Goal: Task Accomplishment & Management: Complete application form

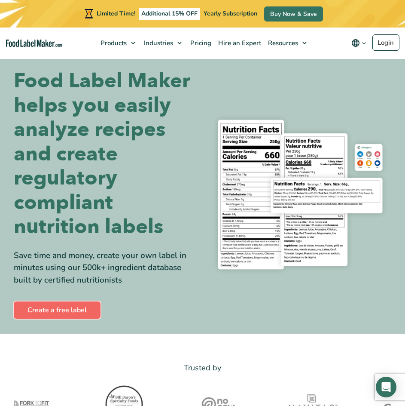
click at [26, 319] on link "Create a free label" at bounding box center [57, 309] width 87 height 17
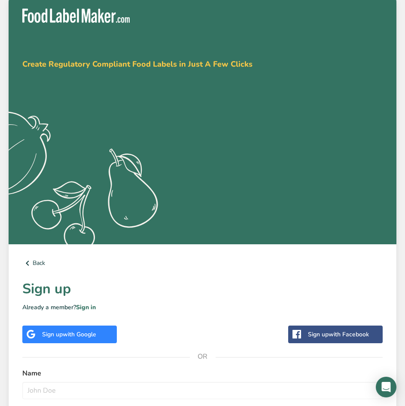
drag, startPoint x: 0, startPoint y: 0, endPoint x: -101, endPoint y: 242, distance: 262.5
click at [0, 242] on html "Get your free trial today Create Regulatory Compliant Food Labels in Just A Few…" at bounding box center [202, 264] width 405 height 528
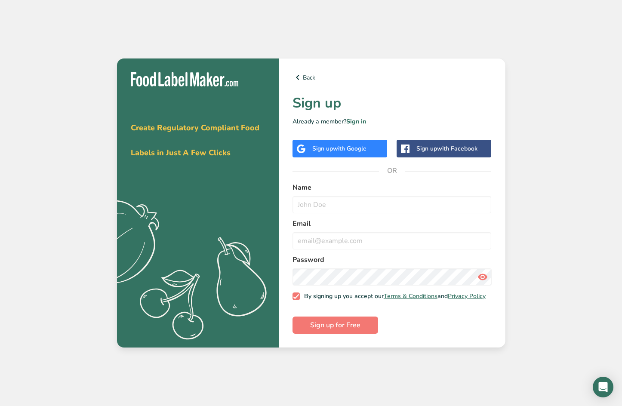
click at [358, 149] on span "with Google" at bounding box center [350, 148] width 34 height 8
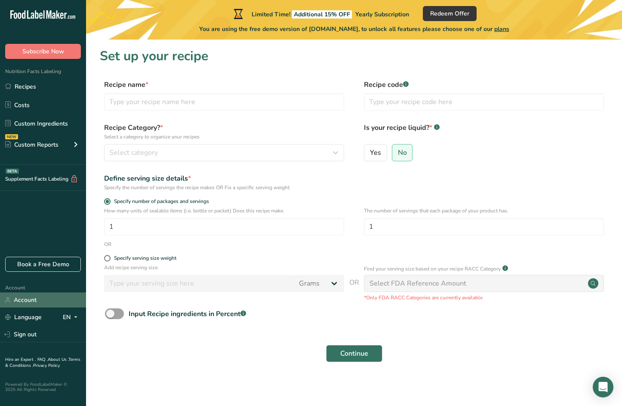
click at [40, 297] on link "Account" at bounding box center [43, 299] width 86 height 15
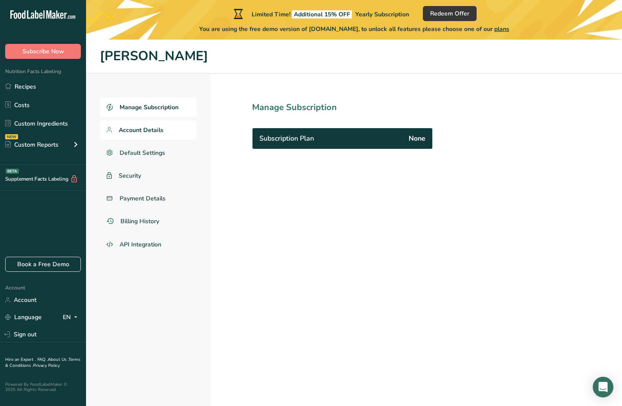
click at [135, 126] on span "Account Details" at bounding box center [141, 130] width 45 height 9
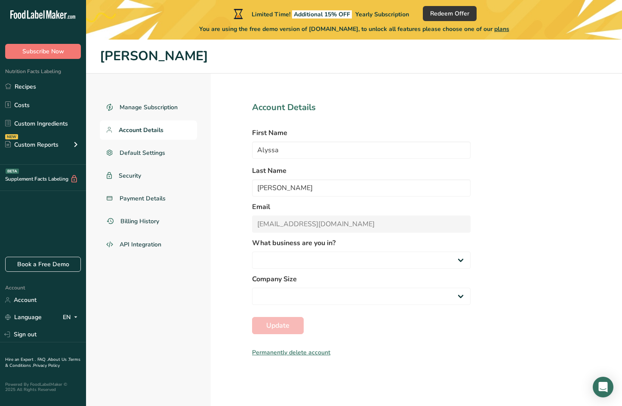
select select "2"
click at [31, 88] on link "Recipes" at bounding box center [43, 86] width 86 height 16
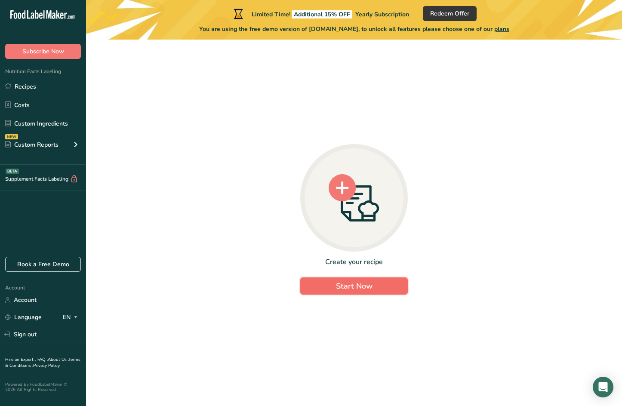
click at [384, 293] on button "Start Now" at bounding box center [353, 285] width 107 height 17
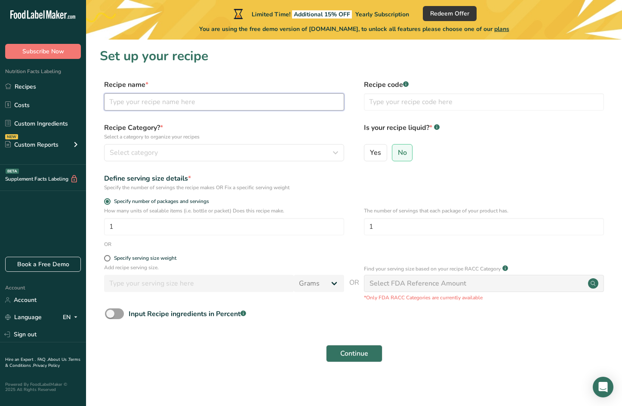
click at [167, 107] on input "text" at bounding box center [224, 101] width 240 height 17
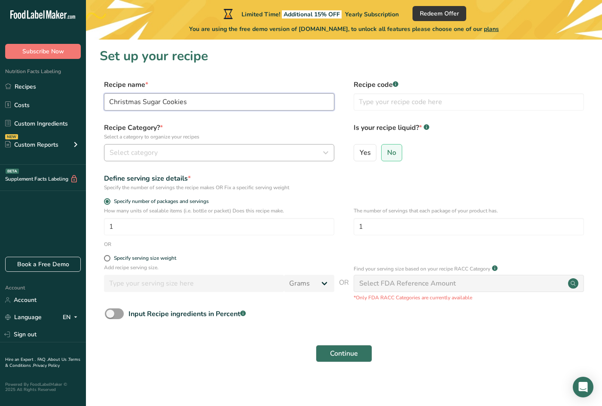
type input "Christmas Sugar Cookies"
click at [186, 154] on div "Select category" at bounding box center [217, 152] width 214 height 10
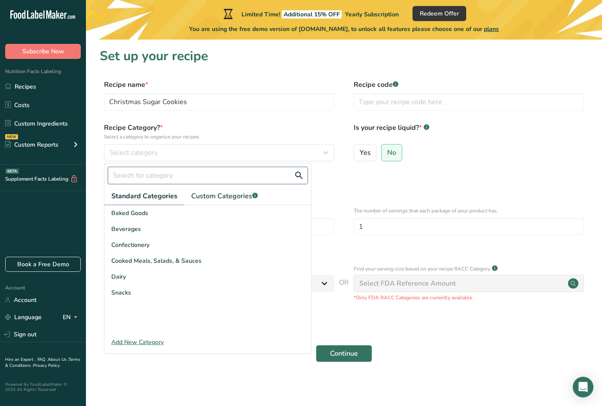
click at [183, 181] on input "text" at bounding box center [208, 175] width 200 height 17
type input "c"
click at [196, 203] on link "Custom Categories .a-a{fill:#347362;}.b-a{fill:#fff;}" at bounding box center [224, 196] width 80 height 18
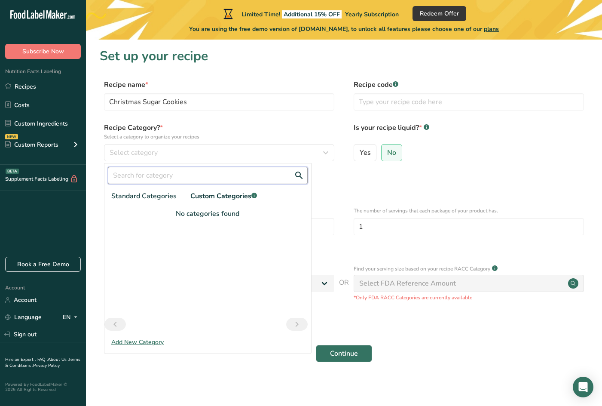
click at [177, 177] on input "text" at bounding box center [208, 175] width 200 height 17
click at [154, 338] on div "Add New Category" at bounding box center [207, 342] width 207 height 9
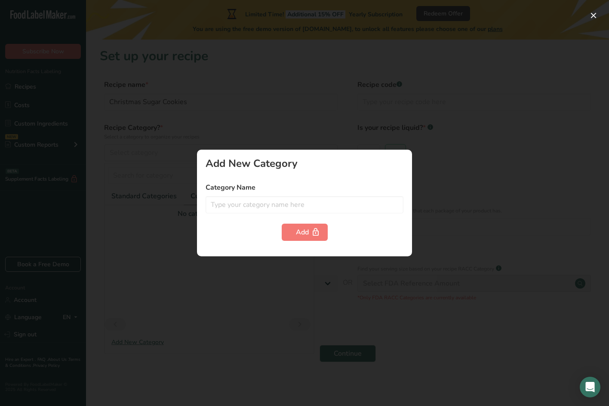
click at [181, 276] on div at bounding box center [304, 203] width 609 height 406
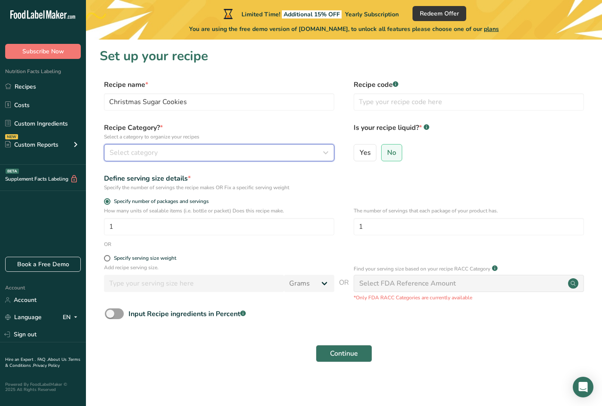
click at [140, 152] on span "Select category" at bounding box center [134, 152] width 48 height 10
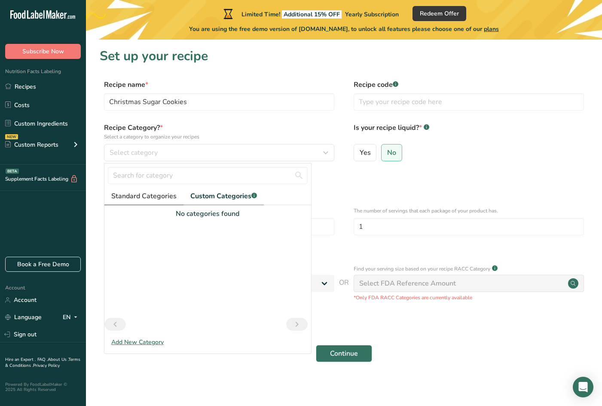
click at [143, 203] on link "Standard Categories" at bounding box center [143, 196] width 79 height 18
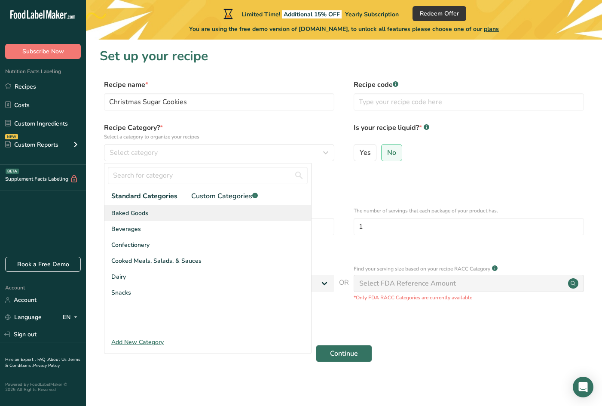
click at [143, 218] on div "Baked Goods" at bounding box center [207, 213] width 207 height 16
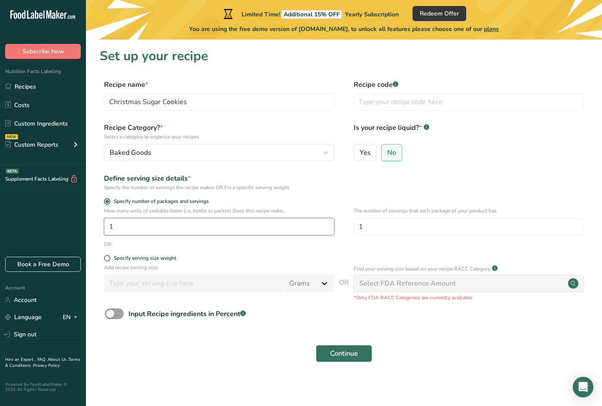
click at [159, 224] on input "1" at bounding box center [219, 226] width 230 height 17
click at [120, 226] on input "1" at bounding box center [219, 226] width 230 height 17
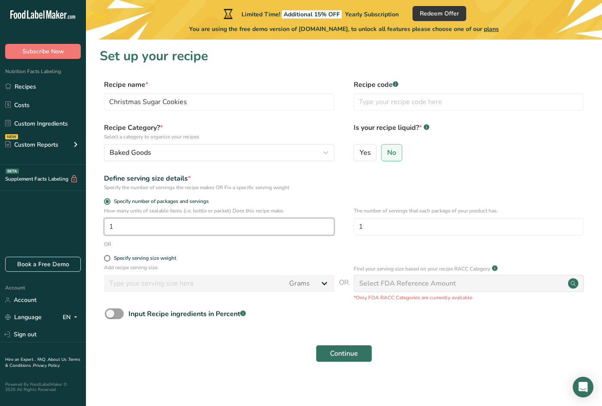
click at [120, 226] on input "1" at bounding box center [219, 226] width 230 height 17
type input "36"
click at [410, 228] on input "1" at bounding box center [469, 226] width 230 height 17
click at [404, 230] on input "1" at bounding box center [469, 226] width 230 height 17
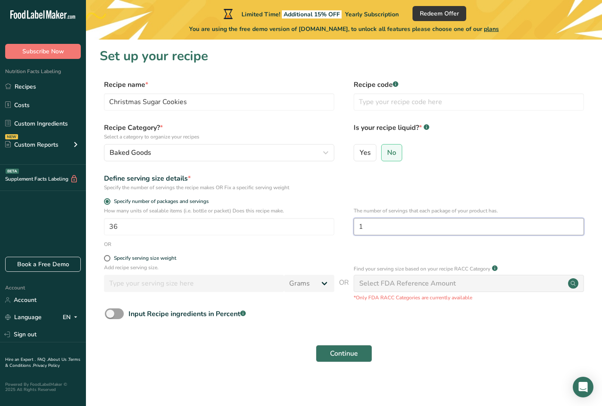
drag, startPoint x: 371, startPoint y: 221, endPoint x: 350, endPoint y: 225, distance: 21.8
click at [350, 225] on div "How many units of sealable items (i.e. bottle or packet) Does this recipe make.…" at bounding box center [344, 224] width 489 height 34
type input "3"
click at [307, 249] on form "Recipe name * Christmas Sugar Cookies Recipe code .a-a{fill:#347362;}.b-a{fill:…" at bounding box center [344, 224] width 489 height 288
click at [353, 352] on span "Continue" at bounding box center [344, 353] width 28 height 10
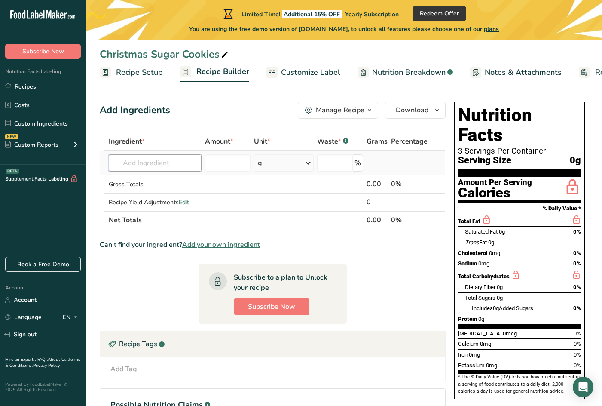
click at [174, 163] on input "text" at bounding box center [155, 162] width 93 height 17
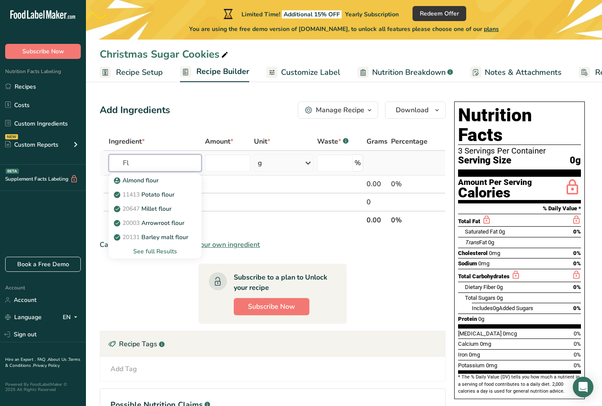
type input "F"
type input "A"
type input "white flour"
click at [162, 184] on p "20481 Wheat flour, white, all-purpose, unenriched" at bounding box center [189, 180] width 147 height 9
type input "Wheat flour, white, all-purpose, unenriched"
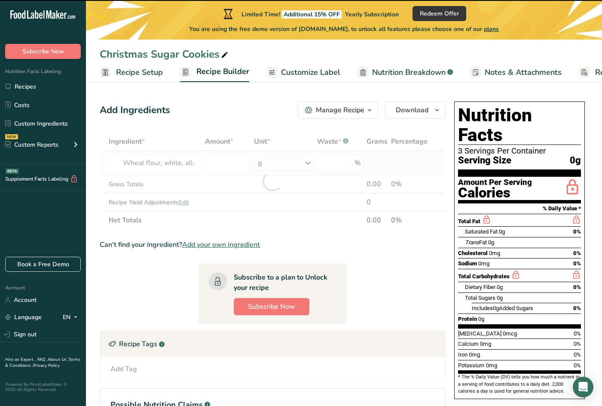
type input "0"
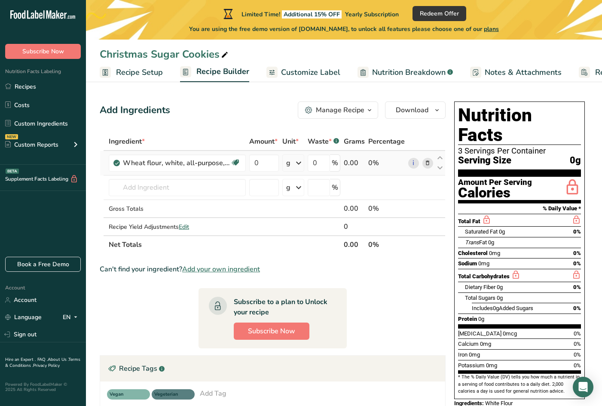
click at [300, 164] on icon at bounding box center [299, 162] width 10 height 15
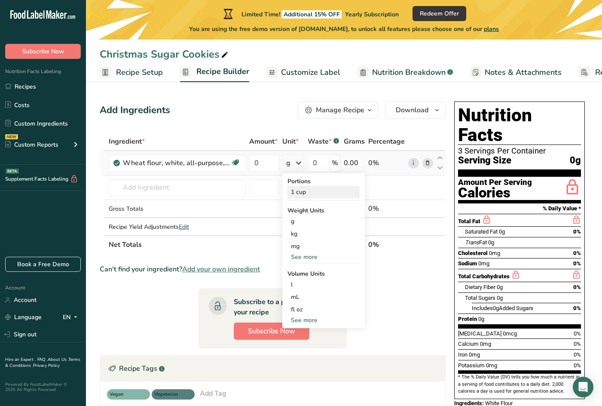
click at [302, 193] on div "1 cup" at bounding box center [324, 192] width 72 height 12
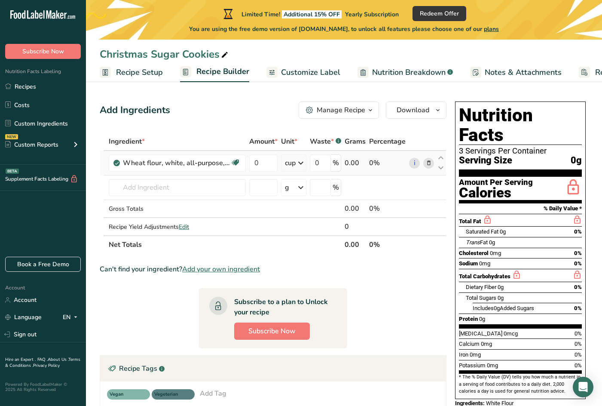
click at [249, 160] on td "0" at bounding box center [264, 163] width 32 height 25
click at [256, 158] on input "0" at bounding box center [263, 162] width 28 height 17
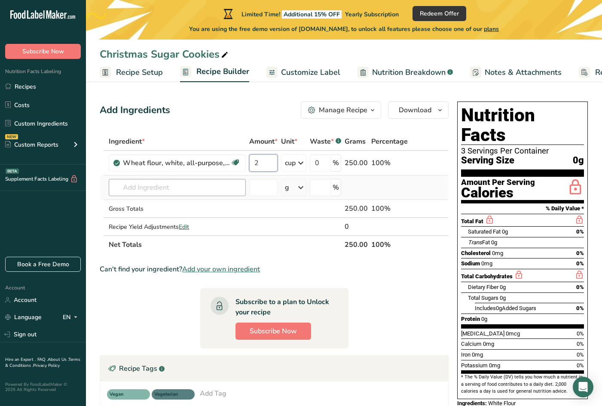
type input "2"
click at [177, 185] on div "Ingredient * Amount * Unit * Waste * .a-a{fill:#347362;}.b-a{fill:#fff;} Grams …" at bounding box center [274, 192] width 349 height 121
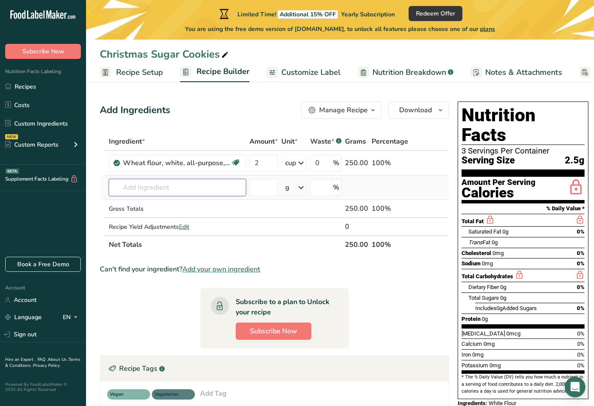
click at [210, 194] on input "text" at bounding box center [177, 187] width 137 height 17
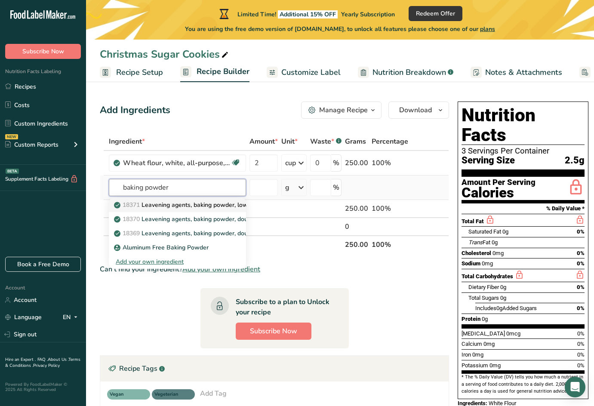
type input "baking powder"
click at [219, 204] on p "18371 Leavening agents, baking powder, low-sodium" at bounding box center [193, 204] width 154 height 9
type input "Leavening agents, baking powder, low-sodium"
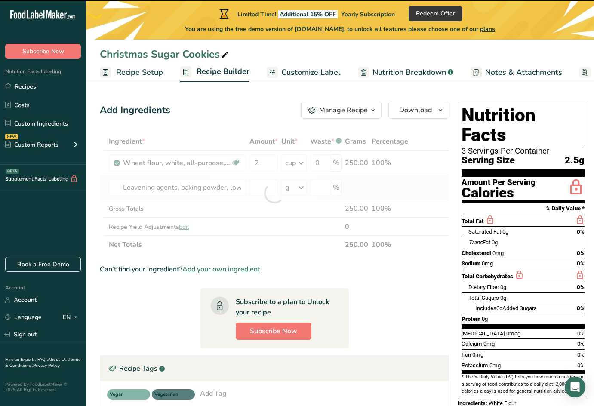
type input "0"
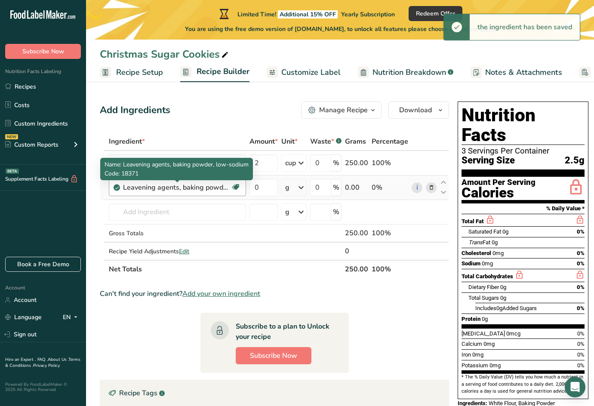
click at [217, 188] on div "Leavening agents, baking powder, low-sodium" at bounding box center [176, 187] width 107 height 10
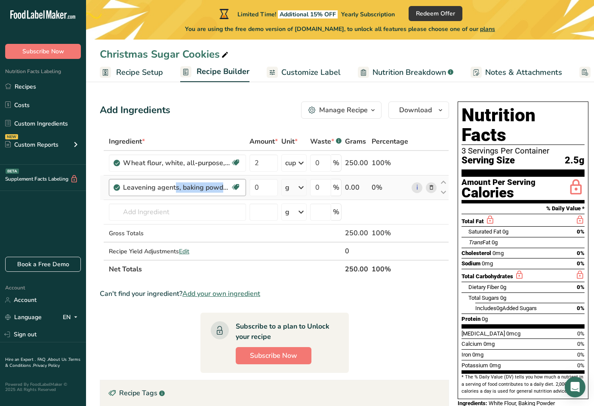
click at [217, 188] on div "Leavening agents, baking powder, low-sodium" at bounding box center [176, 187] width 107 height 10
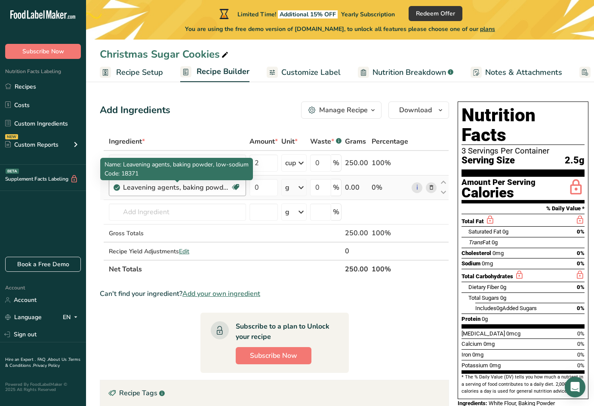
click at [217, 188] on div "Leavening agents, baking powder, low-sodium" at bounding box center [176, 187] width 107 height 10
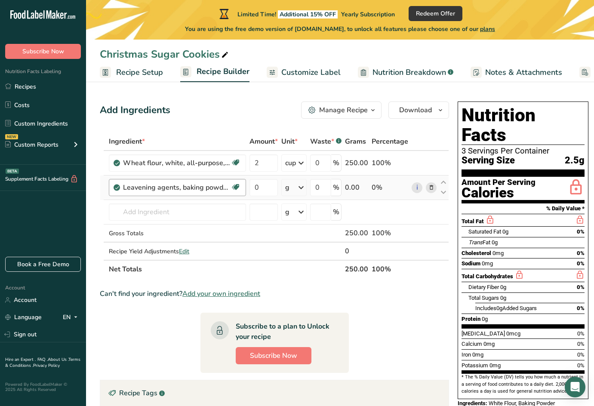
click at [217, 187] on div "Leavening agents, baking powder, low-sodium" at bounding box center [176, 187] width 107 height 10
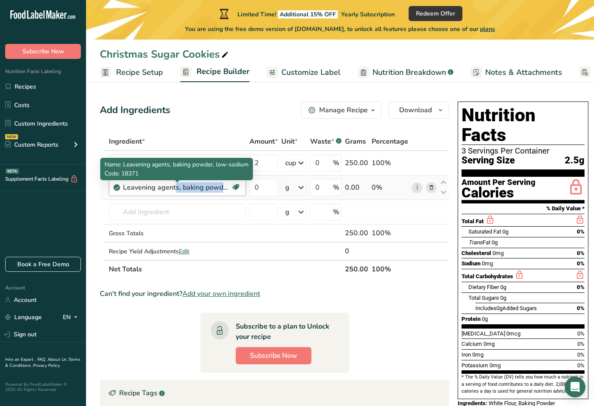
click at [217, 187] on div "Leavening agents, baking powder, low-sodium" at bounding box center [176, 187] width 107 height 10
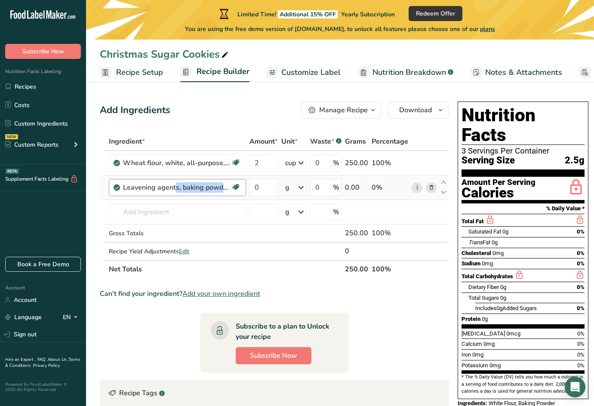
click at [217, 187] on div "Leavening agents, baking powder, low-sodium" at bounding box center [176, 187] width 107 height 10
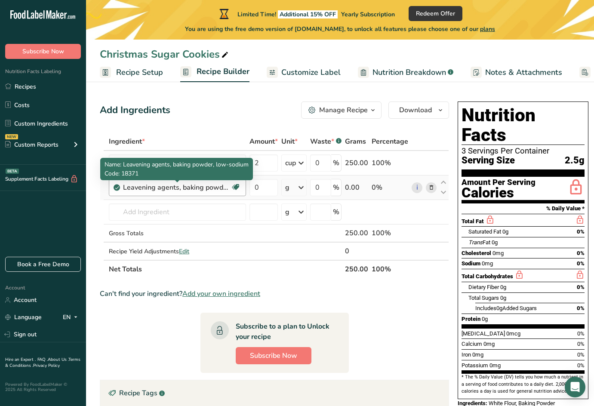
click at [217, 187] on div "Leavening agents, baking powder, low-sodium" at bounding box center [176, 187] width 107 height 10
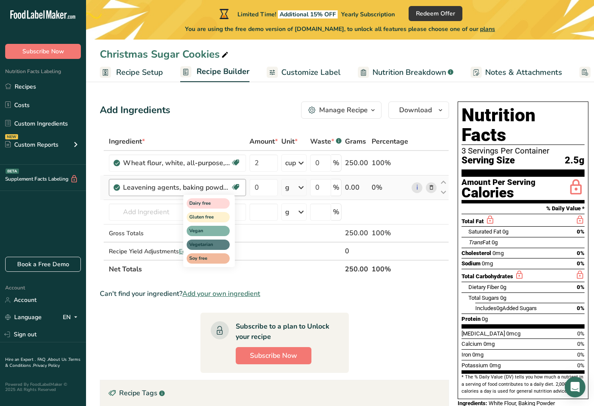
click at [236, 188] on icon at bounding box center [235, 187] width 9 height 13
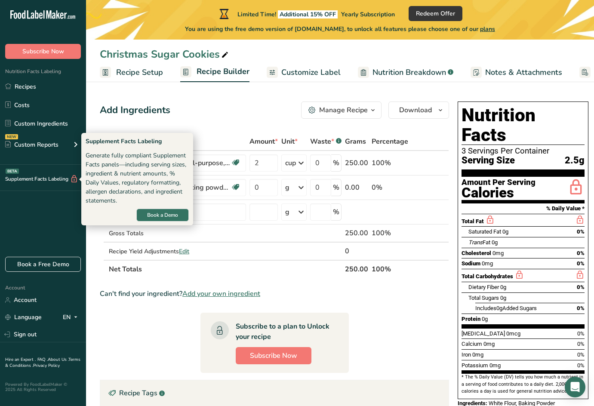
click at [225, 261] on th "Net Totals" at bounding box center [225, 269] width 236 height 18
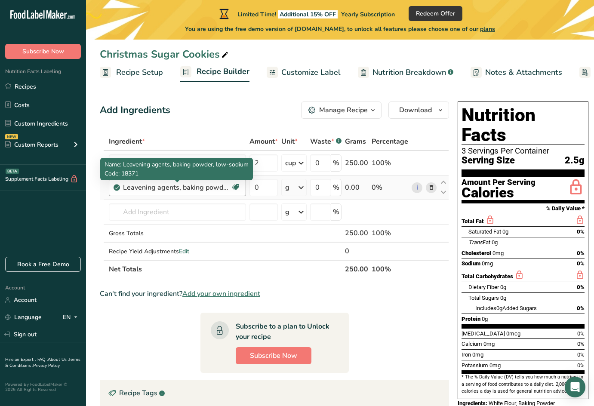
click at [132, 187] on div "Leavening agents, baking powder, low-sodium" at bounding box center [176, 187] width 107 height 10
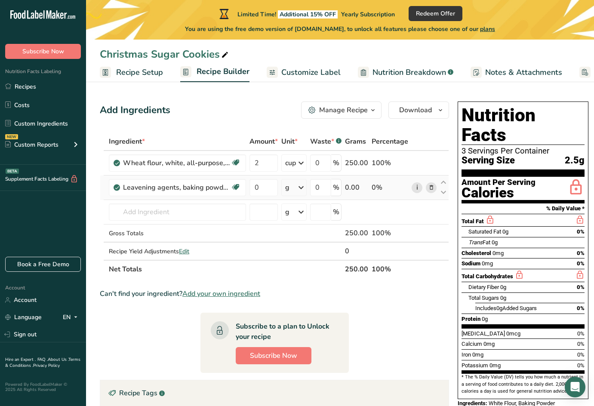
click at [419, 186] on link "i" at bounding box center [416, 187] width 11 height 11
click at [432, 185] on icon at bounding box center [431, 187] width 6 height 9
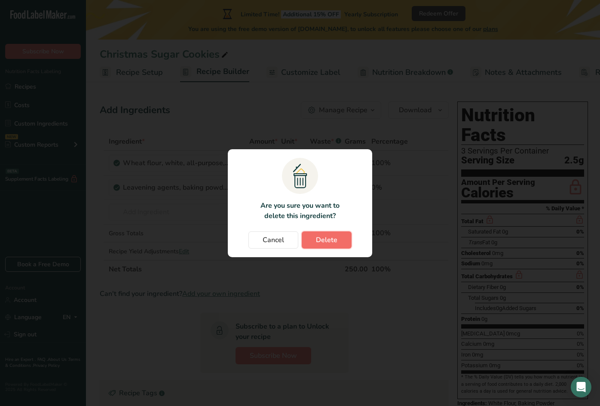
click at [330, 245] on span "Delete" at bounding box center [326, 240] width 21 height 10
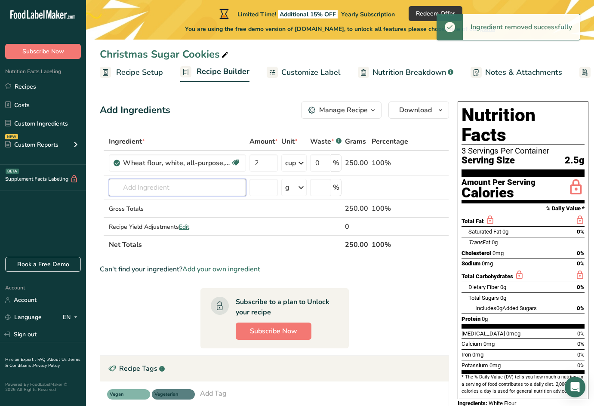
click at [145, 185] on input "text" at bounding box center [177, 187] width 137 height 17
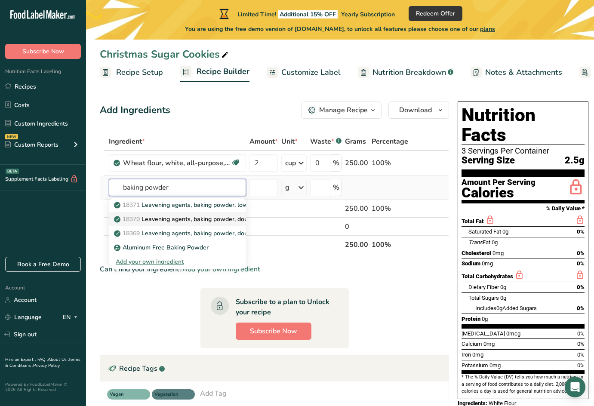
type input "baking powder"
click at [197, 220] on p "18370 Leavening agents, baking powder, double-acting, straight phosphate" at bounding box center [223, 219] width 215 height 9
type input "Leavening agents, baking powder, double-acting, straight phosphate"
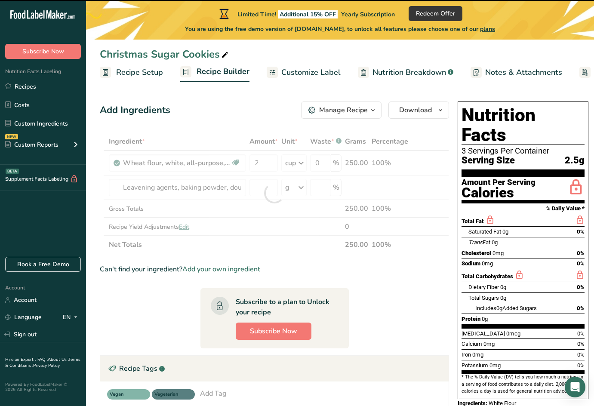
type input "0"
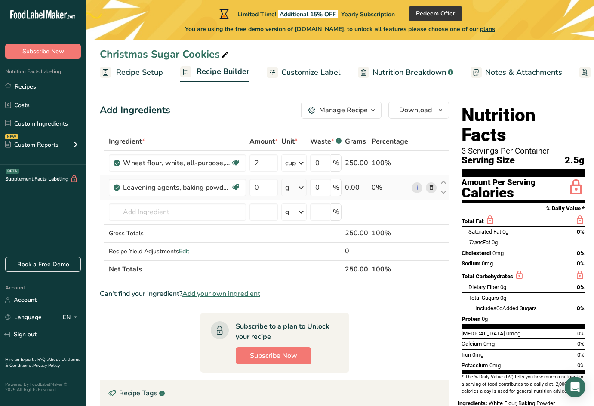
click at [293, 184] on div "g" at bounding box center [293, 187] width 25 height 17
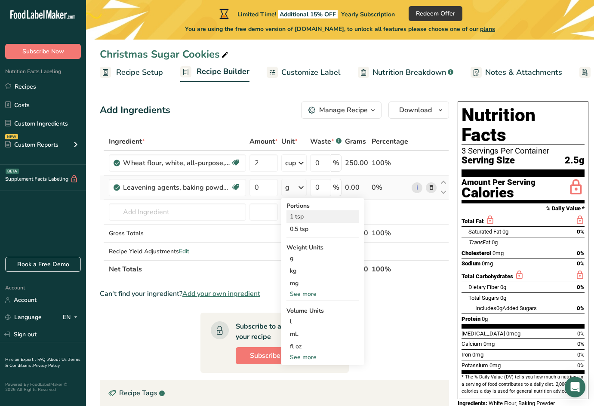
click at [304, 218] on div "1 tsp" at bounding box center [322, 216] width 72 height 12
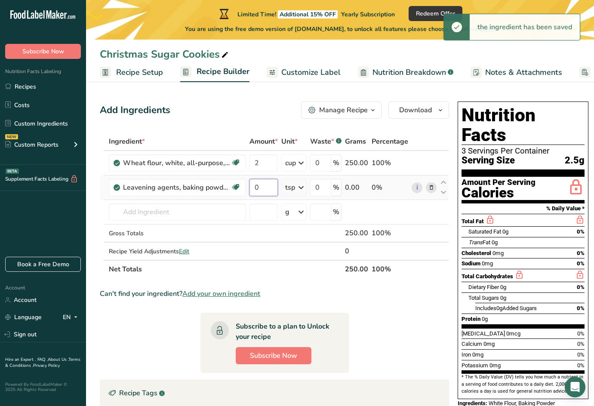
click at [261, 185] on input "0" at bounding box center [263, 187] width 28 height 17
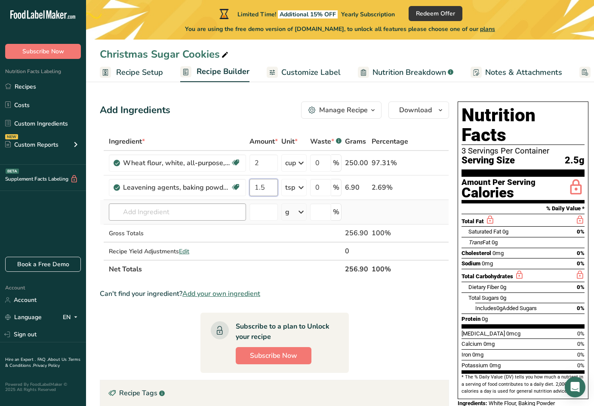
type input "1.5"
click at [197, 213] on div "Ingredient * Amount * Unit * Waste * .a-a{fill:#347362;}.b-a{fill:#fff;} Grams …" at bounding box center [274, 205] width 349 height 146
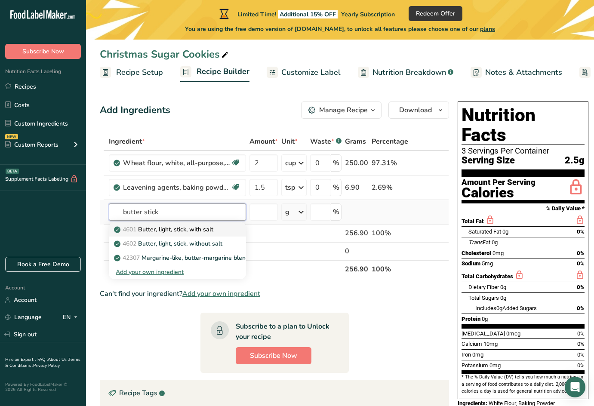
type input "butter stick"
click at [206, 228] on p "4601 Butter, light, stick, with salt" at bounding box center [165, 229] width 98 height 9
type input "Butter, light, stick, with salt"
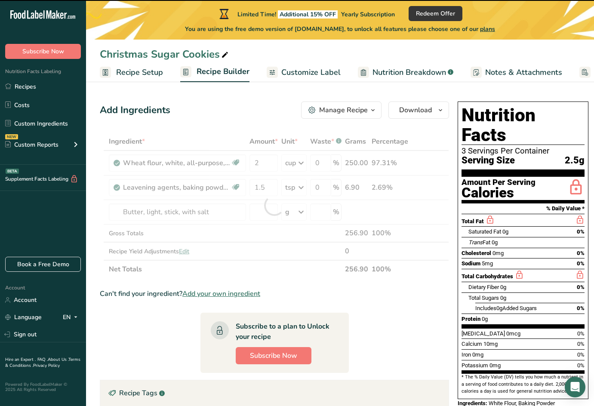
type input "0"
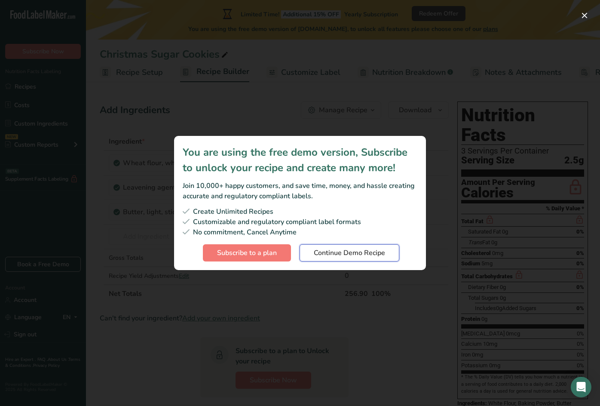
click at [341, 249] on span "Continue Demo Recipe" at bounding box center [349, 253] width 71 height 10
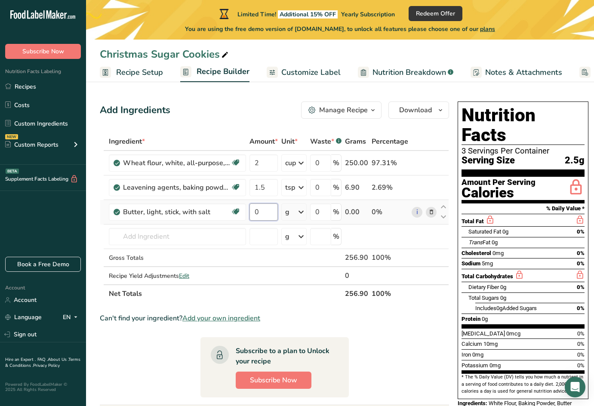
click at [264, 215] on input "0" at bounding box center [263, 211] width 28 height 17
type input "6"
click at [298, 213] on div "Ingredient * Amount * Unit * Waste * .a-a{fill:#347362;}.b-a{fill:#fff;} Grams …" at bounding box center [274, 217] width 349 height 170
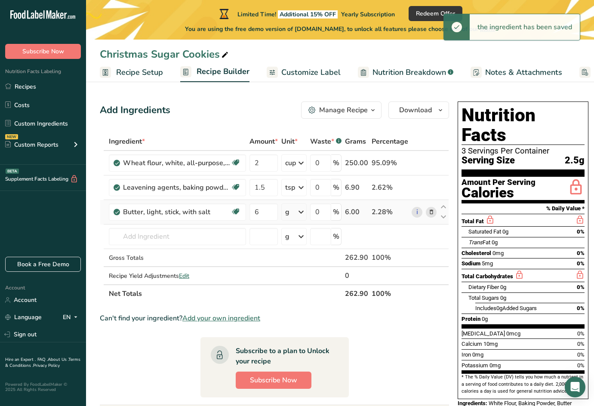
click at [298, 213] on icon at bounding box center [301, 211] width 10 height 15
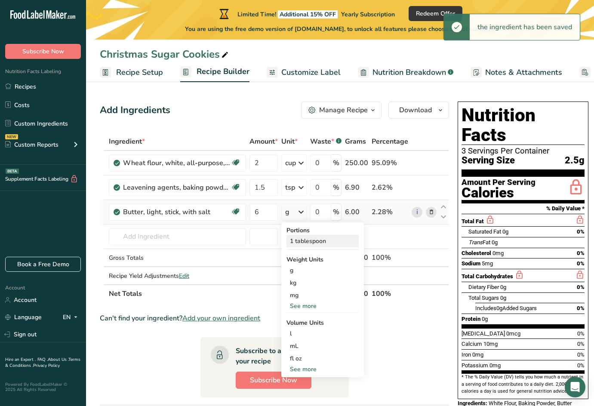
click at [305, 245] on div "1 tablespoon" at bounding box center [322, 241] width 72 height 12
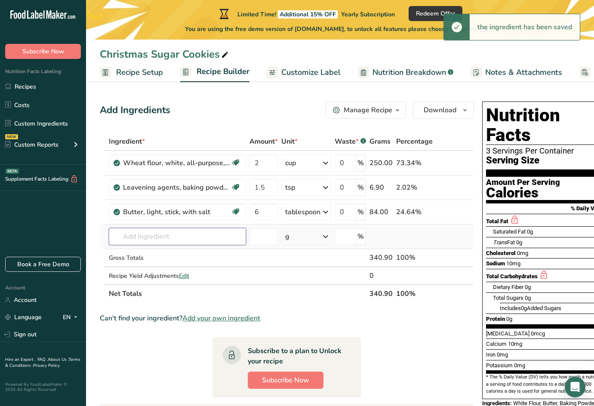
click at [170, 232] on input "text" at bounding box center [177, 236] width 137 height 17
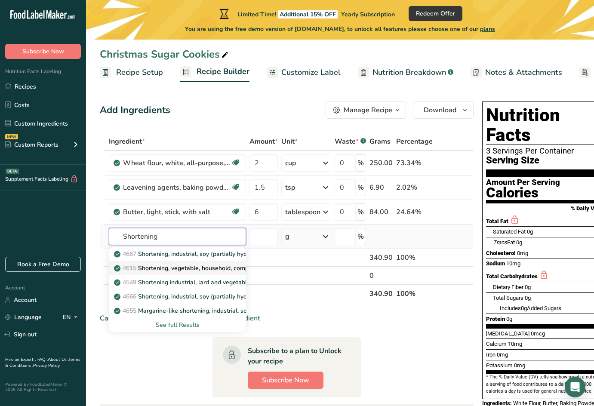
type input "Shortening"
click at [188, 267] on p "4615 Shortening, vegetable, household, composite" at bounding box center [189, 268] width 146 height 9
type input "Shortening, vegetable, household, composite"
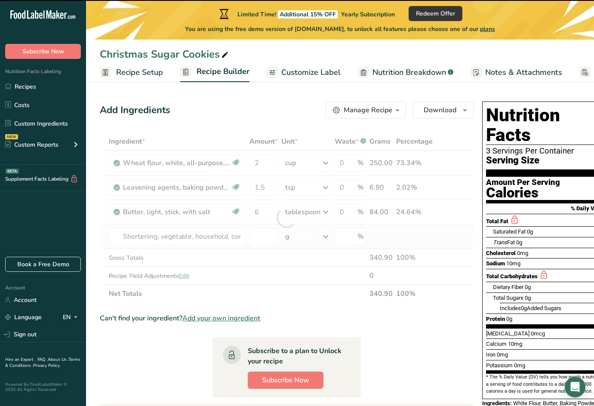
type input "0"
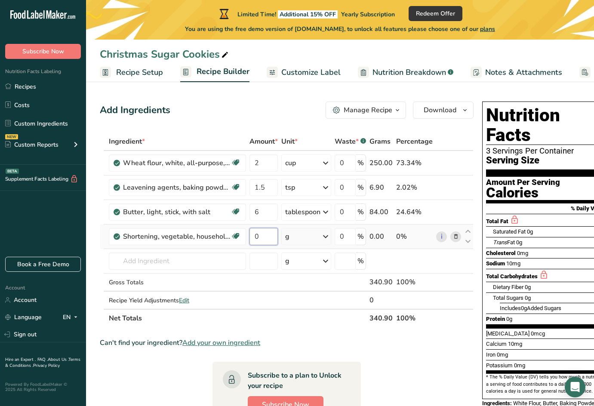
click at [266, 237] on input "0" at bounding box center [263, 236] width 28 height 17
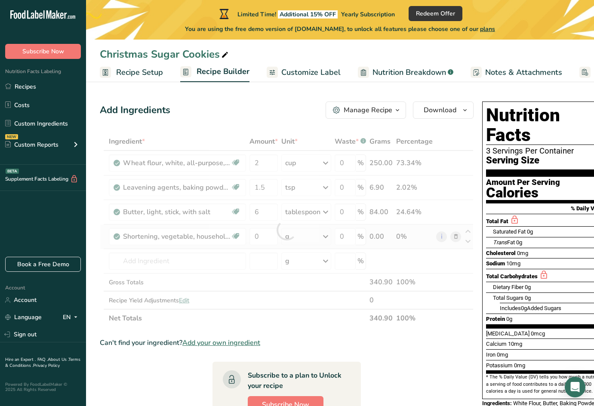
click at [318, 234] on div "Ingredient * Amount * Unit * Waste * .a-a{fill:#347362;}.b-a{fill:#fff;} Grams …" at bounding box center [287, 229] width 374 height 195
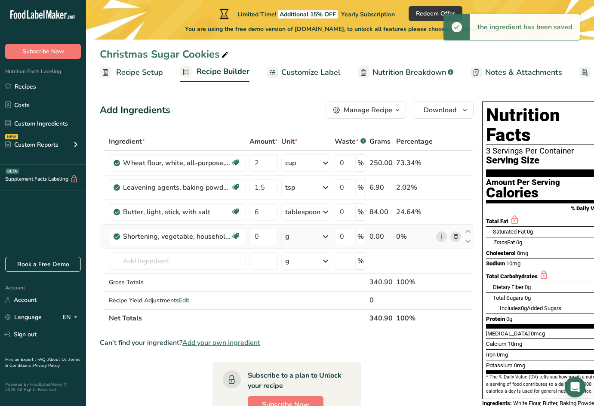
click at [316, 235] on div "g" at bounding box center [306, 236] width 50 height 17
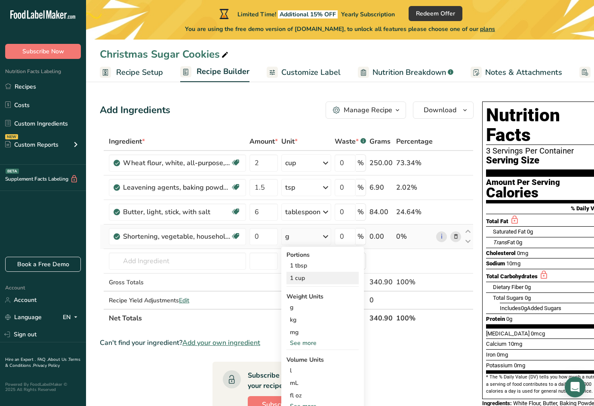
click at [308, 276] on div "1 cup" at bounding box center [322, 278] width 72 height 12
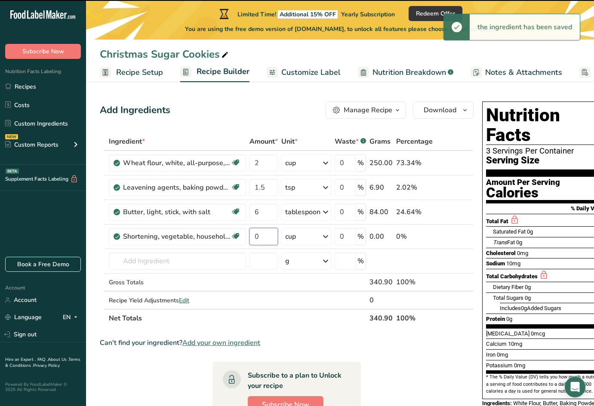
click at [262, 236] on input "0" at bounding box center [263, 236] width 28 height 17
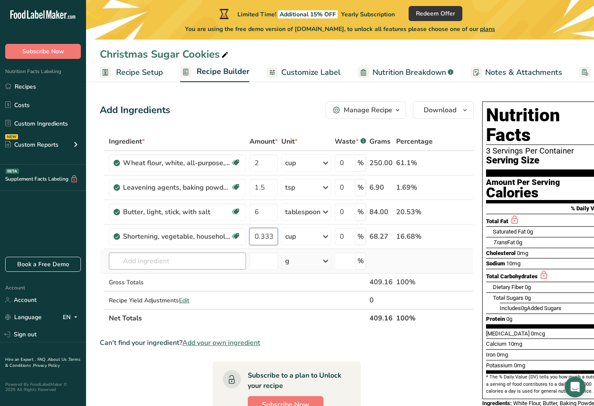
type input "0.333"
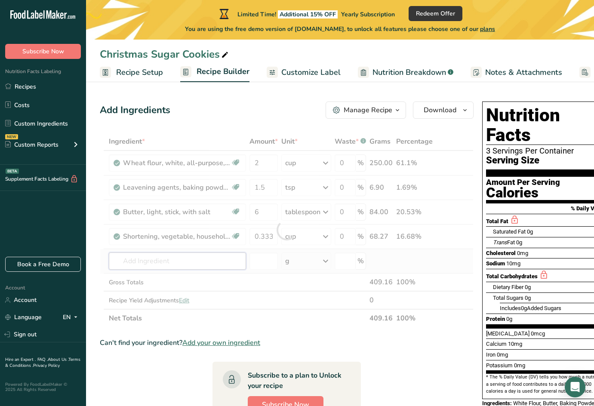
click at [203, 260] on div "Ingredient * Amount * Unit * Waste * .a-a{fill:#347362;}.b-a{fill:#fff;} Grams …" at bounding box center [287, 229] width 374 height 195
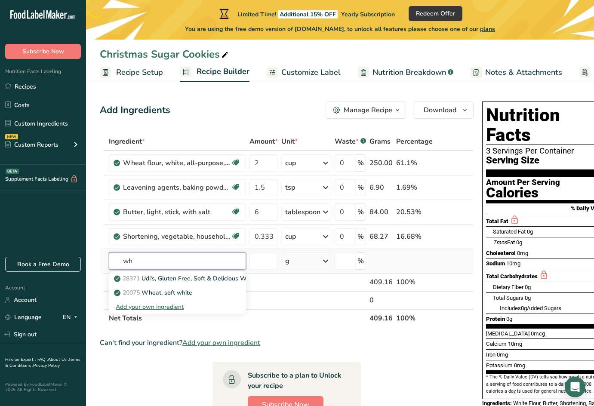
type input "w"
type input "granulated"
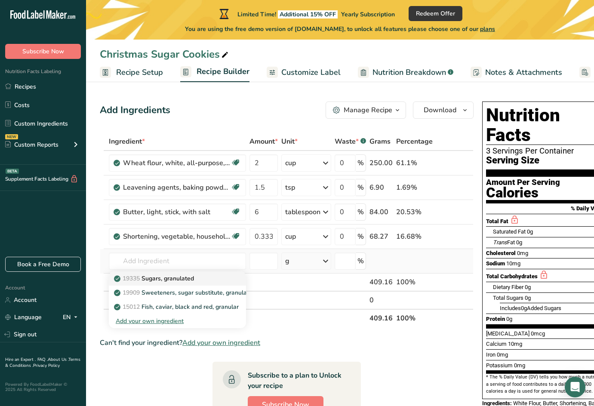
click at [181, 277] on p "19335 [GEOGRAPHIC_DATA], granulated" at bounding box center [155, 278] width 78 height 9
type input "Sugars, granulated"
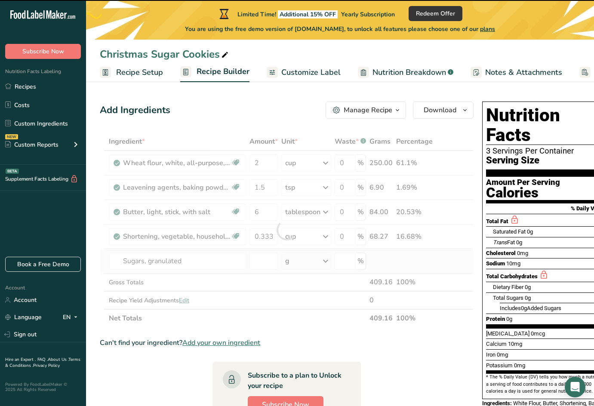
type input "0"
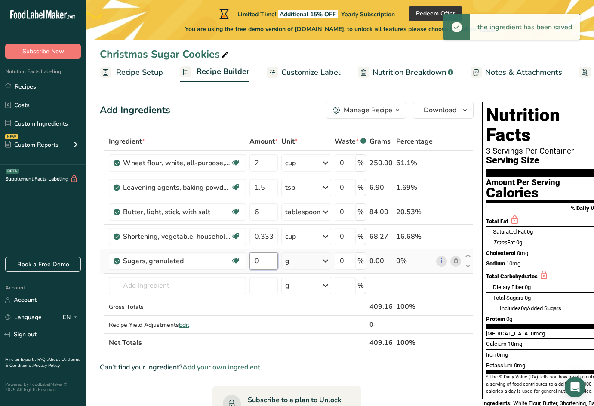
click at [264, 264] on input "0" at bounding box center [263, 260] width 28 height 17
click at [264, 261] on input "0" at bounding box center [263, 260] width 28 height 17
drag, startPoint x: 250, startPoint y: 261, endPoint x: 239, endPoint y: 261, distance: 11.2
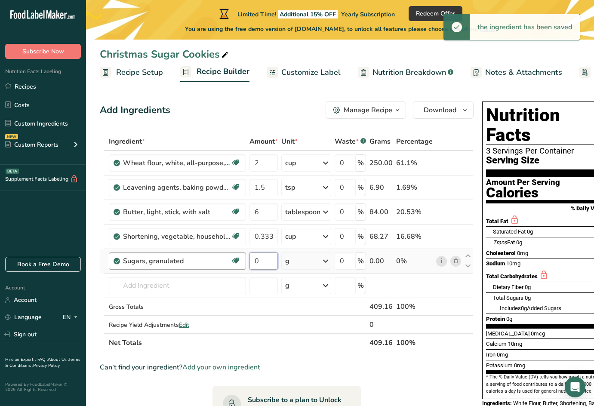
click at [239, 261] on tr "Sugars, granulated Dairy free Gluten free Vegan Vegetarian Soy free 0 g Portion…" at bounding box center [286, 261] width 373 height 25
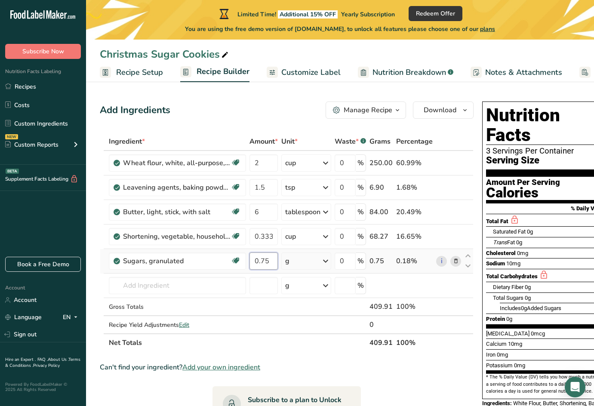
type input "0.75"
click at [307, 262] on div "Ingredient * Amount * Unit * Waste * .a-a{fill:#347362;}.b-a{fill:#fff;} Grams …" at bounding box center [287, 241] width 374 height 219
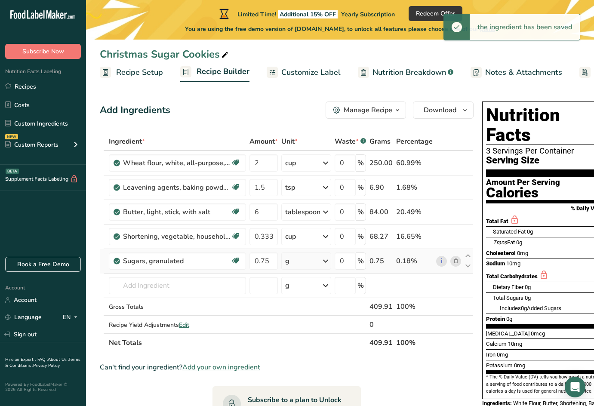
click at [307, 262] on div "g" at bounding box center [306, 260] width 50 height 17
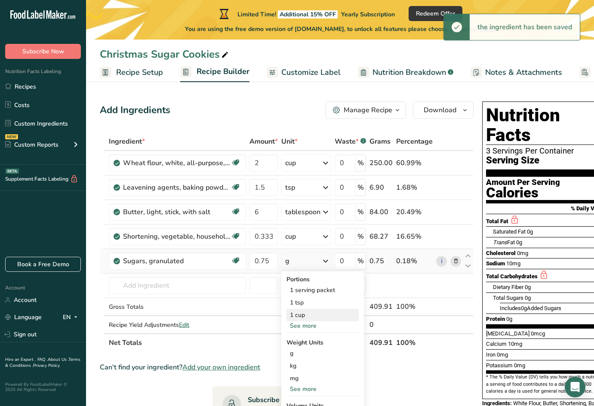
click at [302, 317] on div "1 cup" at bounding box center [322, 315] width 72 height 12
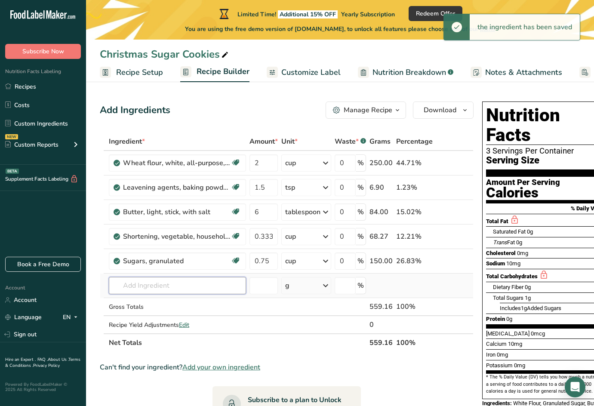
click at [190, 280] on input "text" at bounding box center [177, 285] width 137 height 17
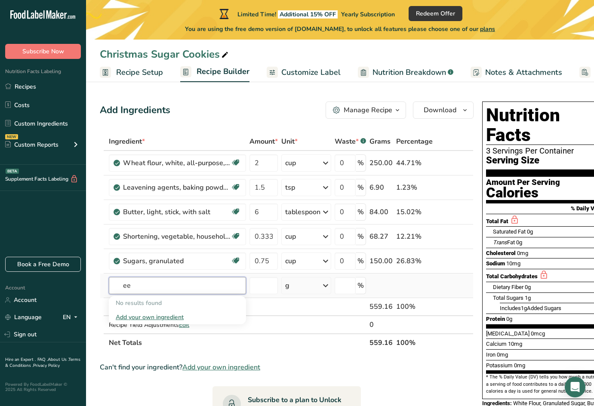
type input "e"
type input "g"
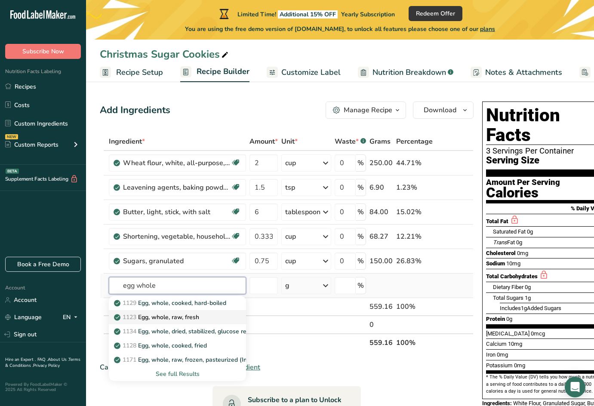
type input "egg whole"
click at [198, 316] on p "1123 Egg, whole, raw, fresh" at bounding box center [157, 317] width 83 height 9
type input "Egg, whole, raw, fresh"
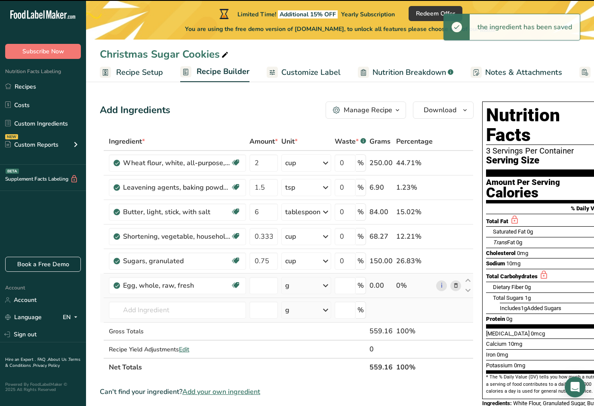
type input "0"
click at [257, 285] on input "0" at bounding box center [263, 285] width 28 height 17
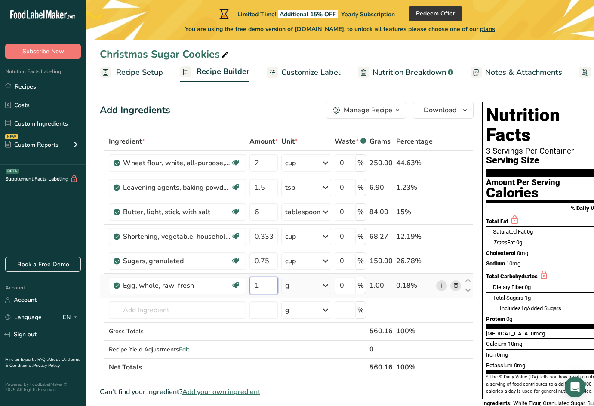
type input "1"
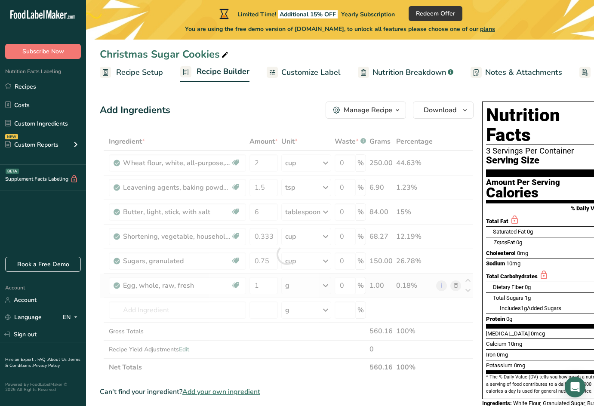
click at [294, 289] on div "Ingredient * Amount * Unit * Waste * .a-a{fill:#347362;}.b-a{fill:#fff;} Grams …" at bounding box center [287, 254] width 374 height 244
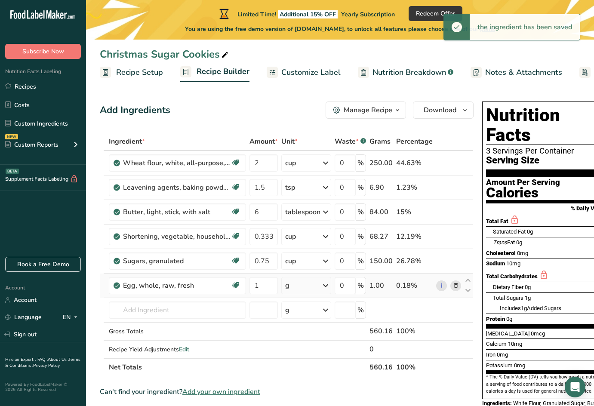
click at [303, 288] on div "g" at bounding box center [306, 285] width 50 height 17
click at [319, 314] on div "1 large" at bounding box center [322, 314] width 72 height 12
click at [209, 308] on input "text" at bounding box center [177, 309] width 137 height 17
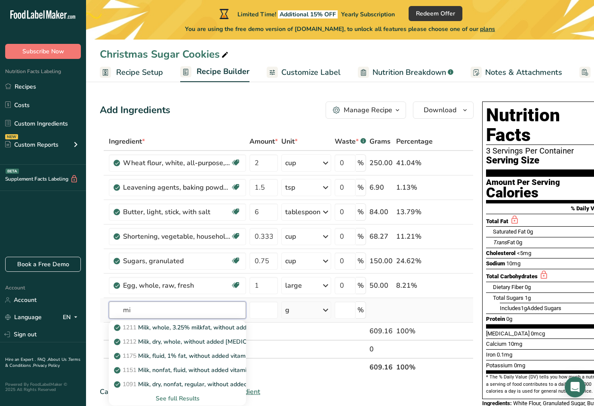
type input "m"
type input "d"
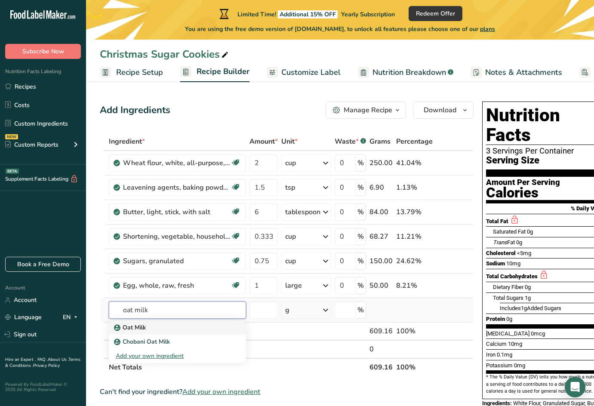
type input "oat milk"
click at [199, 332] on link "Oat Milk" at bounding box center [177, 327] width 137 height 14
type input "Oat Milk"
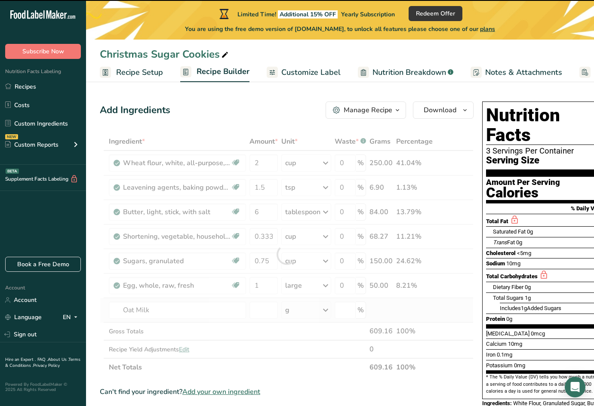
type input "0"
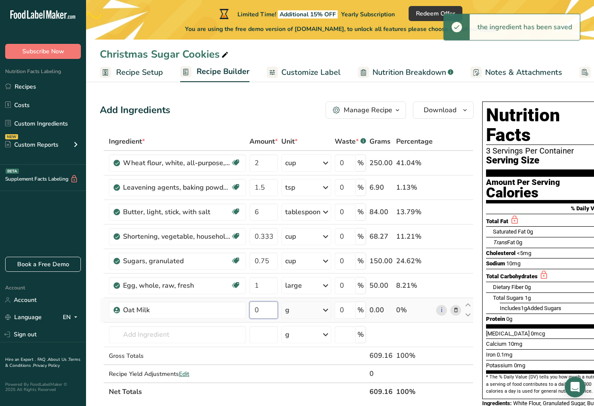
click at [265, 309] on input "0" at bounding box center [263, 309] width 28 height 17
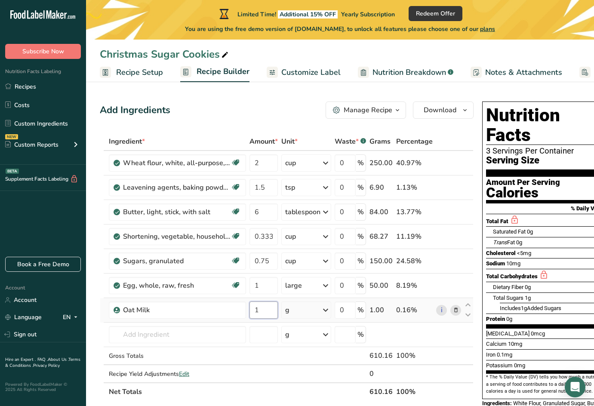
type input "1"
click at [290, 308] on div "Ingredient * Amount * Unit * Waste * .a-a{fill:#347362;}.b-a{fill:#fff;} Grams …" at bounding box center [287, 266] width 374 height 268
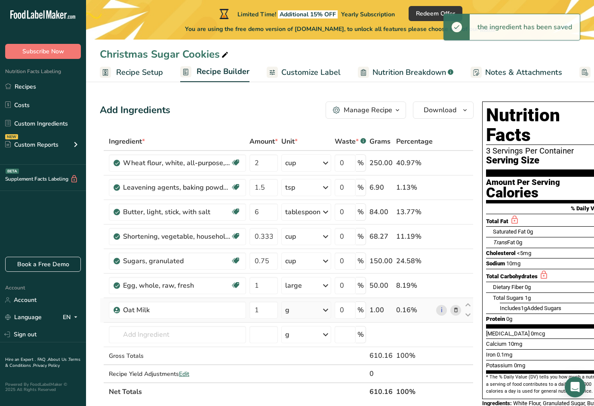
click at [289, 308] on div "g" at bounding box center [287, 310] width 4 height 10
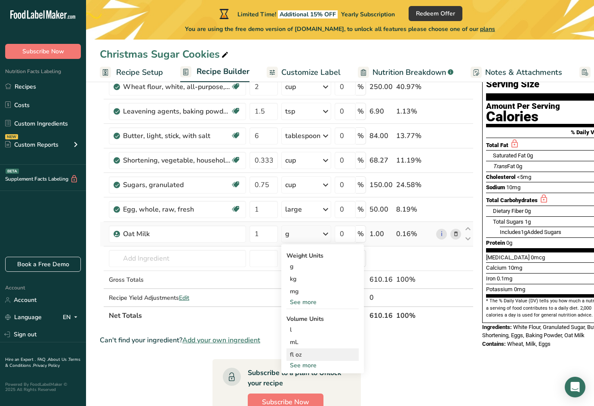
scroll to position [86, 0]
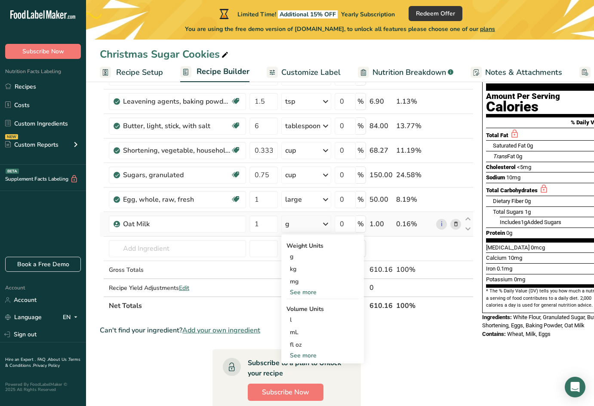
click at [310, 355] on div "See more" at bounding box center [322, 355] width 72 height 9
select select "22"
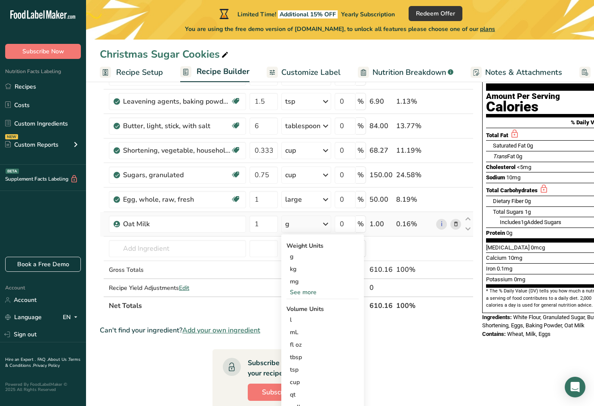
click at [310, 355] on div "tbsp" at bounding box center [322, 357] width 65 height 9
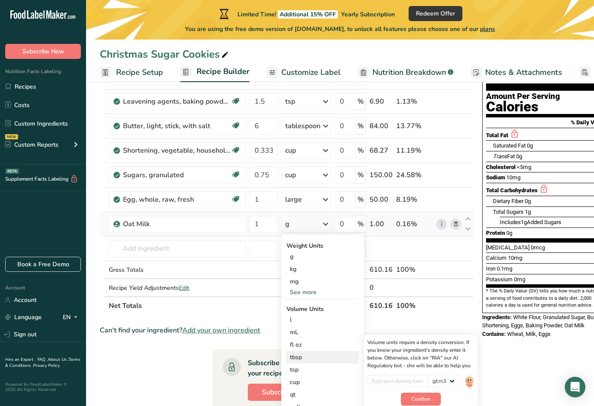
click at [299, 356] on div "tbsp" at bounding box center [322, 357] width 65 height 9
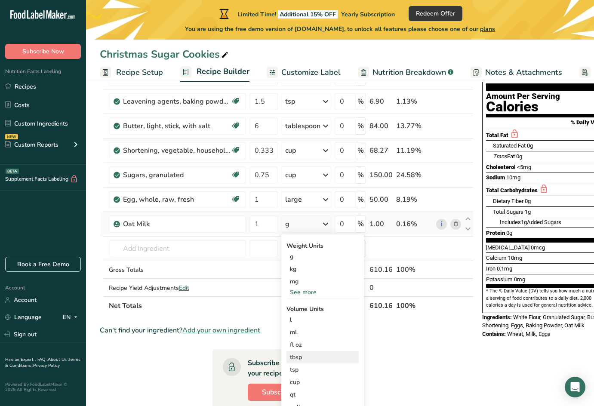
click at [293, 356] on div "tbsp" at bounding box center [322, 357] width 65 height 9
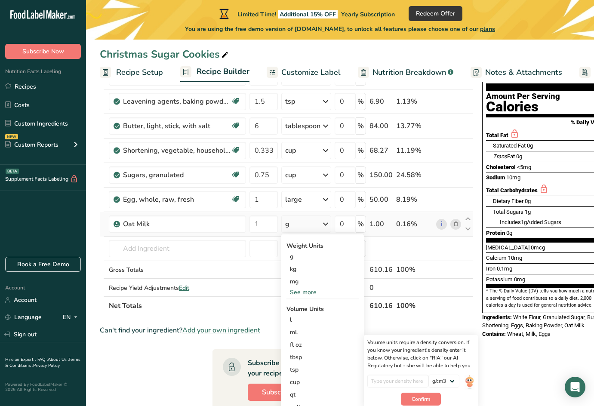
click at [311, 293] on div "See more" at bounding box center [322, 292] width 72 height 9
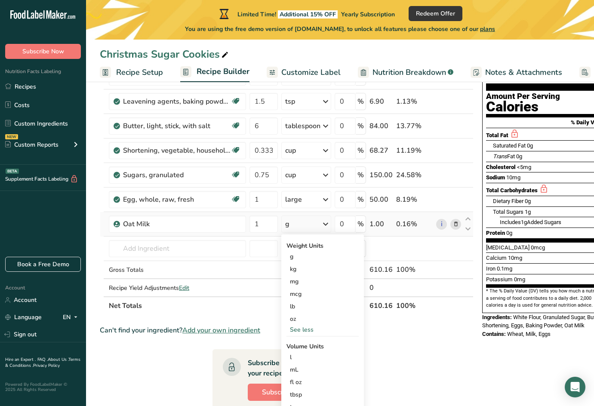
click at [309, 329] on div "See less" at bounding box center [322, 329] width 72 height 9
click at [288, 224] on div "g" at bounding box center [287, 224] width 4 height 10
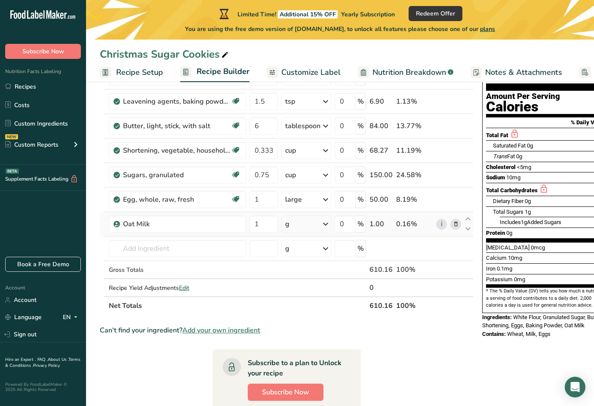
click at [291, 225] on div "g" at bounding box center [306, 223] width 50 height 17
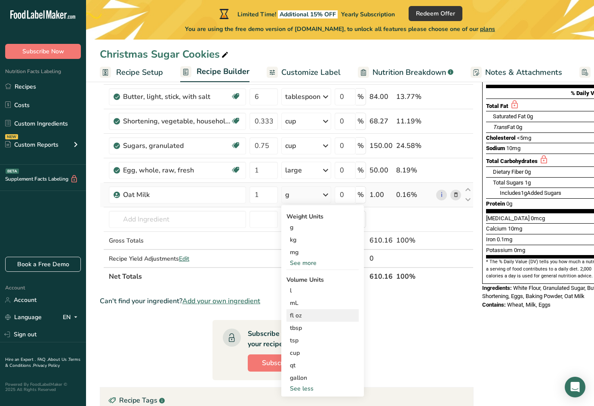
scroll to position [129, 0]
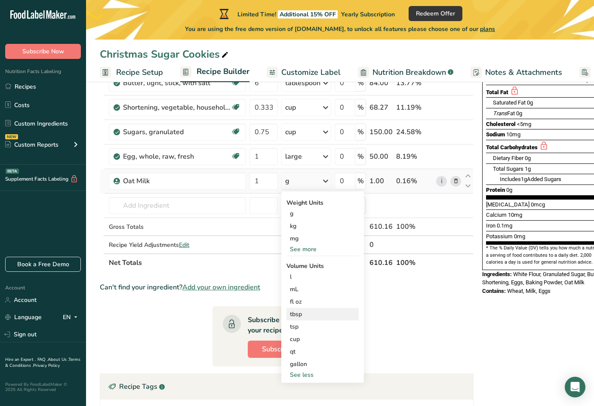
click at [301, 313] on div "tbsp" at bounding box center [322, 314] width 65 height 9
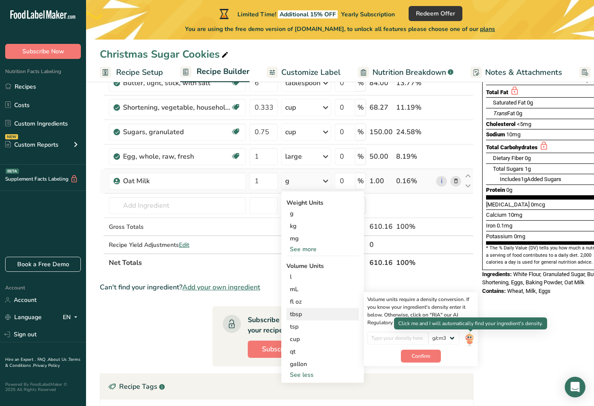
click at [470, 339] on img at bounding box center [468, 338] width 9 height 15
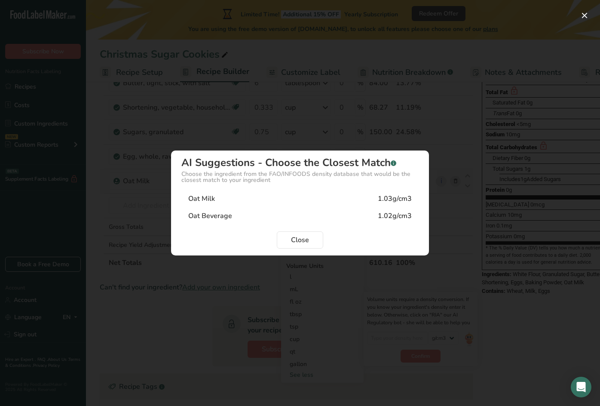
click at [203, 202] on div "Oat Milk" at bounding box center [201, 198] width 27 height 10
type input "1.03"
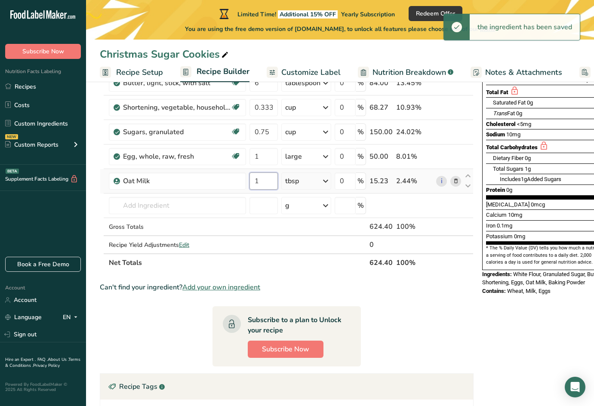
click at [264, 183] on input "1" at bounding box center [263, 180] width 28 height 17
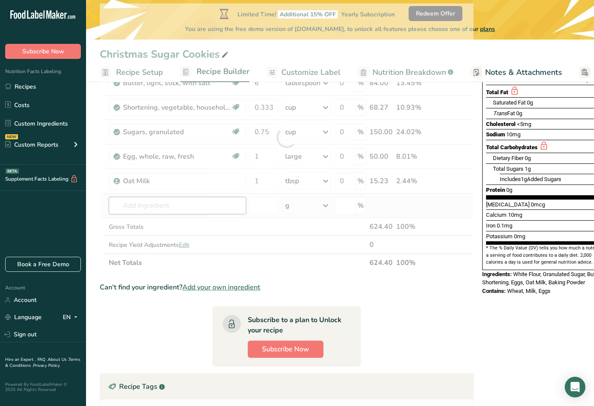
click at [190, 202] on div "Ingredient * Amount * Unit * Waste * .a-a{fill:#347362;}.b-a{fill:#fff;} Grams …" at bounding box center [287, 137] width 374 height 268
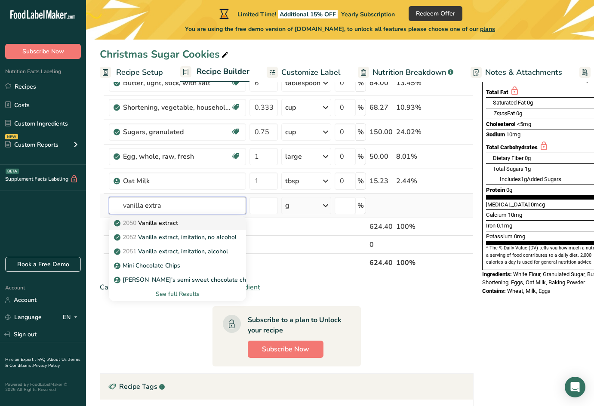
type input "vanilla extra"
click at [169, 219] on p "2050 Vanilla extract" at bounding box center [147, 222] width 62 height 9
type input "Vanilla extract"
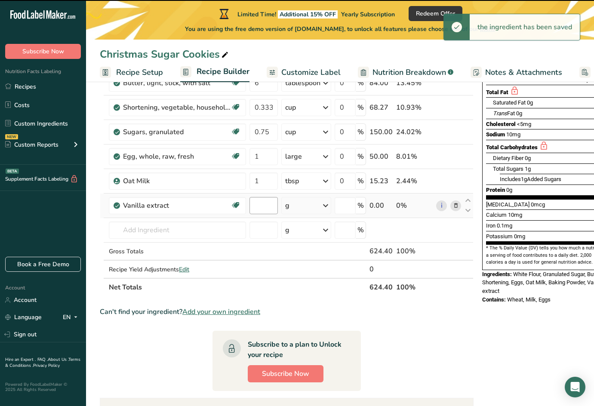
type input "0"
click at [263, 204] on input "0" at bounding box center [263, 205] width 28 height 17
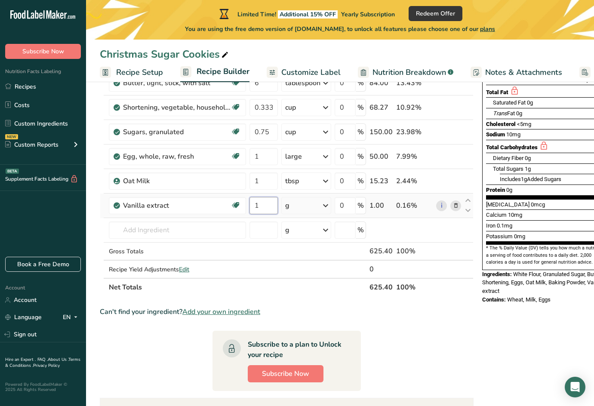
type input "1"
click at [292, 208] on div "Ingredient * Amount * Unit * Waste * .a-a{fill:#347362;}.b-a{fill:#fff;} Grams …" at bounding box center [287, 149] width 374 height 293
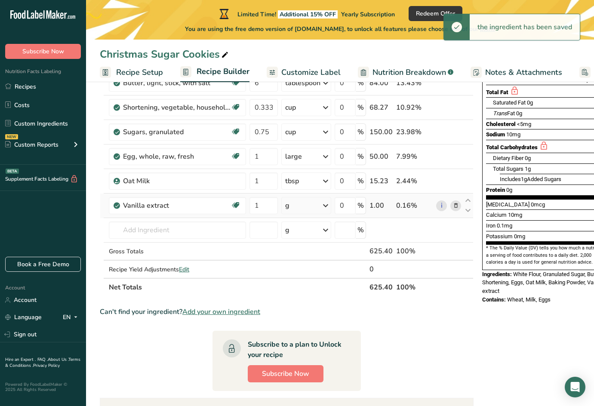
click at [292, 208] on div "g" at bounding box center [306, 205] width 50 height 17
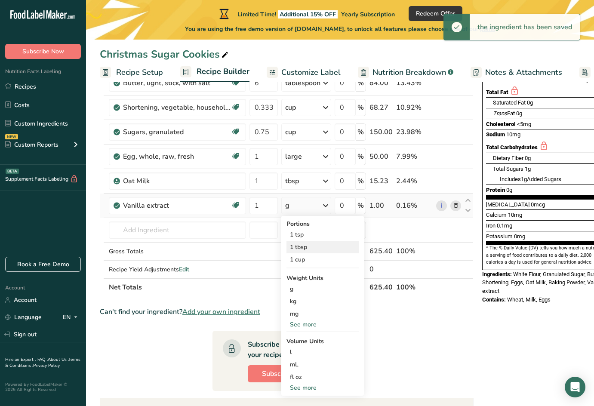
click at [301, 246] on div "1 tbsp" at bounding box center [322, 247] width 72 height 12
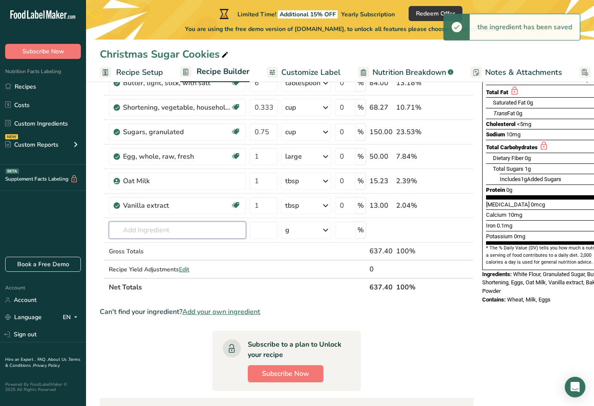
click at [157, 229] on input "text" at bounding box center [177, 229] width 137 height 17
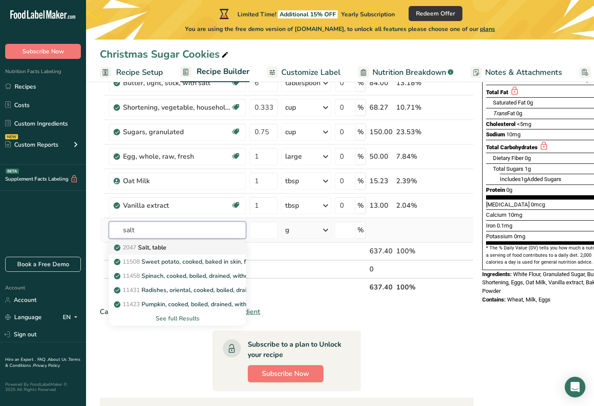
type input "salt"
click at [166, 251] on p "2047 Salt, table" at bounding box center [141, 247] width 51 height 9
type input "Salt, table"
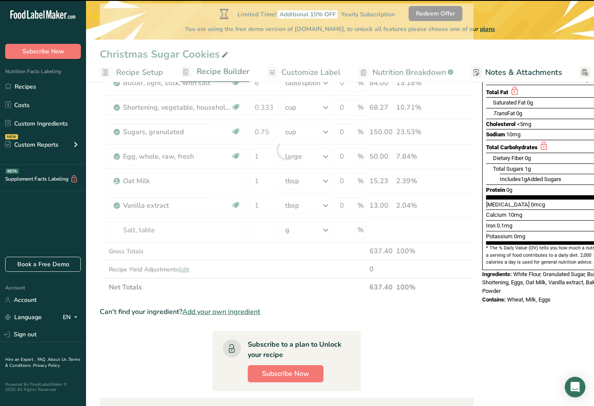
type input "0"
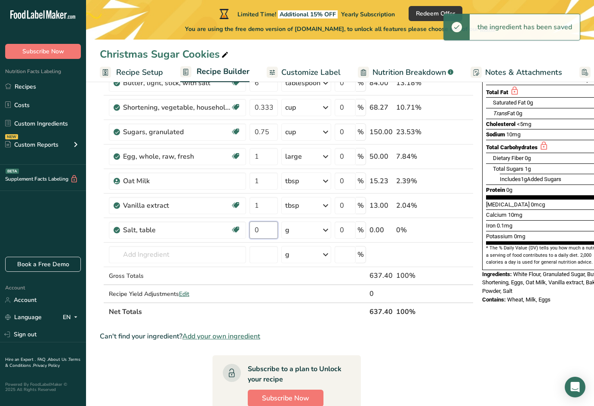
click at [262, 233] on input "0" at bounding box center [263, 229] width 28 height 17
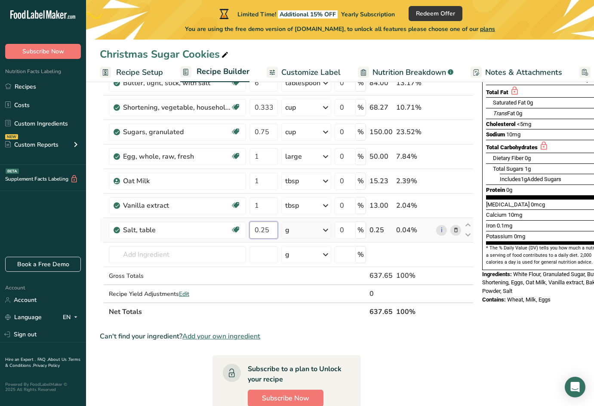
type input "0.25"
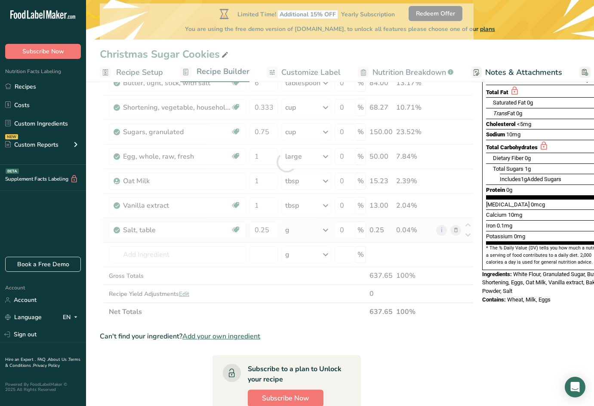
click at [304, 237] on div "Ingredient * Amount * Unit * Waste * .a-a{fill:#347362;}.b-a{fill:#fff;} Grams …" at bounding box center [287, 161] width 374 height 317
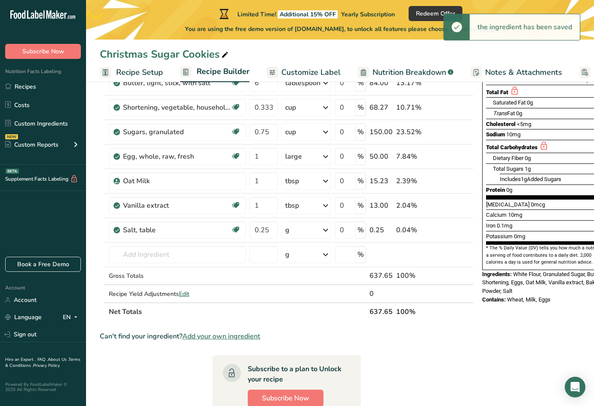
click at [304, 233] on div "g" at bounding box center [306, 229] width 50 height 17
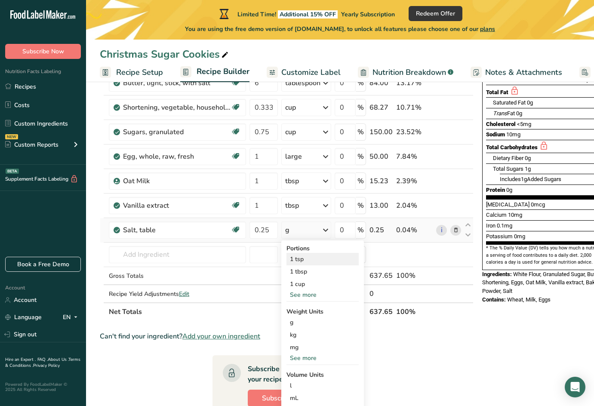
click at [312, 255] on div "1 tsp" at bounding box center [322, 259] width 72 height 12
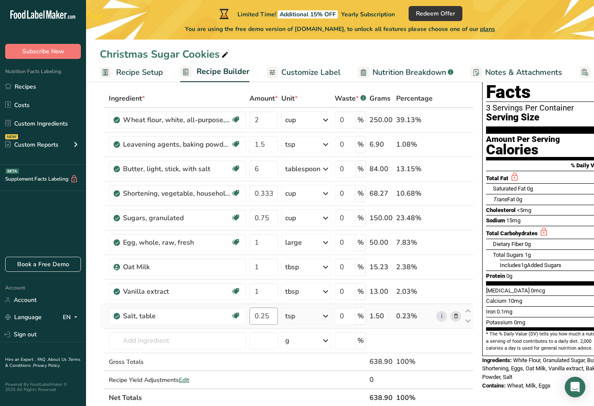
scroll to position [86, 0]
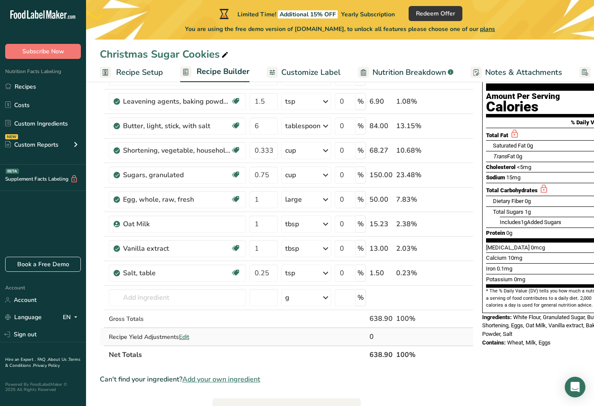
click at [189, 337] on span "Edit" at bounding box center [184, 337] width 10 height 8
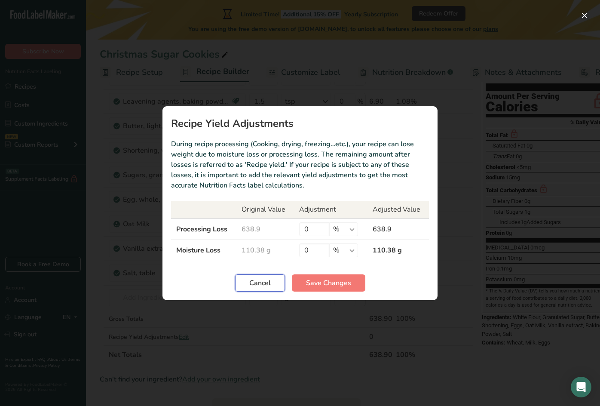
click at [269, 285] on span "Cancel" at bounding box center [259, 283] width 21 height 10
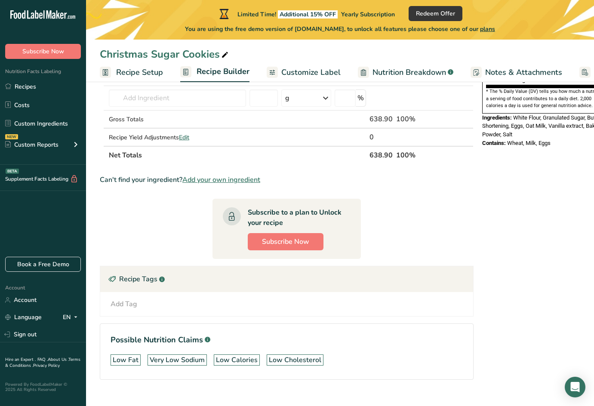
scroll to position [301, 0]
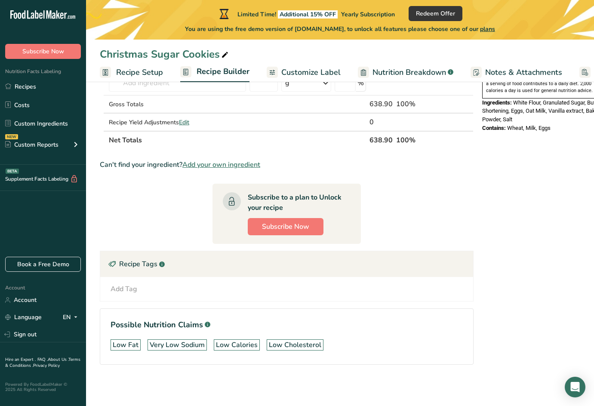
click at [124, 284] on div "Add Tag" at bounding box center [123, 289] width 27 height 10
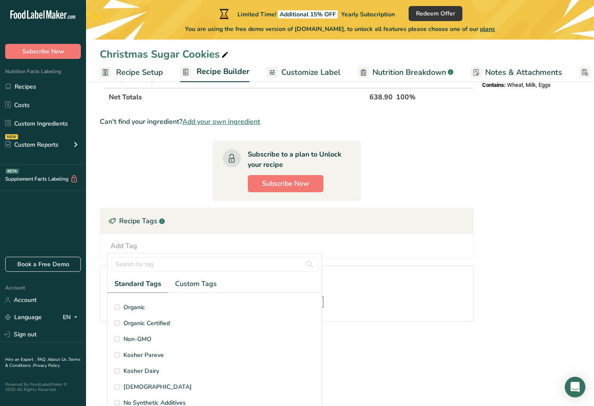
scroll to position [205, 0]
click at [356, 341] on div "Add Ingredients Manage Recipe Delete Recipe Duplicate Recipe Scale Recipe Save …" at bounding box center [289, 52] width 379 height 595
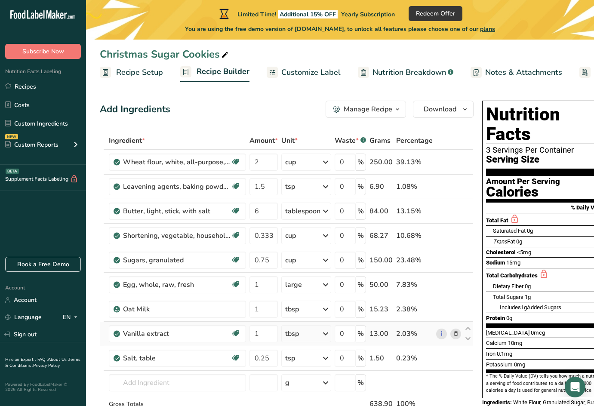
scroll to position [0, 0]
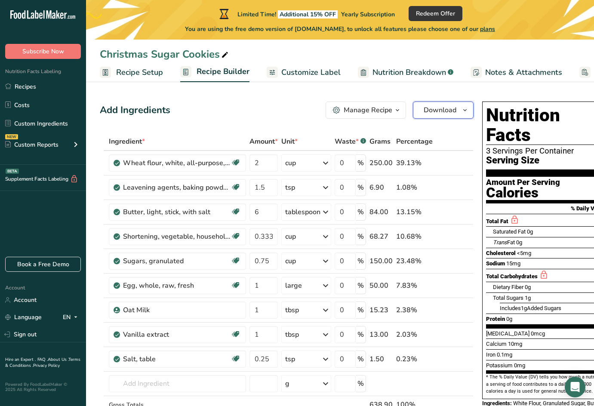
click at [435, 115] on span "Download" at bounding box center [439, 110] width 33 height 10
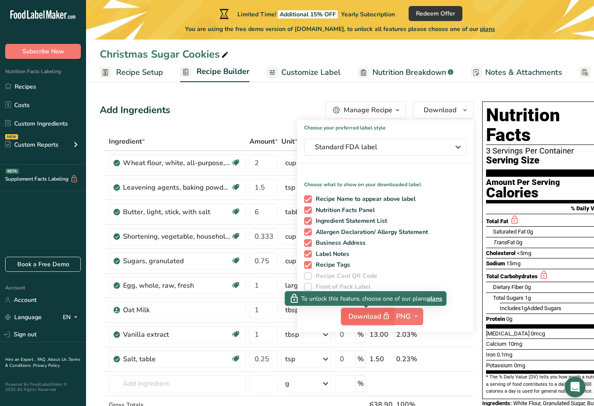
click at [369, 321] on span "Download" at bounding box center [369, 316] width 43 height 11
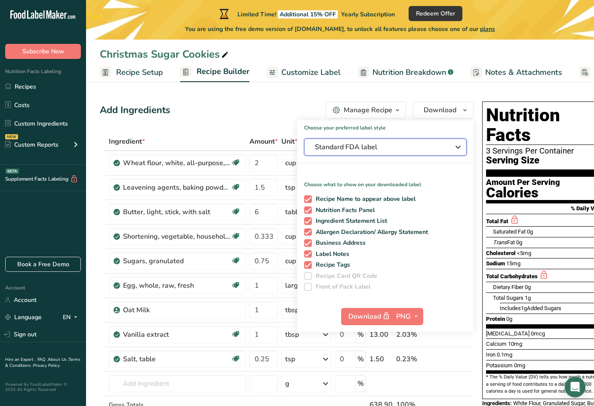
click at [337, 150] on span "Standard FDA label" at bounding box center [379, 147] width 129 height 10
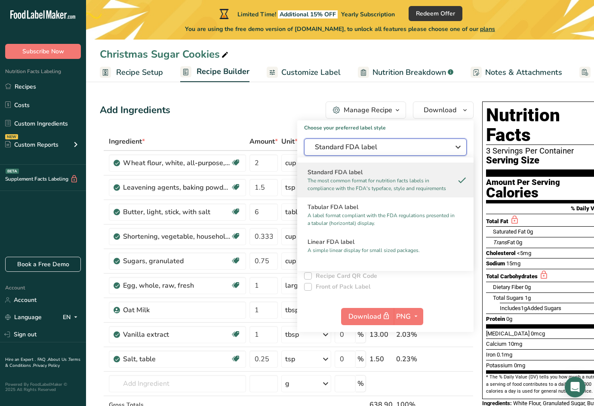
click at [337, 150] on span "Standard FDA label" at bounding box center [379, 147] width 129 height 10
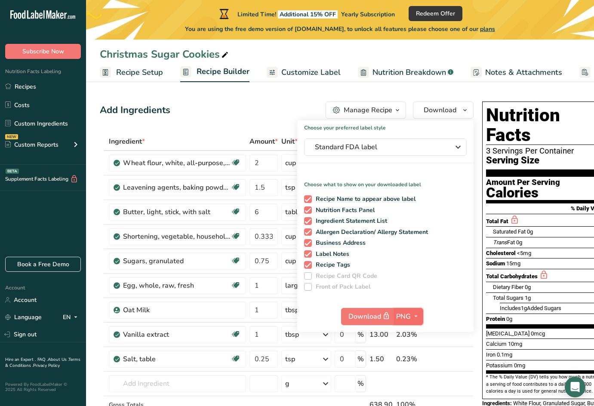
click at [409, 320] on span "PNG" at bounding box center [403, 316] width 15 height 10
click at [330, 267] on span "Recipe Tags" at bounding box center [331, 265] width 39 height 8
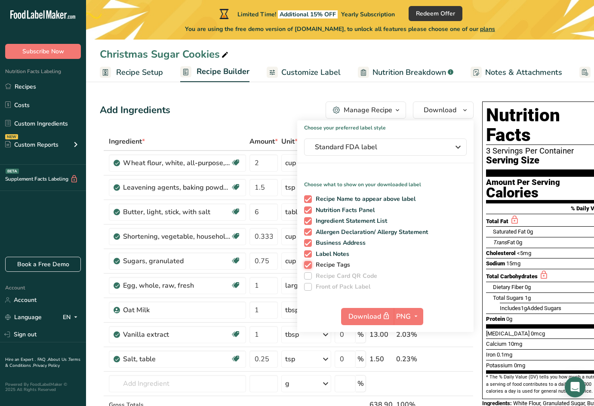
click at [310, 267] on input "Recipe Tags" at bounding box center [307, 265] width 6 height 6
checkbox input "false"
click at [331, 242] on span "Business Address" at bounding box center [339, 243] width 54 height 8
click at [310, 242] on input "Business Address" at bounding box center [307, 243] width 6 height 6
checkbox input "false"
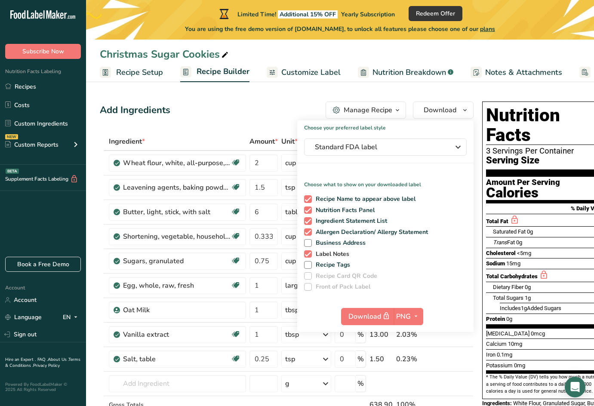
click at [325, 255] on span "Label Notes" at bounding box center [331, 254] width 38 height 8
click at [310, 255] on input "Label Notes" at bounding box center [307, 254] width 6 height 6
checkbox input "false"
click at [427, 95] on section "Add Ingredients Manage Recipe Delete Recipe Duplicate Recipe Scale Recipe Save …" at bounding box center [340, 395] width 508 height 622
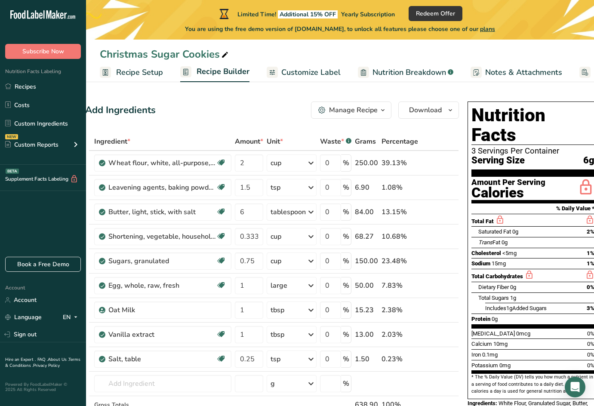
scroll to position [0, 21]
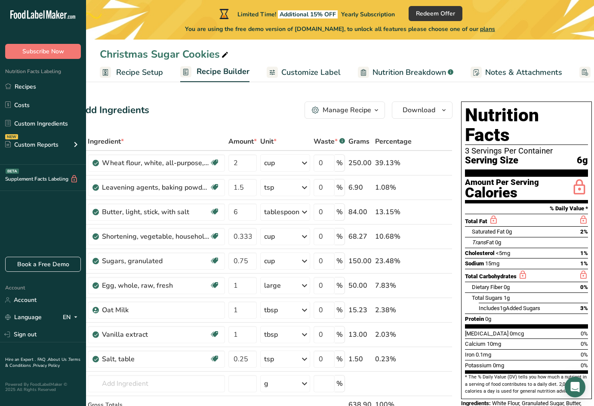
drag, startPoint x: 451, startPoint y: 302, endPoint x: 494, endPoint y: 293, distance: 43.2
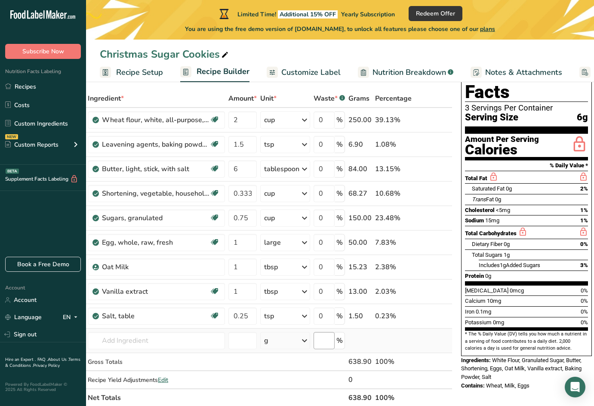
scroll to position [0, 0]
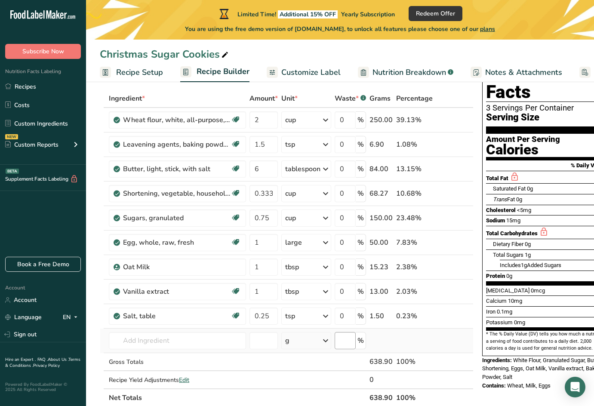
drag, startPoint x: 418, startPoint y: 345, endPoint x: 343, endPoint y: 332, distance: 76.3
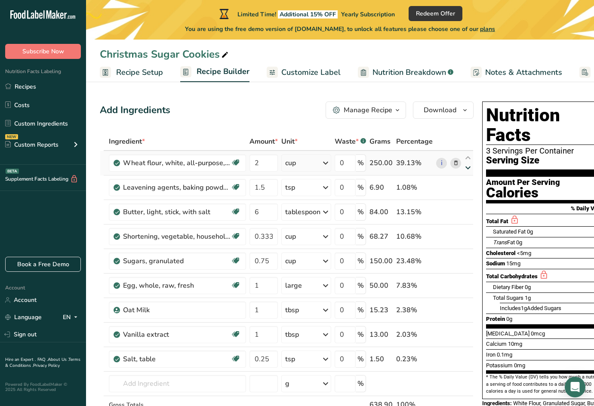
click at [465, 166] on icon at bounding box center [468, 168] width 10 height 6
drag, startPoint x: 467, startPoint y: 166, endPoint x: 472, endPoint y: 209, distance: 43.2
click at [472, 209] on tbody "Wheat flour, white, all-purpose, unenriched Dairy free Vegan Vegetarian Soy fre…" at bounding box center [286, 291] width 373 height 280
click at [468, 186] on icon at bounding box center [468, 182] width 10 height 6
click at [467, 179] on icon at bounding box center [468, 182] width 10 height 6
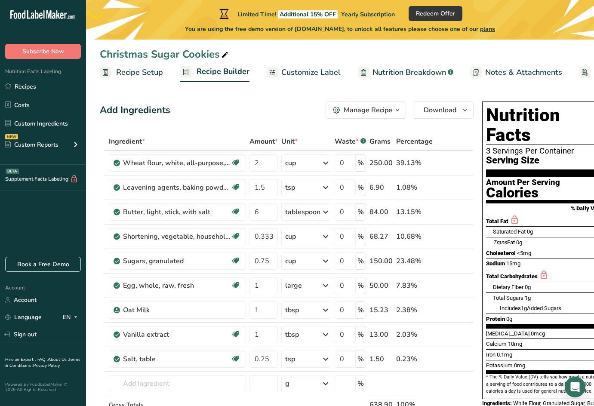
scroll to position [0, 21]
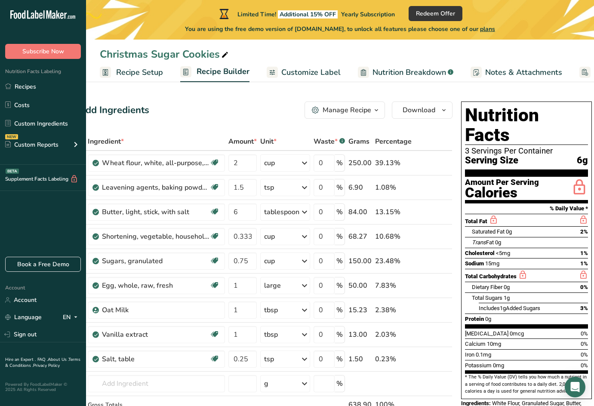
drag, startPoint x: 466, startPoint y: 332, endPoint x: 547, endPoint y: 332, distance: 80.4
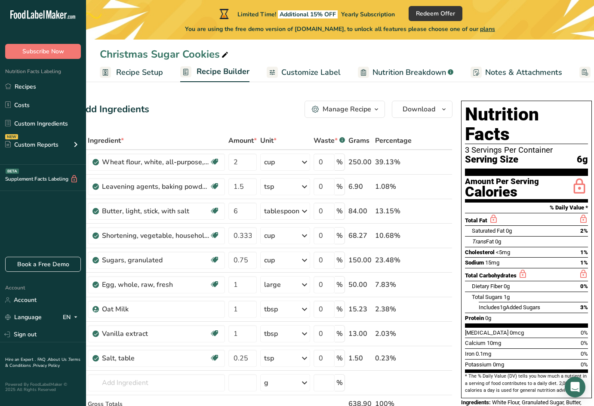
scroll to position [0, 0]
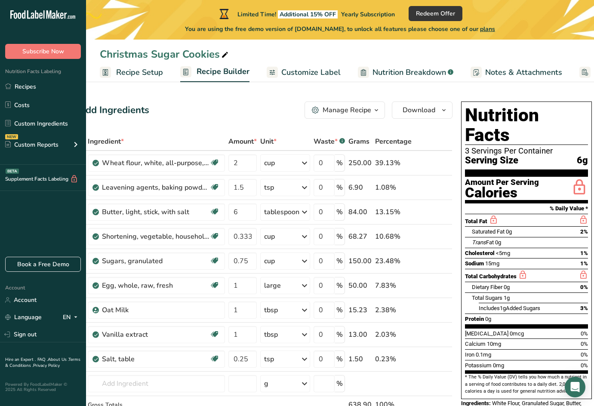
click at [143, 69] on span "Recipe Setup" at bounding box center [139, 73] width 47 height 12
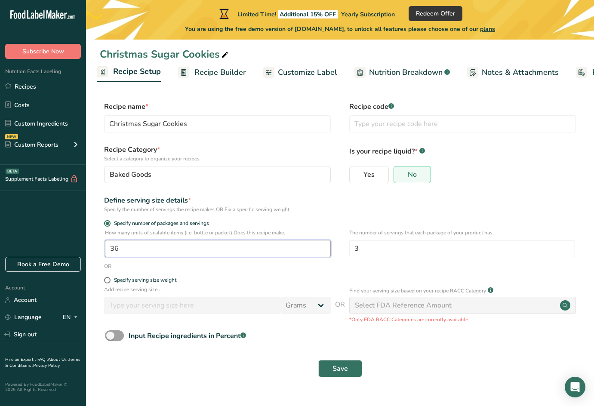
click at [190, 248] on input "36" at bounding box center [218, 248] width 226 height 17
click at [377, 249] on input "3" at bounding box center [462, 248] width 226 height 17
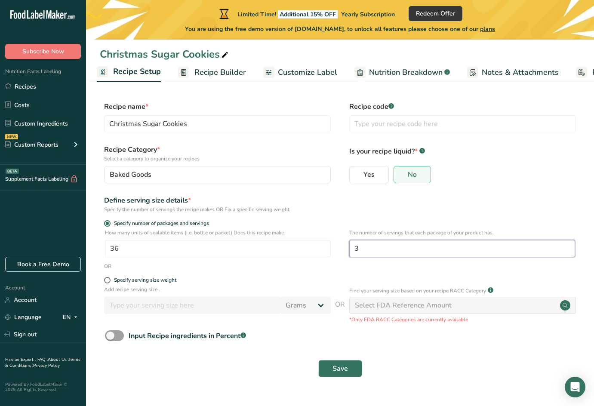
type input "1"
type input "2"
click at [344, 366] on span "Save" at bounding box center [339, 368] width 15 height 10
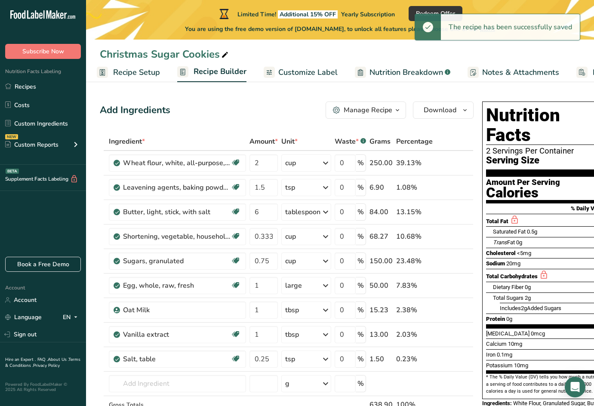
scroll to position [0, 21]
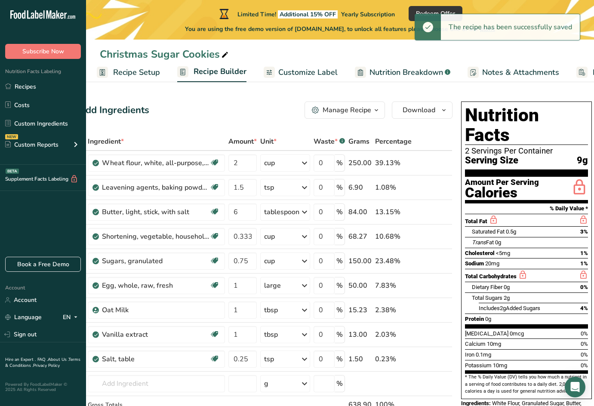
drag, startPoint x: 485, startPoint y: 341, endPoint x: 565, endPoint y: 331, distance: 80.0
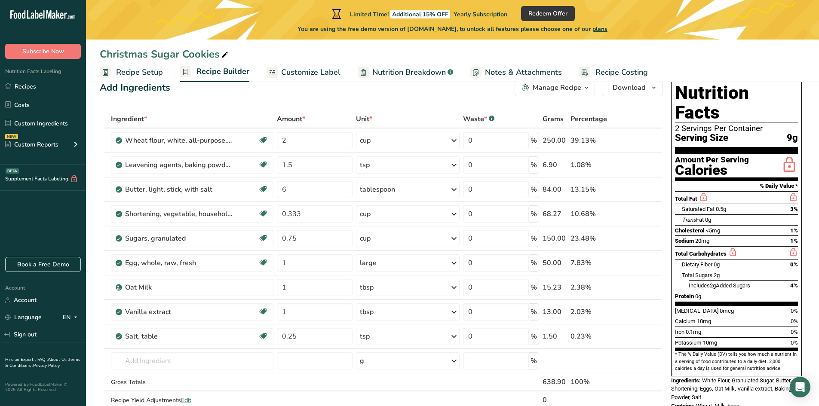
scroll to position [15, 0]
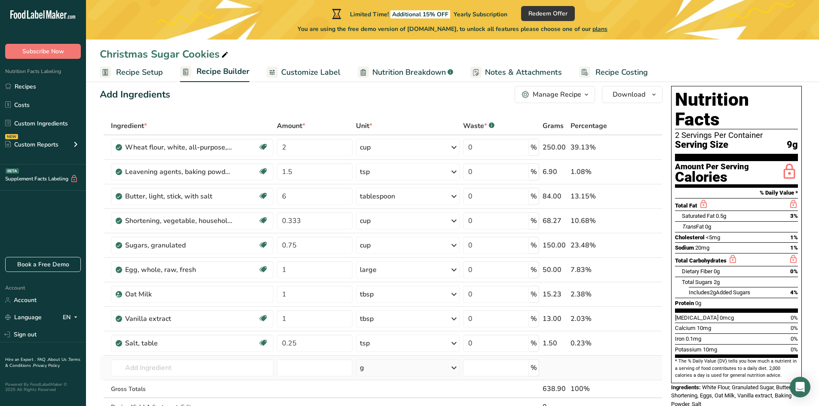
drag, startPoint x: 802, startPoint y: 388, endPoint x: 472, endPoint y: 356, distance: 331.3
click at [472, 356] on body ".a-20{fill:#fff;} Subscribe Now Nutrition Facts Labeling Recipes Costs Custom I…" at bounding box center [409, 338] width 819 height 706
drag, startPoint x: 658, startPoint y: 112, endPoint x: 678, endPoint y: 73, distance: 44.2
click at [621, 73] on ul "Recipe Setup Recipe Builder Customize Label Nutrition Breakdown .a-a{fill:#3473…" at bounding box center [452, 72] width 733 height 20
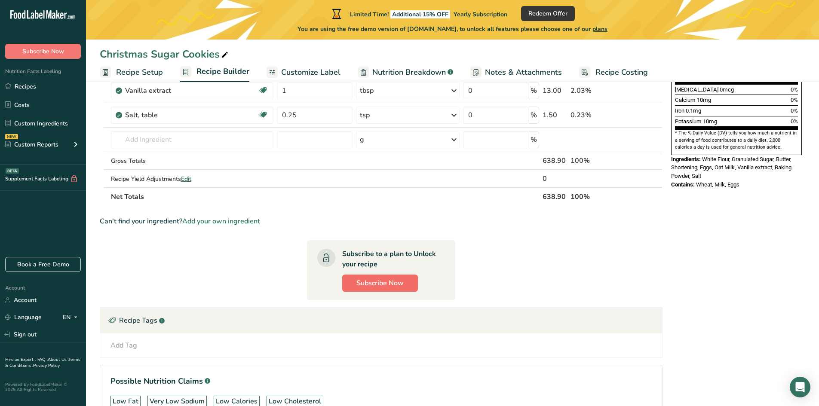
scroll to position [214, 0]
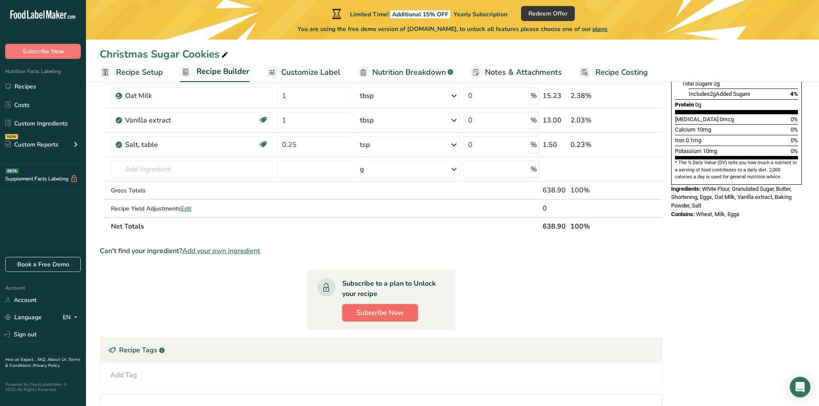
click at [393, 308] on span "Subscribe Now" at bounding box center [379, 313] width 47 height 10
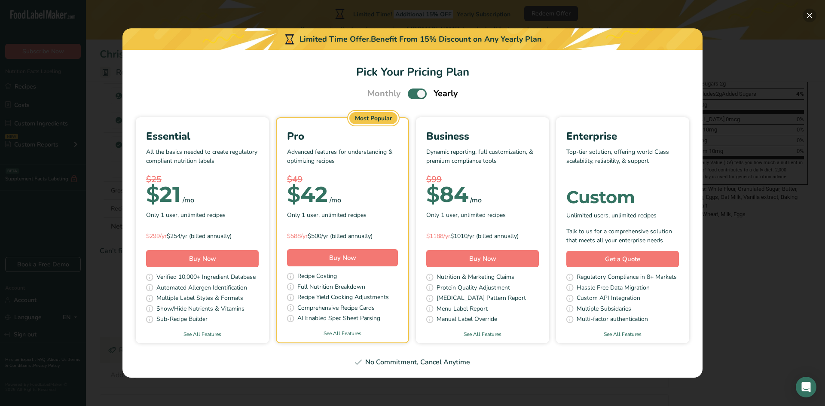
click at [621, 10] on button "Pick Your Pricing Plan Modal" at bounding box center [810, 16] width 14 height 14
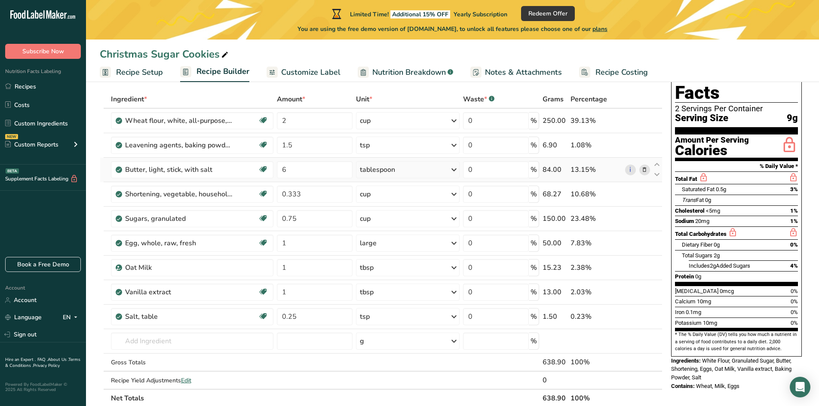
scroll to position [0, 0]
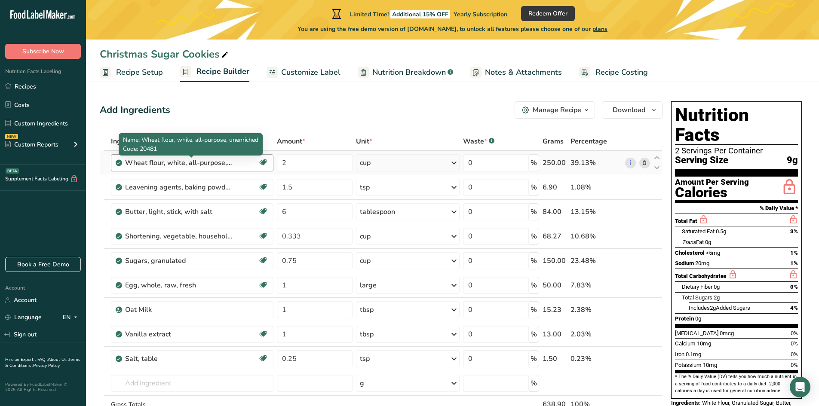
click at [166, 167] on div "Wheat flour, white, all-purpose, unenriched" at bounding box center [178, 163] width 107 height 10
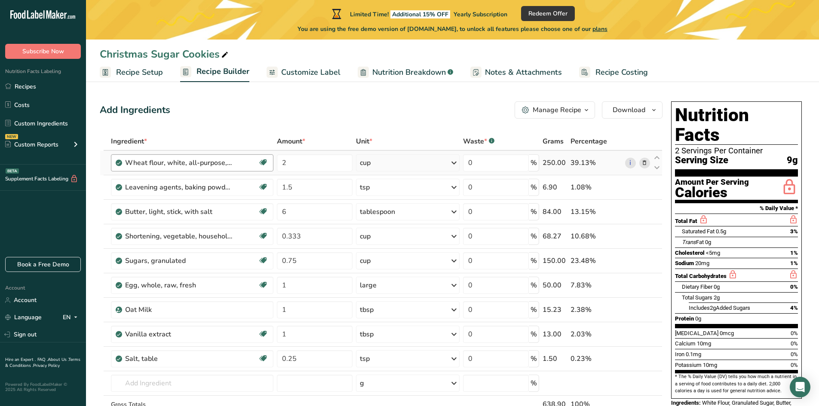
click at [166, 160] on div "Wheat flour, white, all-purpose, unenriched" at bounding box center [178, 163] width 107 height 10
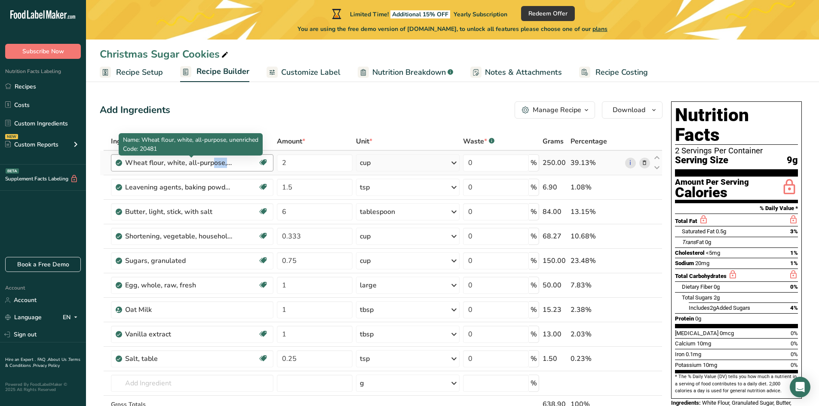
click at [166, 160] on div "Wheat flour, white, all-purpose, unenriched" at bounding box center [178, 163] width 107 height 10
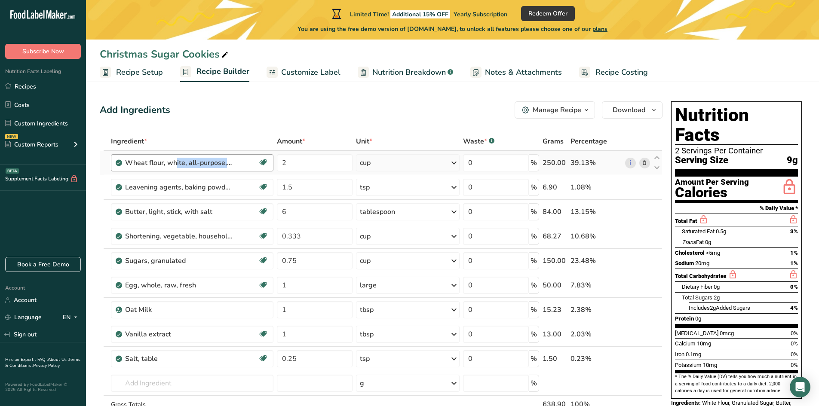
click at [166, 160] on div "Wheat flour, white, all-purpose, unenriched" at bounding box center [178, 163] width 107 height 10
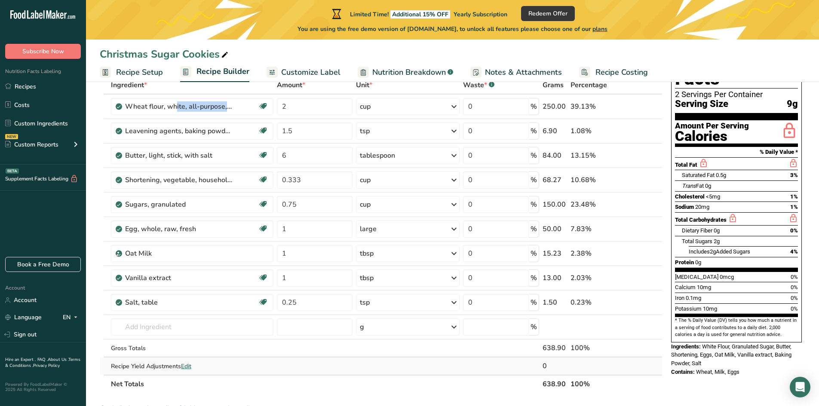
scroll to position [86, 0]
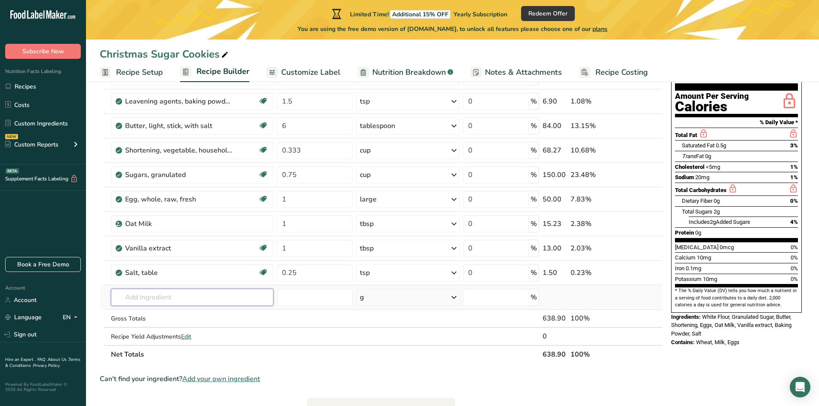
click at [196, 290] on input "text" at bounding box center [192, 297] width 163 height 17
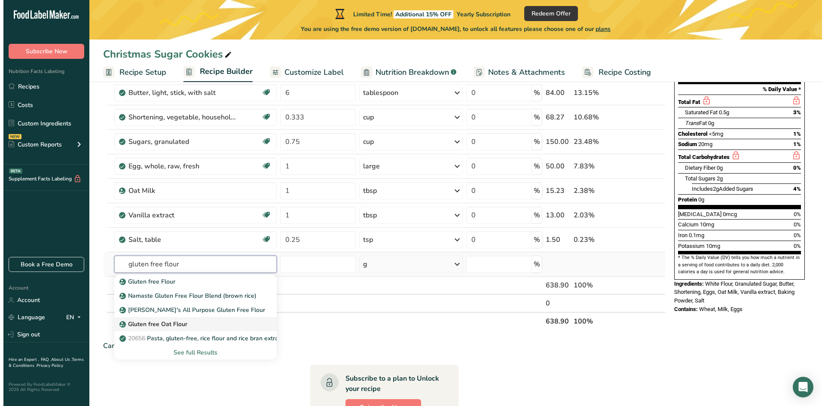
scroll to position [129, 0]
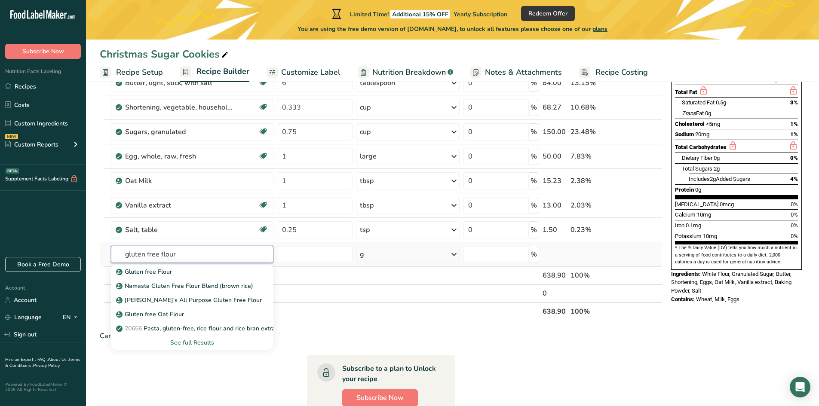
type input "gluten free flour"
click at [206, 342] on div "See full Results" at bounding box center [192, 342] width 149 height 9
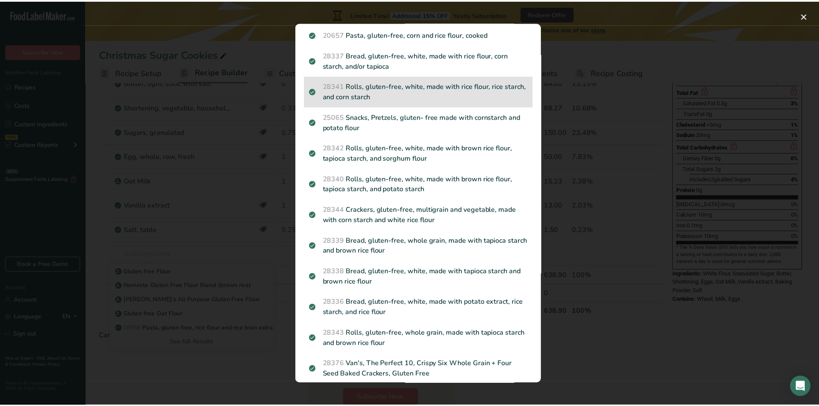
scroll to position [199, 0]
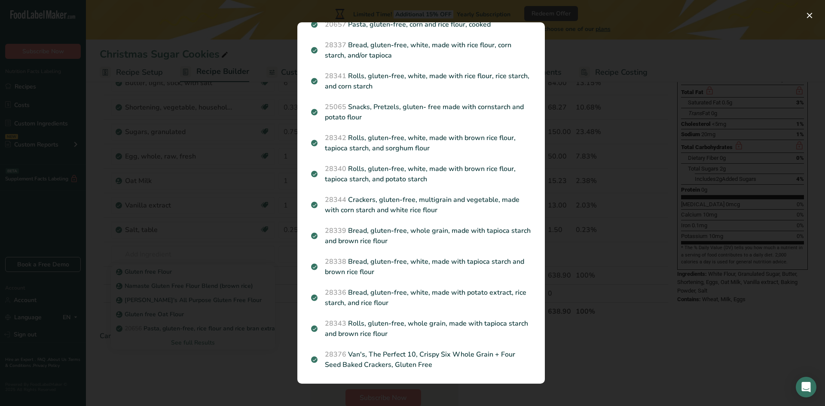
click at [214, 316] on div "Search results modal" at bounding box center [412, 203] width 825 height 406
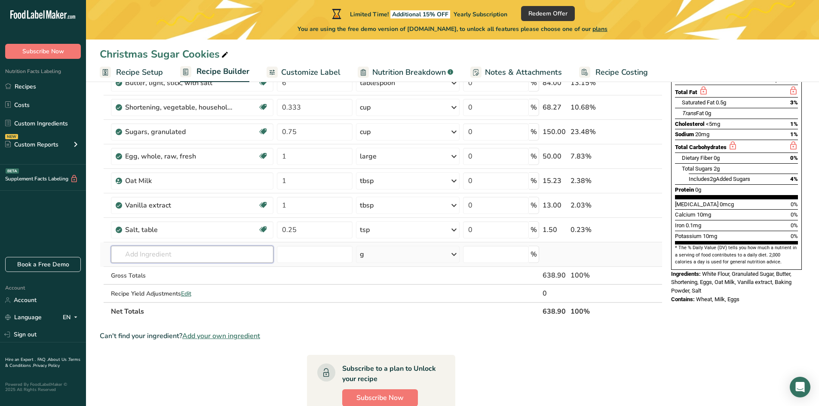
click at [199, 255] on input "text" at bounding box center [192, 254] width 163 height 17
type input "[PERSON_NAME] free flour"
click at [159, 285] on div "Add your own ingredient" at bounding box center [192, 286] width 149 height 9
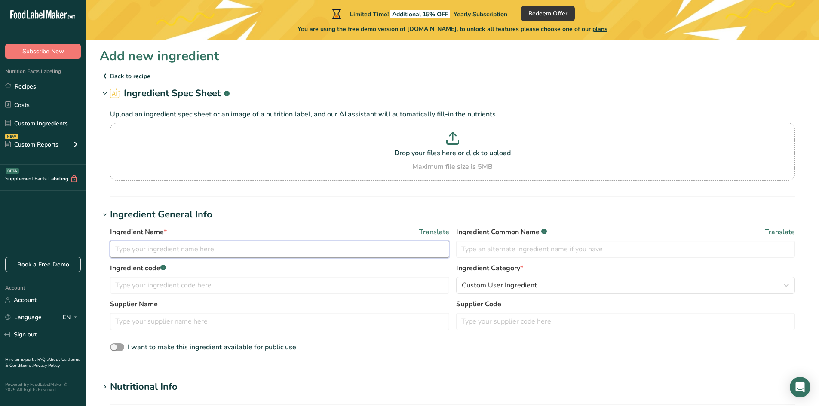
click at [350, 244] on input "text" at bounding box center [279, 249] width 339 height 17
type input "[PERSON_NAME] Free Flour"
click at [232, 316] on input "text" at bounding box center [279, 321] width 339 height 17
type input "[PERSON_NAME]"
click at [489, 248] on input "text" at bounding box center [625, 249] width 339 height 17
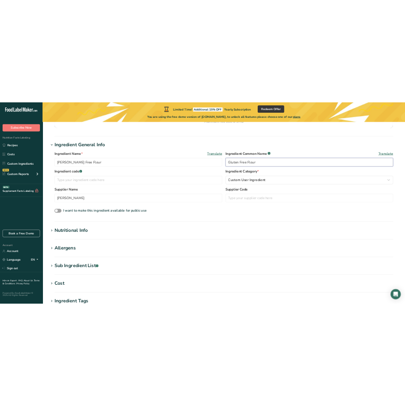
scroll to position [129, 0]
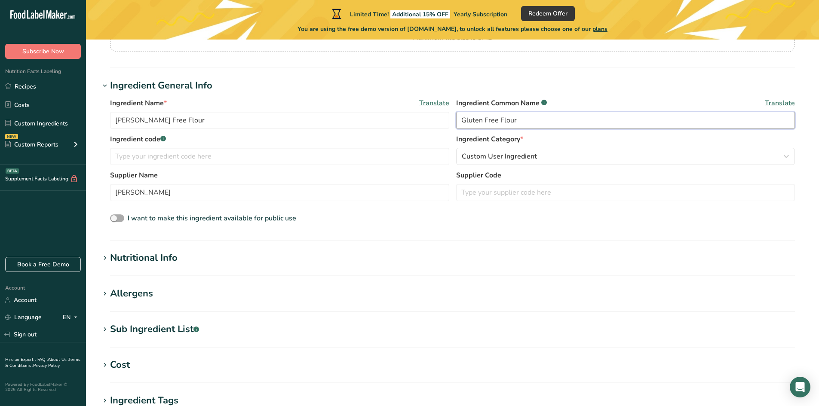
type input "Gluten Free Flour"
click at [118, 218] on span at bounding box center [117, 219] width 14 height 8
click at [116, 218] on input "I want to make this ingredient available for public use" at bounding box center [113, 219] width 6 height 6
checkbox input "true"
click at [134, 260] on div "Nutritional Info" at bounding box center [144, 258] width 68 height 14
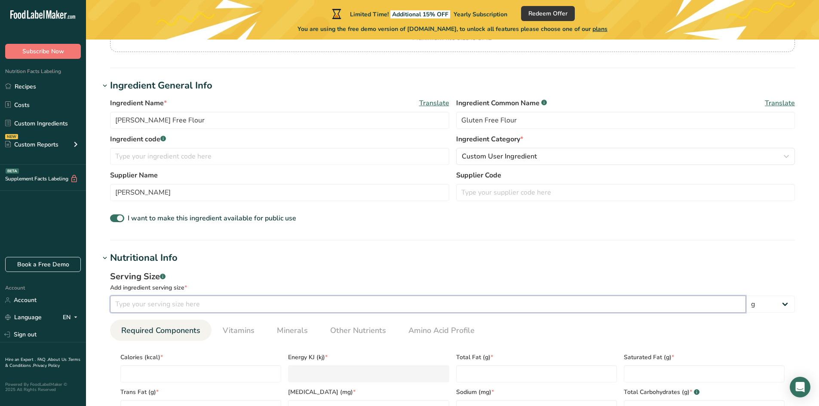
click at [201, 308] on input "number" at bounding box center [428, 304] width 636 height 17
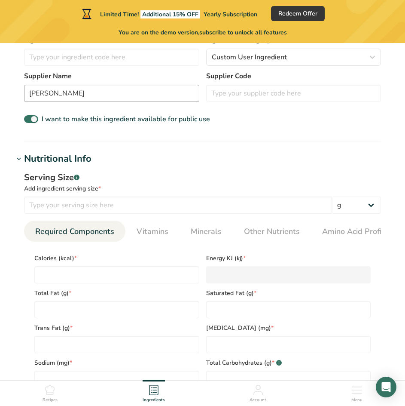
scroll to position [258, 0]
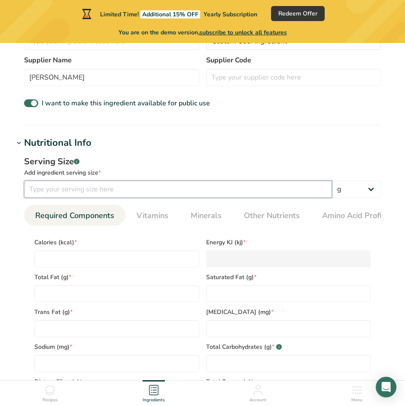
click at [160, 191] on input "number" at bounding box center [178, 189] width 308 height 17
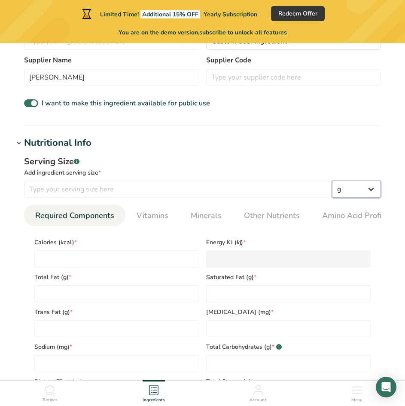
click at [350, 192] on select "g kg mg mcg lb oz l mL fl oz tbsp tsp cup qt gallon" at bounding box center [356, 189] width 49 height 17
select select "19"
click at [332, 181] on select "g kg mg mcg lb oz l mL fl oz tbsp tsp cup qt gallon" at bounding box center [356, 189] width 49 height 17
select select "22"
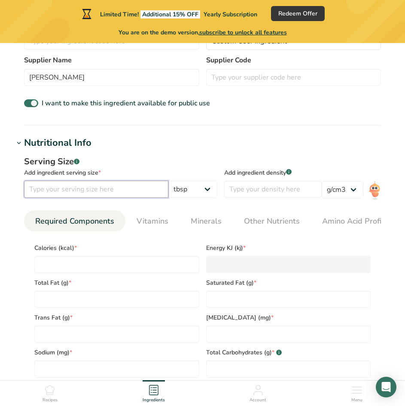
click at [111, 181] on input "number" at bounding box center [96, 189] width 144 height 17
type input "4"
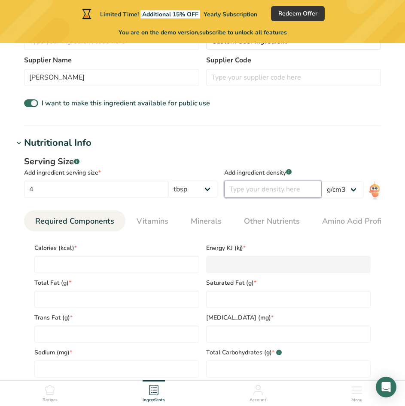
click at [279, 190] on input "number" at bounding box center [273, 189] width 98 height 17
type input "31"
click at [193, 174] on div "Add ingredient serving size *" at bounding box center [120, 172] width 193 height 9
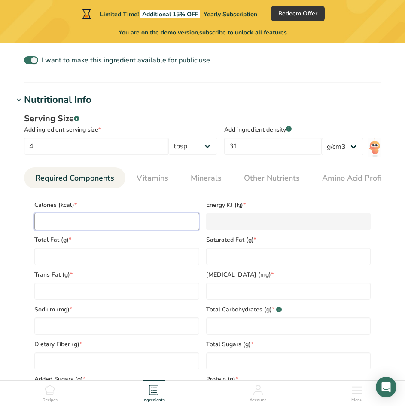
click at [107, 219] on input "number" at bounding box center [116, 221] width 165 height 17
type input "1"
type KJ "4.2"
type input "10"
type KJ "41.8"
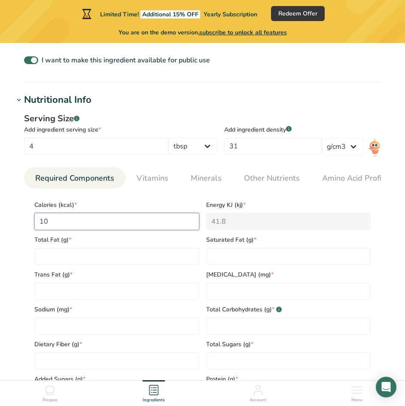
type input "100"
type KJ "418.4"
type input "100"
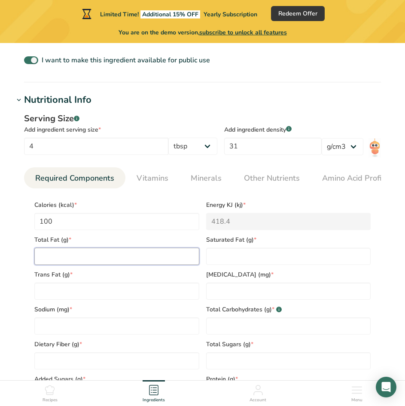
click at [115, 250] on Fat "number" at bounding box center [116, 256] width 165 height 17
type Fat "5"
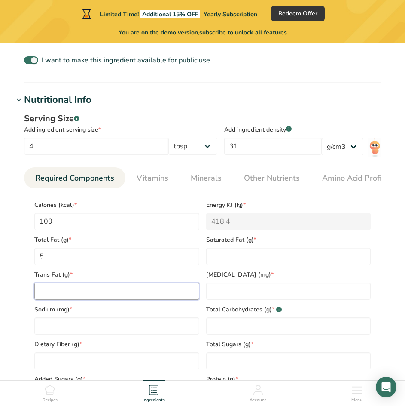
click at [109, 288] on Fat "number" at bounding box center [116, 290] width 165 height 17
type Fat "0"
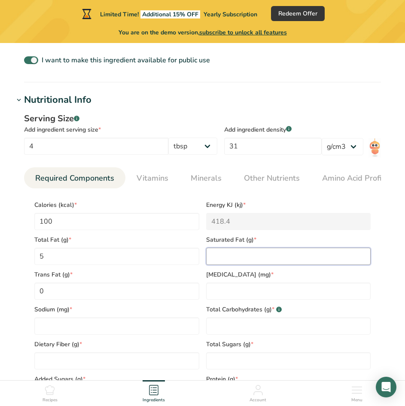
click at [218, 258] on Fat "number" at bounding box center [288, 256] width 165 height 17
type Fat "0"
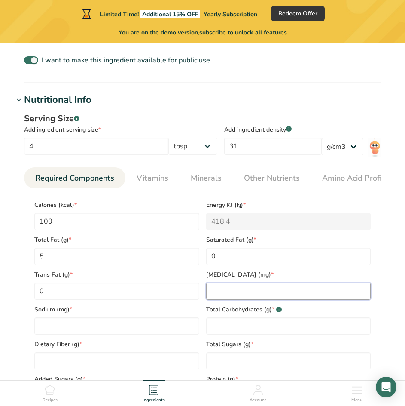
click at [232, 293] on input "number" at bounding box center [288, 290] width 165 height 17
type input "0"
click at [172, 327] on input "number" at bounding box center [116, 325] width 165 height 17
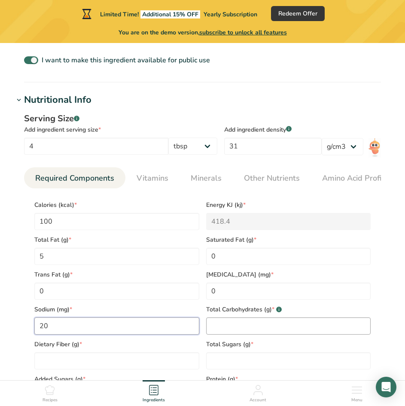
type input "20"
click at [228, 328] on Carbohydrates "number" at bounding box center [288, 325] width 165 height 17
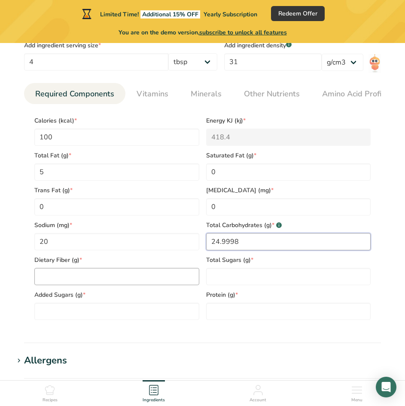
scroll to position [387, 0]
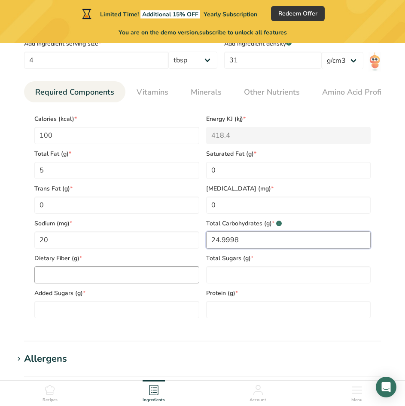
type Carbohydrates "24.9998"
click at [77, 271] on Fiber "number" at bounding box center [116, 274] width 165 height 17
type Fiber "2"
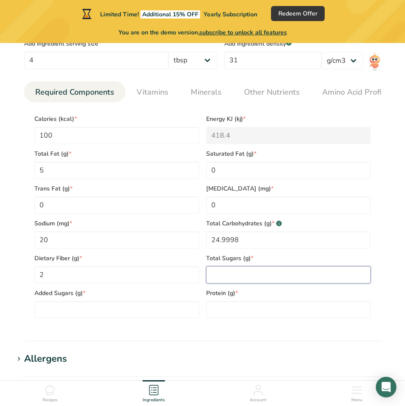
click at [228, 279] on Sugars "number" at bounding box center [288, 274] width 165 height 17
type Sugars "0"
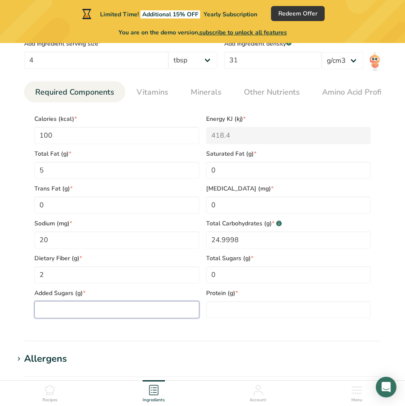
click at [181, 314] on Sugars "number" at bounding box center [116, 309] width 165 height 17
type Sugars "0"
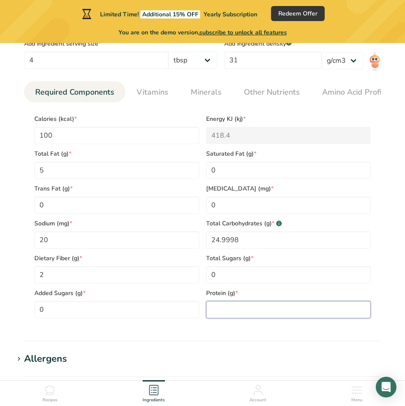
click at [248, 318] on input "number" at bounding box center [288, 309] width 165 height 17
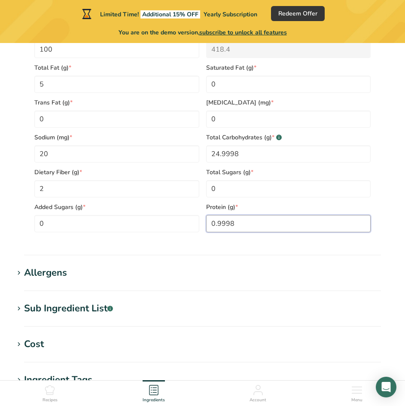
scroll to position [430, 0]
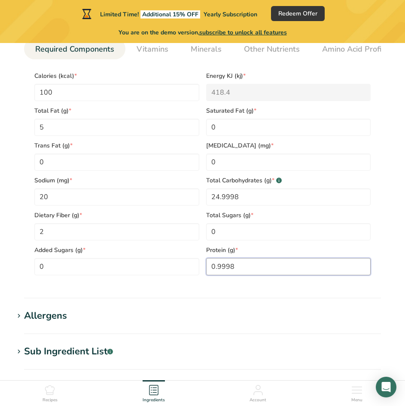
click at [228, 269] on input "0.9998" at bounding box center [288, 266] width 165 height 17
click at [227, 269] on input "0.9998" at bounding box center [288, 266] width 165 height 17
type input "1"
click at [226, 322] on h1 "Allergens" at bounding box center [203, 316] width 378 height 14
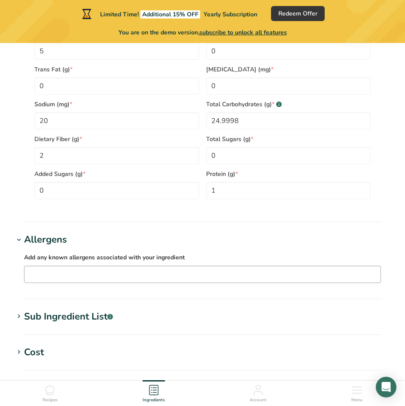
scroll to position [516, 0]
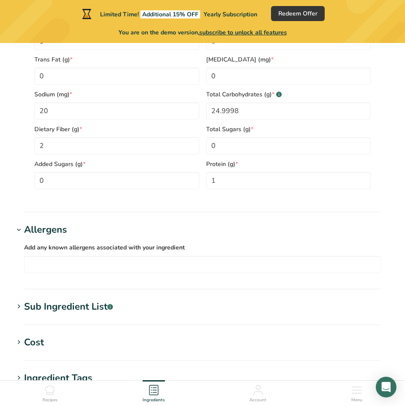
click at [26, 230] on div "Allergens" at bounding box center [45, 230] width 43 height 14
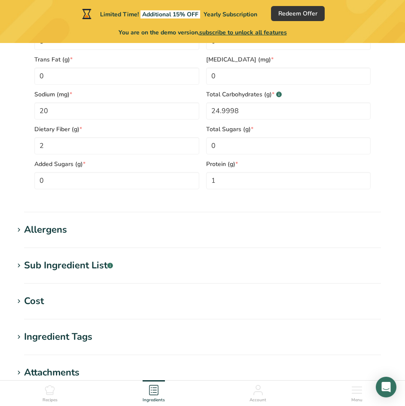
click at [41, 266] on div "Sub Ingredient List .a-a{fill:#347362;}.b-a{fill:#fff;}" at bounding box center [68, 265] width 89 height 14
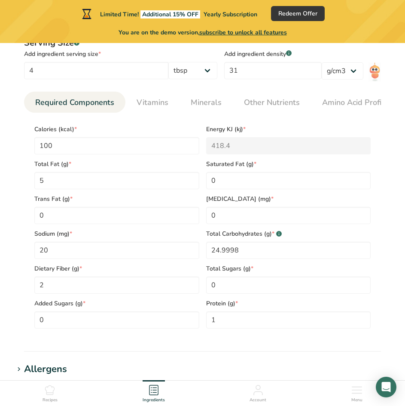
scroll to position [301, 0]
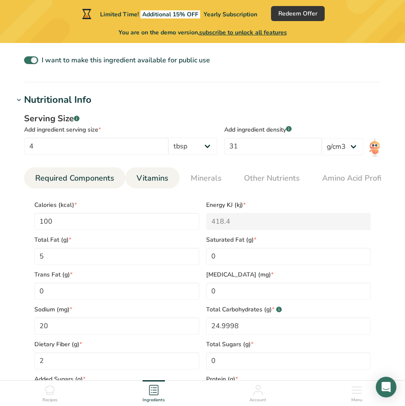
click at [147, 185] on link "Vitamins" at bounding box center [152, 178] width 39 height 22
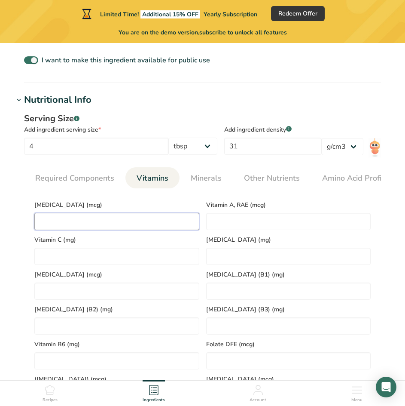
click at [120, 226] on D "number" at bounding box center [116, 221] width 165 height 17
type D "1"
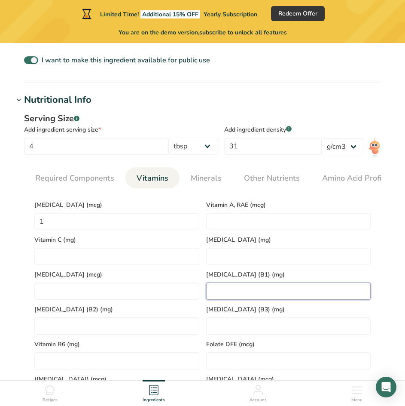
click at [242, 296] on \(B1\) "number" at bounding box center [288, 290] width 165 height 17
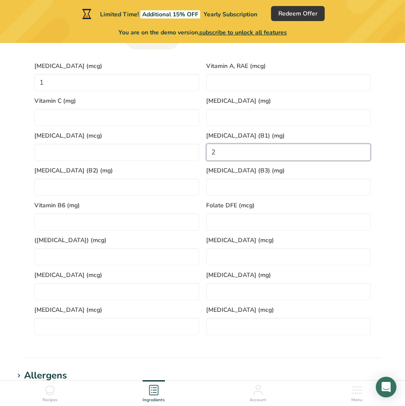
scroll to position [430, 0]
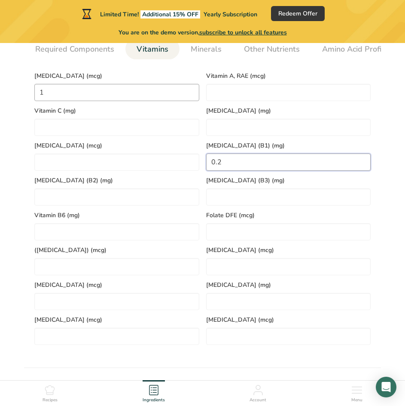
type \(B1\) "0.2"
click at [56, 97] on D "1" at bounding box center [116, 92] width 165 height 17
type D "0.1"
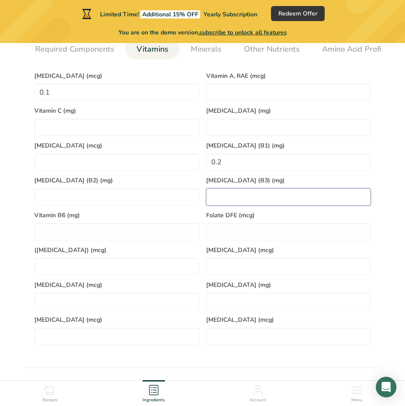
click at [245, 203] on \(B3\) "number" at bounding box center [288, 196] width 165 height 17
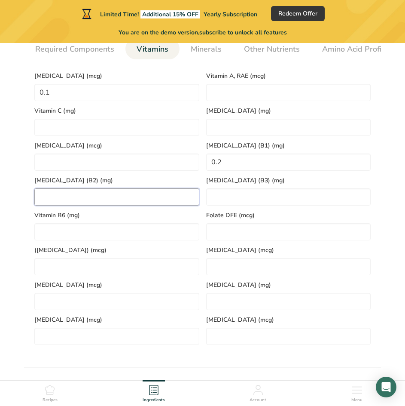
click at [128, 195] on \(B2\) "number" at bounding box center [116, 196] width 165 height 17
type \(B2\) "0.14"
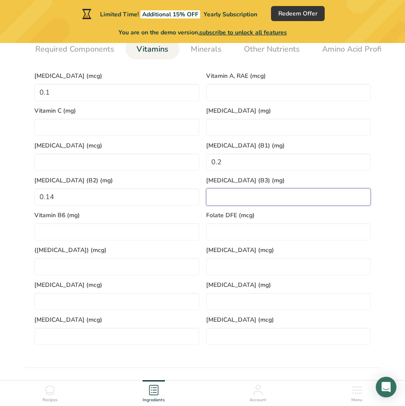
click at [231, 202] on \(B3\) "number" at bounding box center [288, 196] width 165 height 17
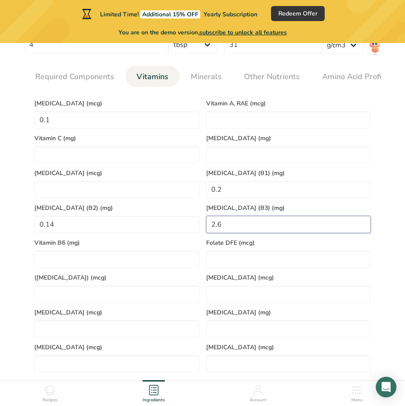
scroll to position [387, 0]
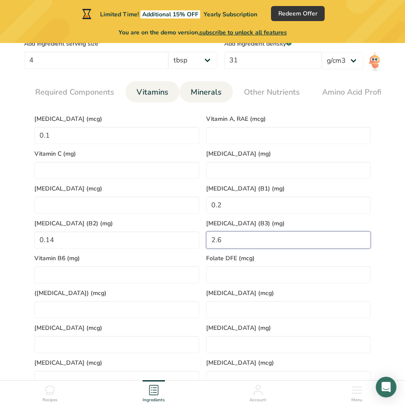
type \(B3\) "2.6"
click at [203, 95] on span "Minerals" at bounding box center [206, 92] width 31 height 12
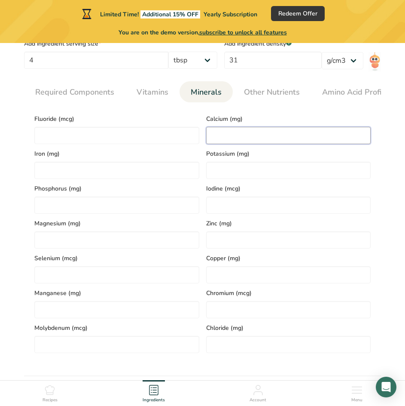
click at [219, 140] on input "number" at bounding box center [288, 135] width 165 height 17
type input "70"
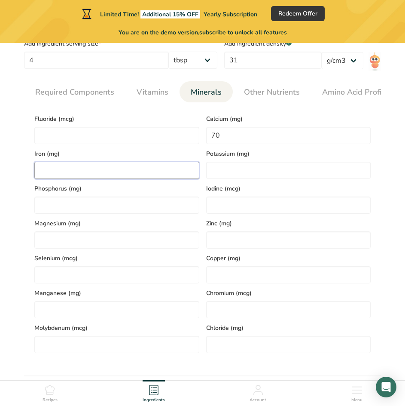
click at [189, 173] on input "number" at bounding box center [116, 170] width 165 height 17
type input "2"
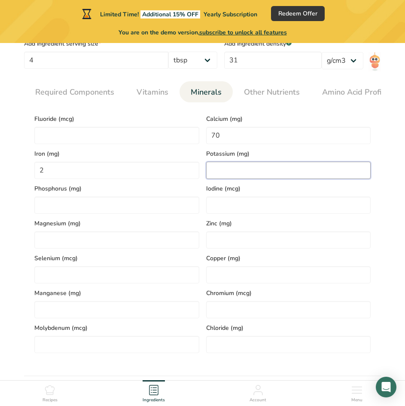
click at [236, 170] on input "number" at bounding box center [288, 170] width 165 height 17
type input "40"
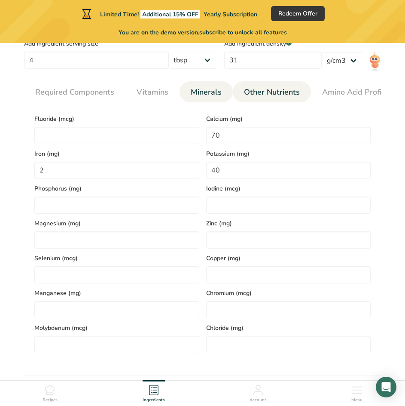
click at [260, 91] on span "Other Nutrients" at bounding box center [272, 92] width 56 height 12
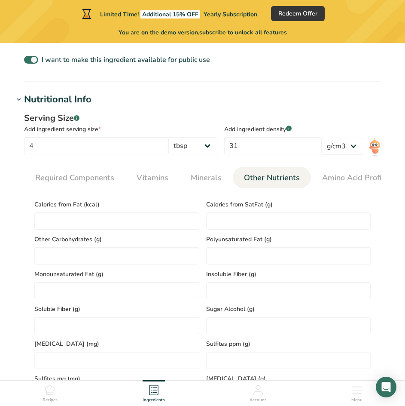
scroll to position [301, 0]
click at [328, 178] on span "Amino Acid Profile" at bounding box center [355, 178] width 66 height 12
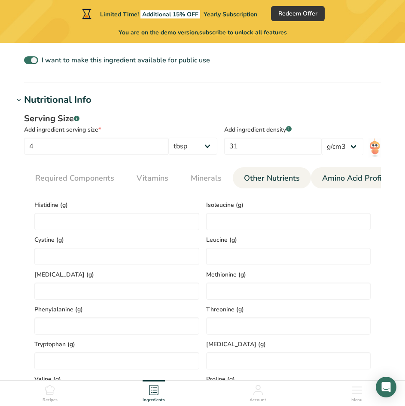
drag, startPoint x: 272, startPoint y: 188, endPoint x: 295, endPoint y: 188, distance: 22.8
click at [295, 188] on link "Other Nutrients" at bounding box center [272, 178] width 63 height 22
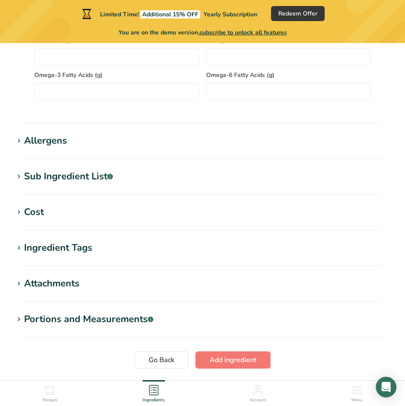
scroll to position [817, 0]
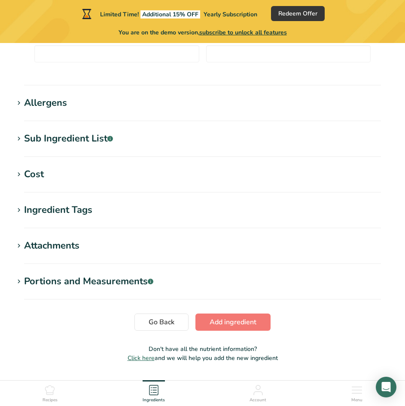
click at [77, 209] on div "Ingredient Tags" at bounding box center [58, 210] width 68 height 14
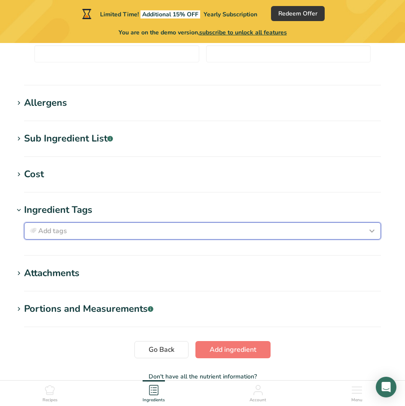
click at [94, 236] on div "Add tags" at bounding box center [203, 231] width 350 height 10
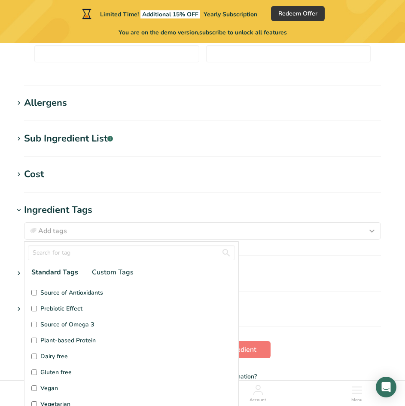
click at [33, 374] on input "Gluten free" at bounding box center [34, 372] width 6 height 6
checkbox input "true"
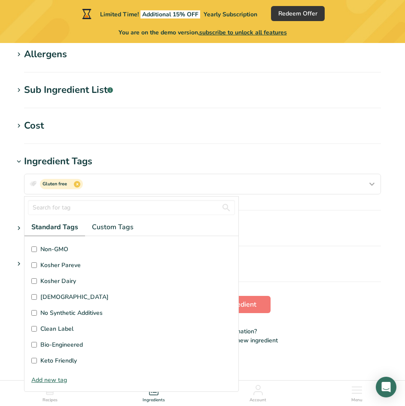
scroll to position [874, 0]
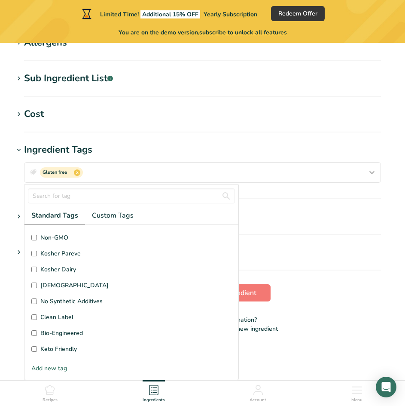
click at [319, 257] on h1 "Portions and Measurements .a-a{fill:#347362;}.b-a{fill:#fff;}" at bounding box center [203, 252] width 378 height 14
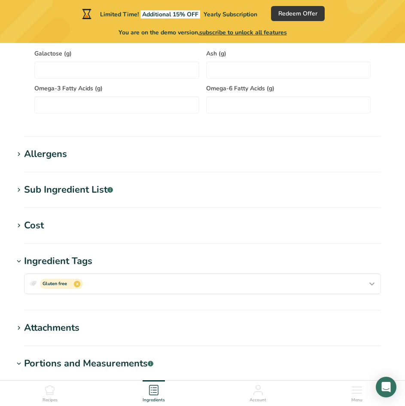
scroll to position [750, 0]
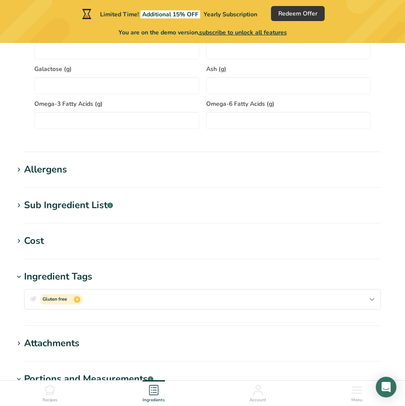
click at [46, 208] on div "Sub Ingredient List .a-a{fill:#347362;}.b-a{fill:#fff;}" at bounding box center [68, 205] width 89 height 14
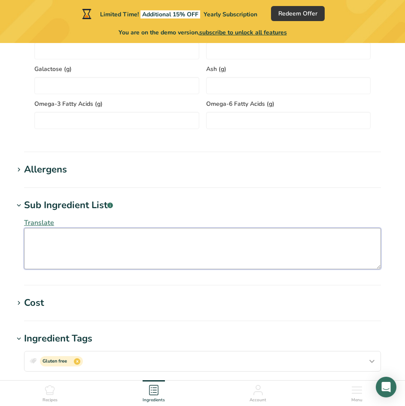
click at [91, 257] on textarea at bounding box center [202, 248] width 357 height 41
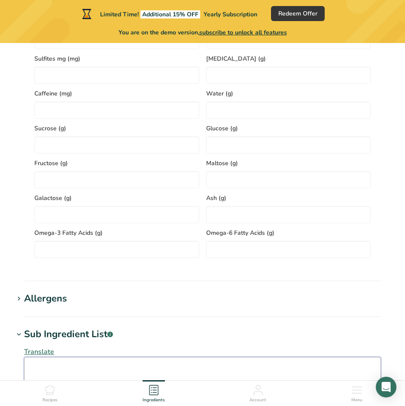
scroll to position [664, 0]
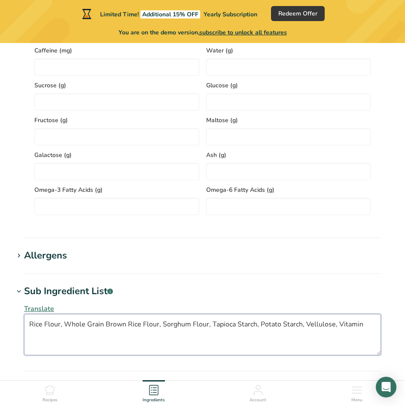
click at [307, 328] on textarea "Rice Flour, Whole Grain Brown Rice Flour, Sorghum Flour, Tapioca Starch, Potato…" at bounding box center [202, 334] width 357 height 41
click at [362, 328] on textarea "Rice Flour, Whole Grain Brown Rice Flour, Sorghum Flour, Tapioca Starch, Potato…" at bounding box center [202, 334] width 357 height 41
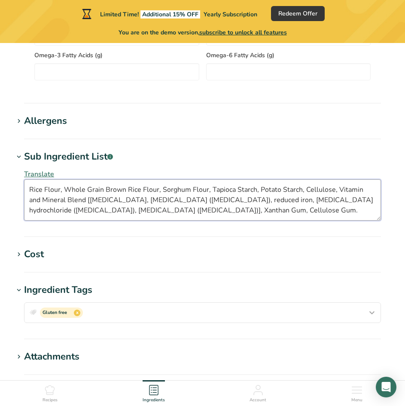
scroll to position [836, 0]
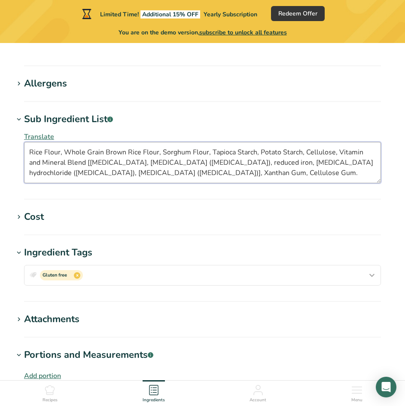
type textarea "Rice Flour, Whole Grain Brown Rice Flour, Sorghum Flour, Tapioca Starch, Potato…"
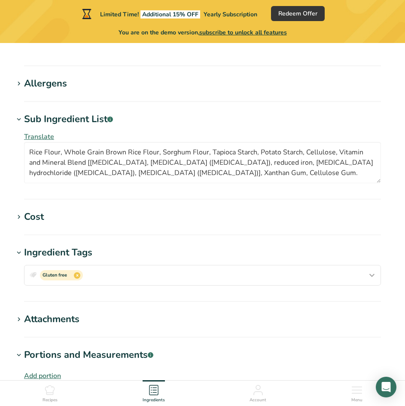
click at [31, 217] on div "Cost" at bounding box center [34, 217] width 20 height 14
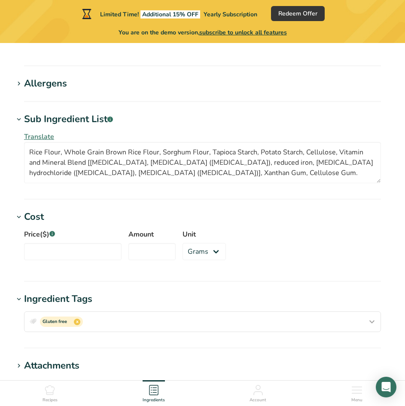
click at [31, 217] on div "Cost" at bounding box center [34, 217] width 20 height 14
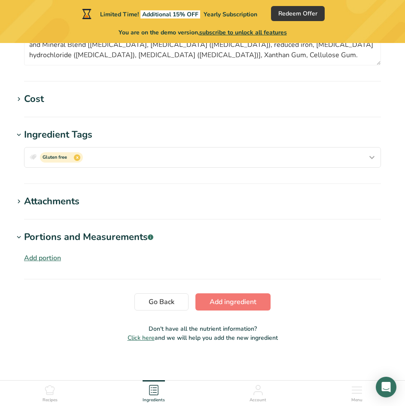
scroll to position [960, 0]
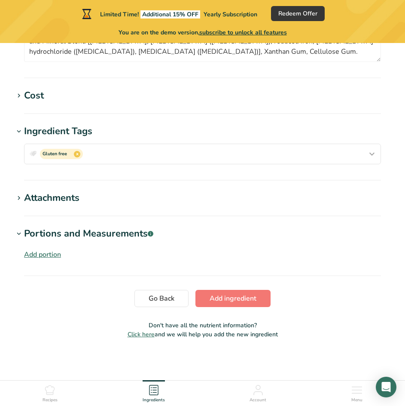
click at [115, 235] on div "Portions and Measurements .a-a{fill:#347362;}.b-a{fill:#fff;}" at bounding box center [88, 234] width 129 height 14
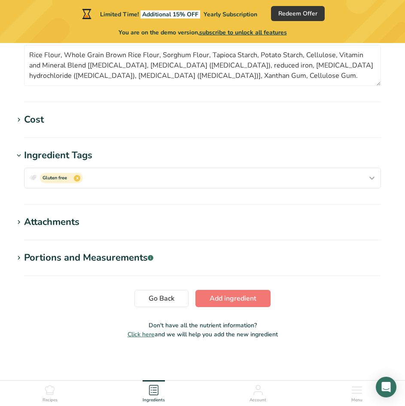
click at [122, 255] on div "Portions and Measurements .a-a{fill:#347362;}.b-a{fill:#fff;}" at bounding box center [88, 258] width 129 height 14
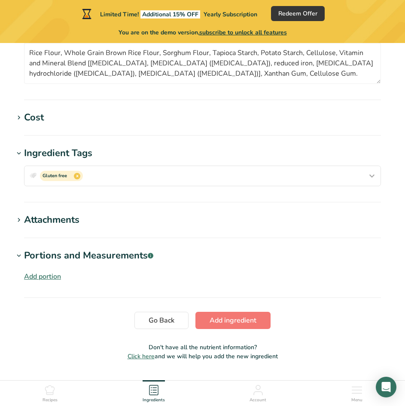
scroll to position [960, 0]
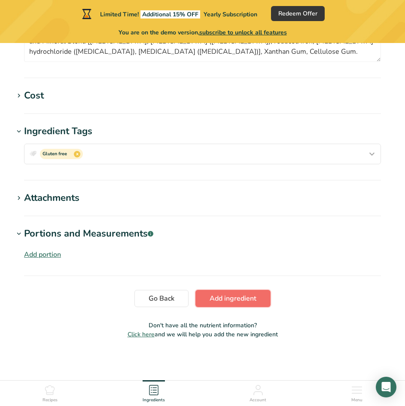
click at [239, 296] on span "Add ingredient" at bounding box center [233, 298] width 47 height 10
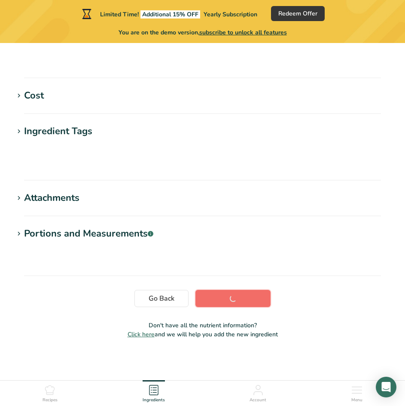
scroll to position [125, 0]
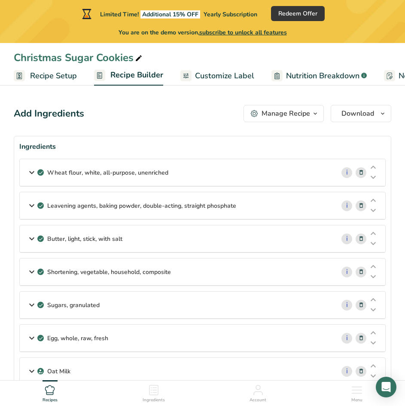
click at [360, 170] on icon at bounding box center [362, 172] width 6 height 9
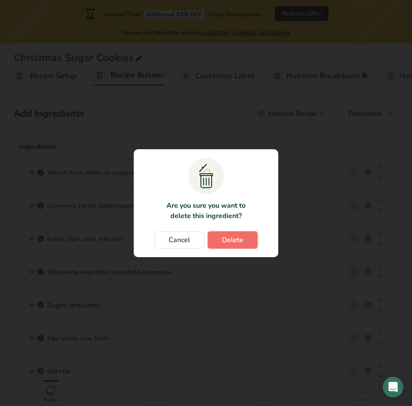
click at [237, 240] on span "Delete" at bounding box center [232, 240] width 21 height 10
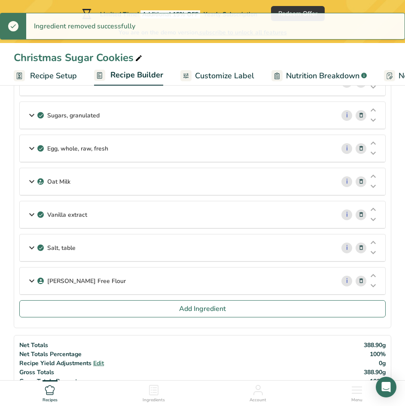
scroll to position [172, 0]
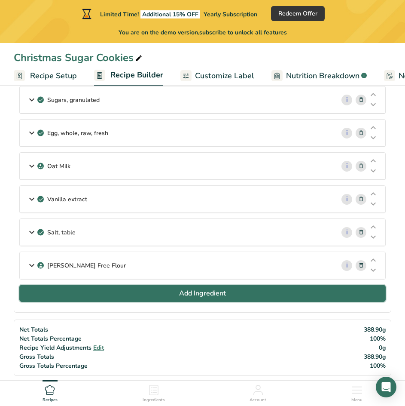
click at [110, 292] on button "Add Ingredient" at bounding box center [202, 293] width 367 height 17
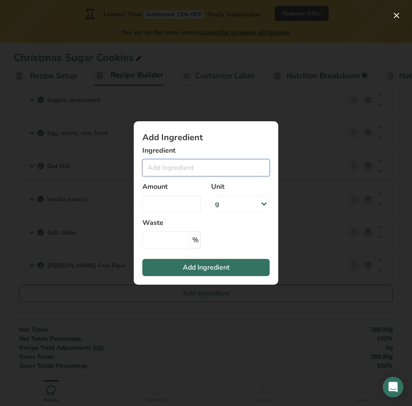
click at [196, 172] on input "Add ingredient modal" at bounding box center [205, 167] width 127 height 17
type input "violife"
click at [303, 138] on div "Add ingredient modal" at bounding box center [206, 203] width 412 height 406
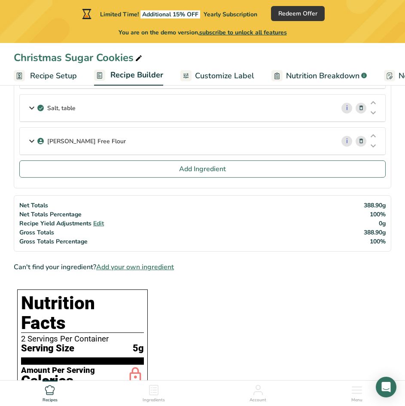
scroll to position [344, 0]
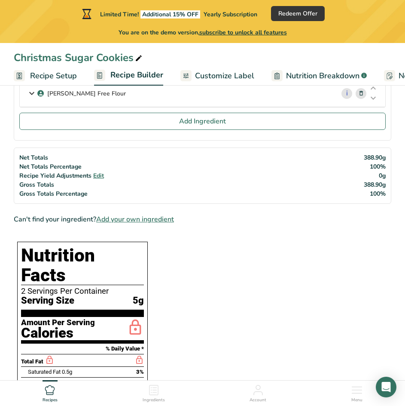
click at [144, 221] on span "Add your own ingredient" at bounding box center [135, 219] width 78 height 10
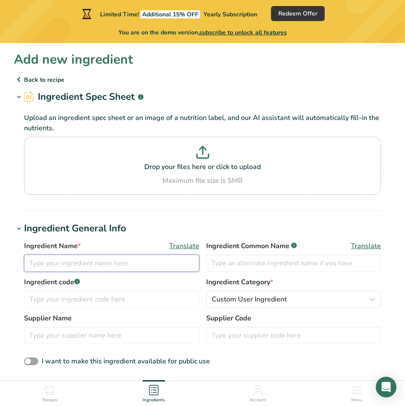
click at [150, 261] on input "text" at bounding box center [111, 263] width 175 height 17
type input "Violife"
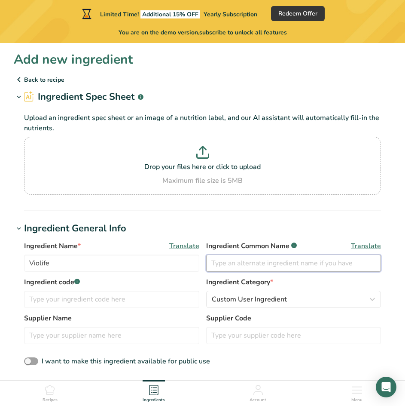
click at [226, 265] on input "text" at bounding box center [293, 263] width 175 height 17
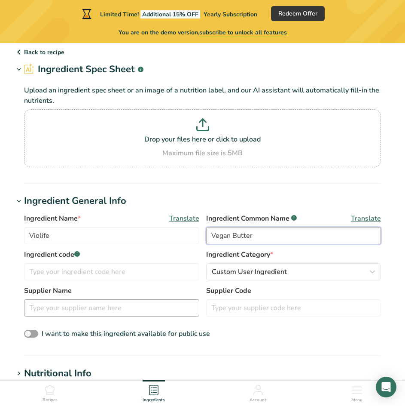
scroll to position [43, 0]
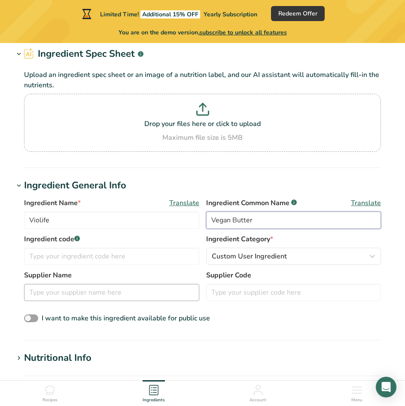
type input "Vegan Butter"
click at [141, 298] on input "text" at bounding box center [111, 292] width 175 height 17
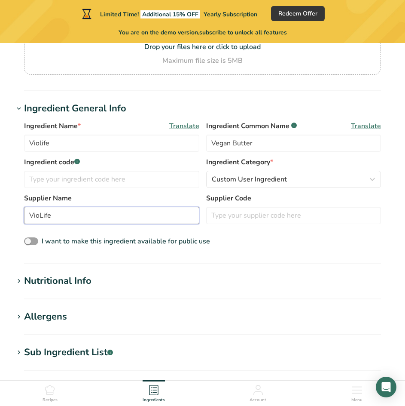
scroll to position [129, 0]
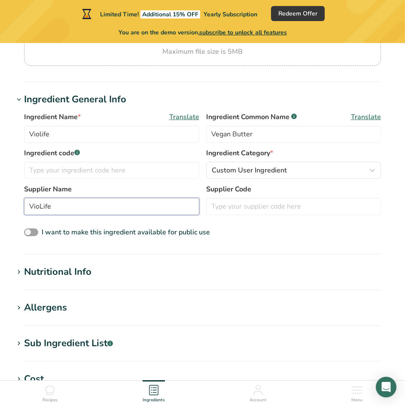
type input "VioLife"
click at [83, 276] on div "Nutritional Info" at bounding box center [58, 272] width 68 height 14
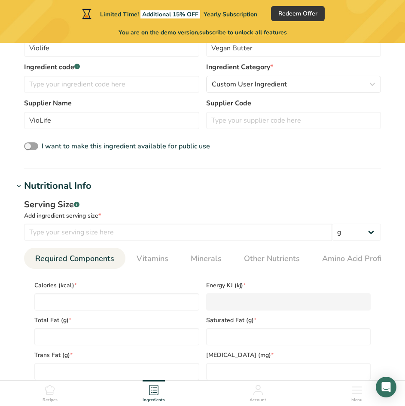
scroll to position [258, 0]
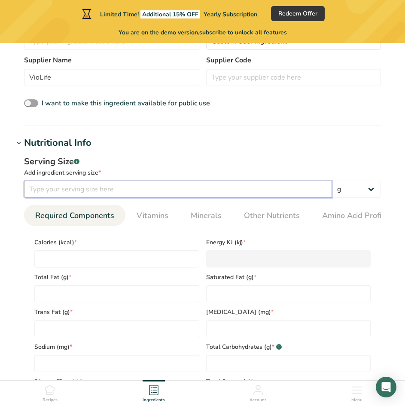
click at [307, 193] on input "number" at bounding box center [178, 189] width 308 height 17
type input "14"
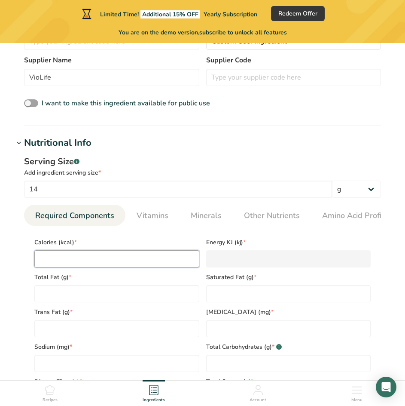
click at [154, 258] on input "number" at bounding box center [116, 258] width 165 height 17
type input "1"
type KJ "4.2"
type input "10"
type KJ "41.8"
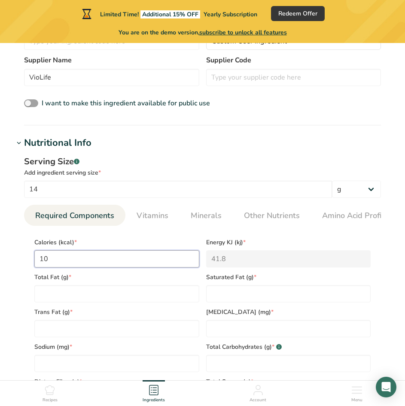
type input "100"
type KJ "418.4"
type input "100"
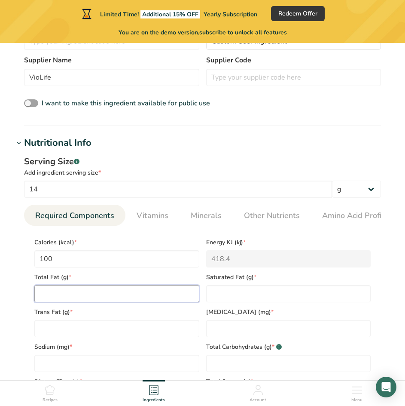
click at [144, 298] on Fat "number" at bounding box center [116, 293] width 165 height 17
type Fat "11"
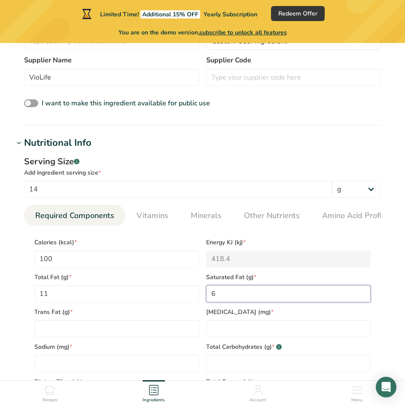
type Fat "6"
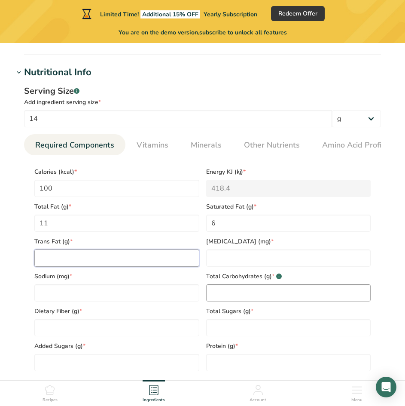
scroll to position [344, 0]
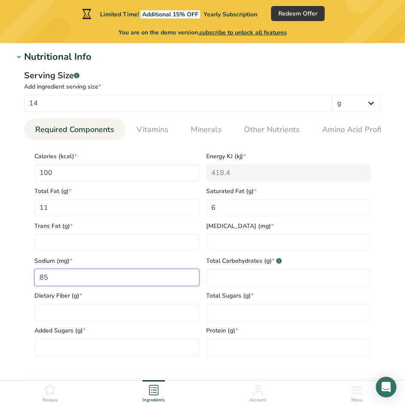
type input "85"
type Carbohydrates "0"
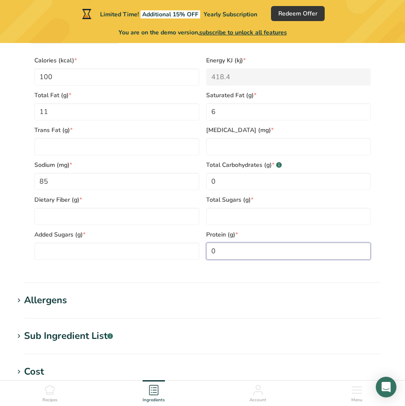
scroll to position [430, 0]
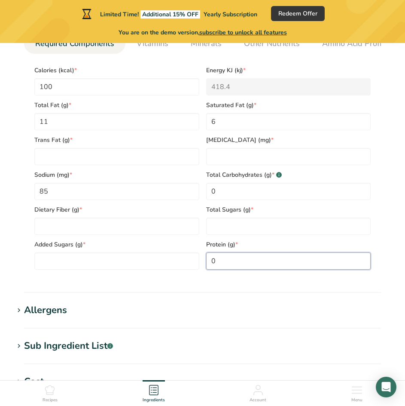
type input "0"
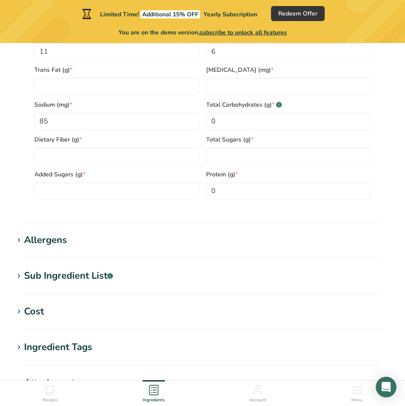
scroll to position [516, 0]
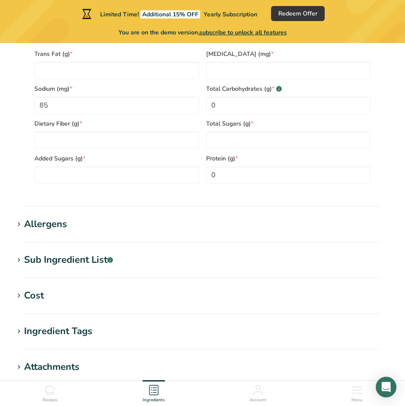
click at [80, 262] on div "Sub Ingredient List .a-a{fill:#347362;}.b-a{fill:#fff;}" at bounding box center [68, 260] width 89 height 14
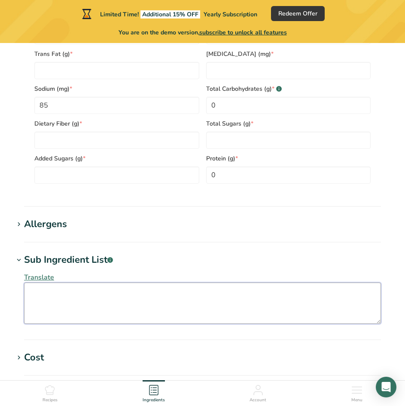
click at [188, 302] on textarea at bounding box center [202, 302] width 357 height 41
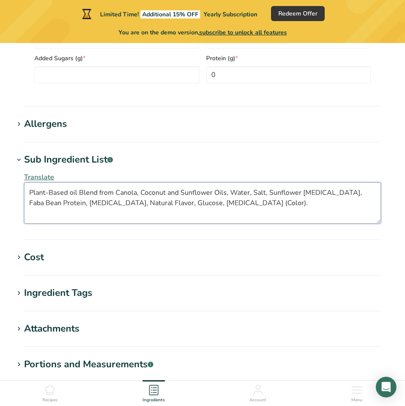
scroll to position [645, 0]
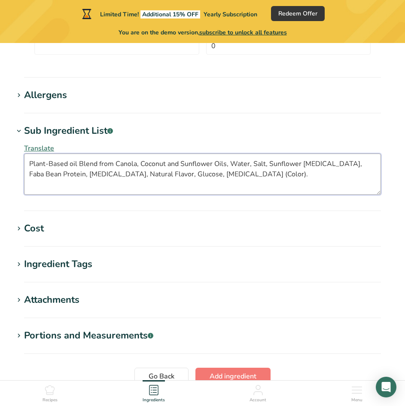
type textarea "Plant-Based oil Blend from Canola, Coconut and Sunflower Oils, Water, Salt, Sun…"
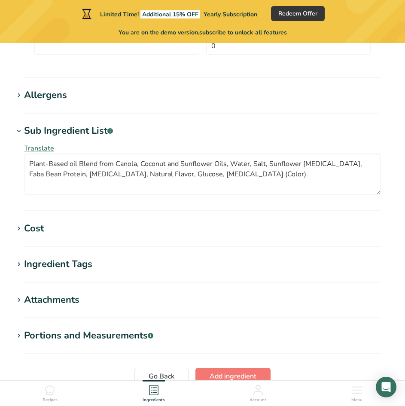
click at [89, 262] on div "Ingredient Tags" at bounding box center [58, 264] width 68 height 14
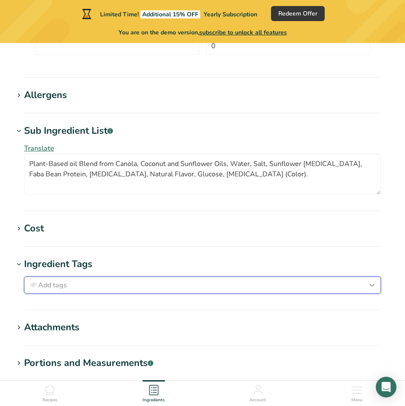
click at [93, 289] on div "Add tags" at bounding box center [203, 285] width 350 height 10
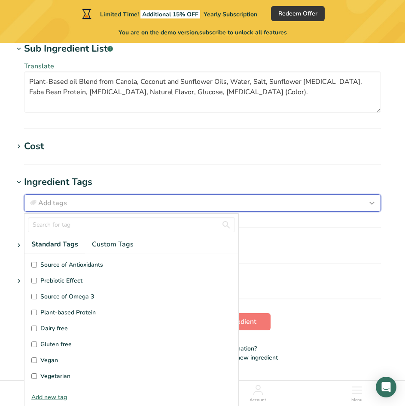
scroll to position [731, 0]
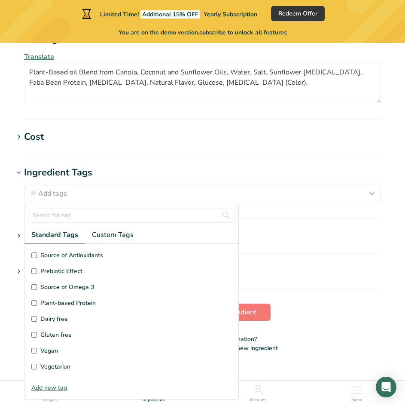
click at [36, 318] on input "Dairy free" at bounding box center [34, 319] width 6 height 6
checkbox input "true"
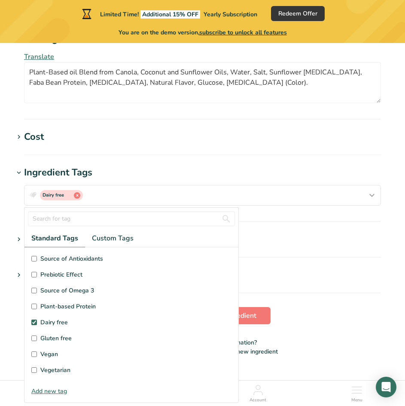
click at [35, 343] on label "Gluten free" at bounding box center [131, 338] width 200 height 9
click at [35, 341] on input "Gluten free" at bounding box center [34, 338] width 6 height 6
checkbox input "true"
click at [33, 357] on input "Vegan" at bounding box center [34, 354] width 6 height 6
checkbox input "true"
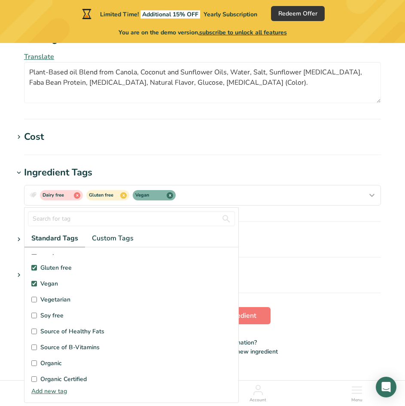
scroll to position [86, 0]
click at [34, 302] on input "Soy free" at bounding box center [34, 300] width 6 height 6
checkbox input "true"
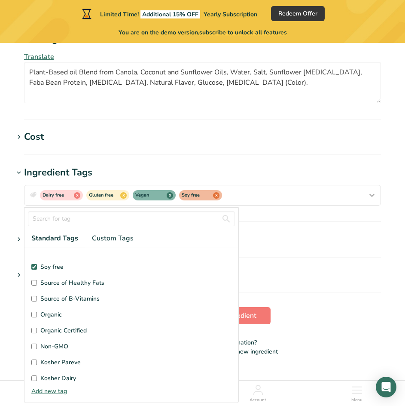
scroll to position [129, 0]
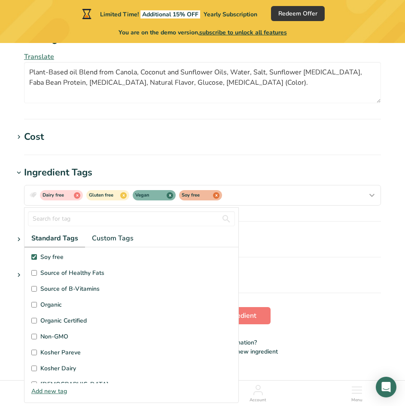
click at [33, 336] on input "Non-GMO" at bounding box center [34, 337] width 6 height 6
checkbox input "true"
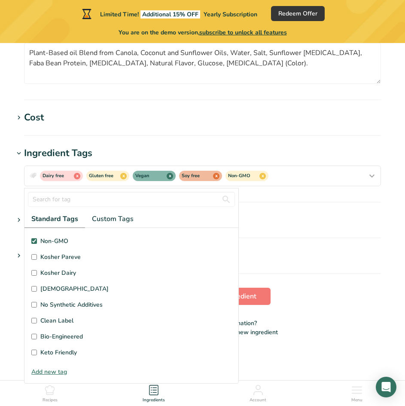
scroll to position [756, 0]
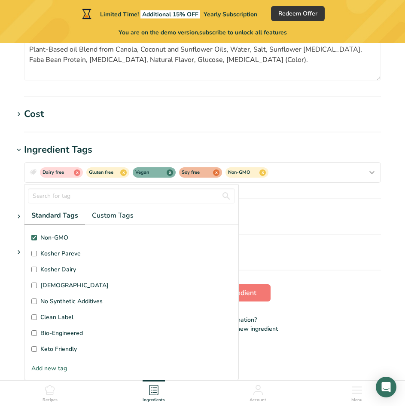
click at [304, 257] on h1 "Portions and Measurements .a-a{fill:#347362;}.b-a{fill:#fff;}" at bounding box center [203, 252] width 378 height 14
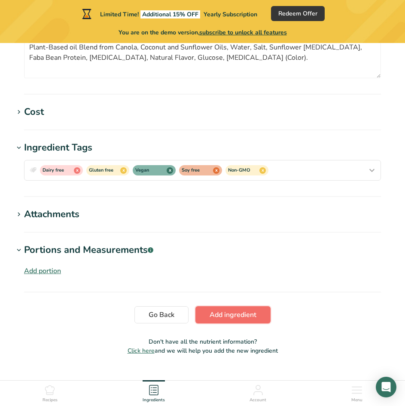
click at [239, 320] on span "Add ingredient" at bounding box center [233, 315] width 47 height 10
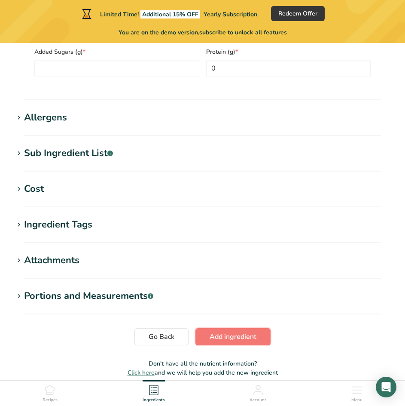
scroll to position [394, 0]
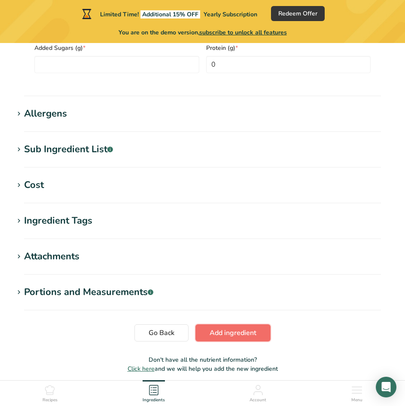
click at [236, 330] on span "Add ingredient" at bounding box center [233, 333] width 47 height 10
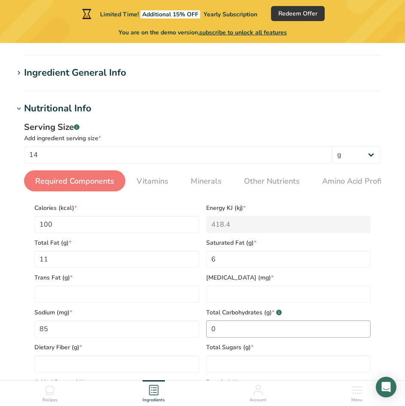
scroll to position [75, 0]
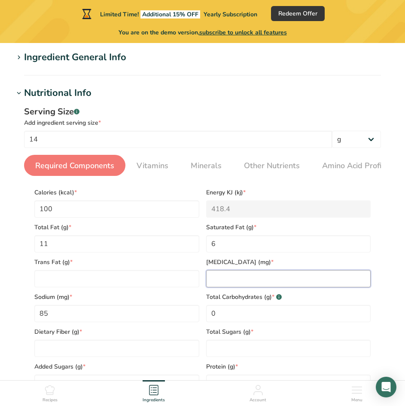
click at [242, 282] on input "number" at bounding box center [288, 278] width 165 height 17
type input "0"
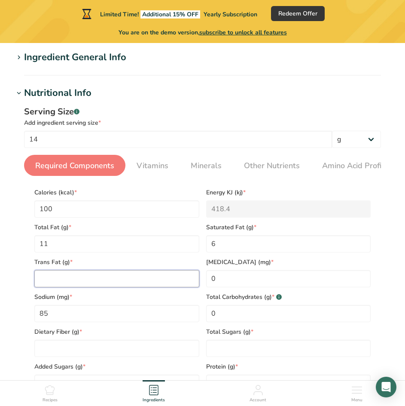
click at [170, 277] on Fat "number" at bounding box center [116, 278] width 165 height 17
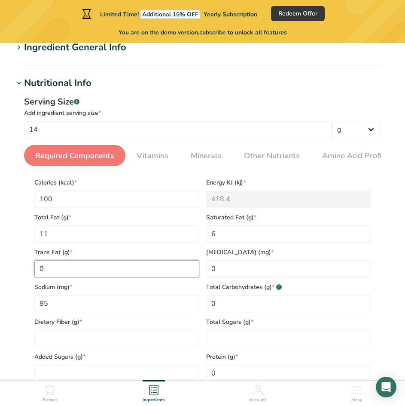
scroll to position [118, 0]
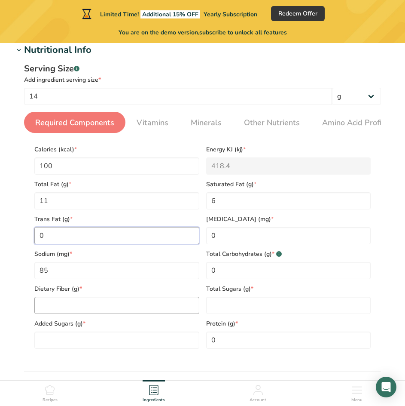
type Fat "0"
click at [177, 304] on Fiber "number" at bounding box center [116, 305] width 165 height 17
type Fiber "0"
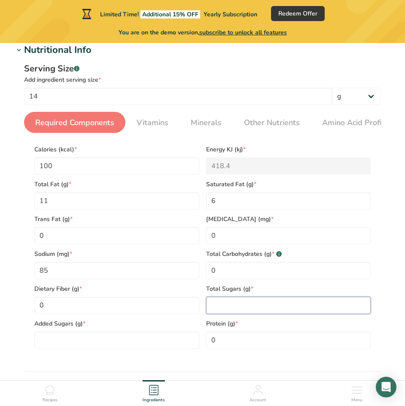
click at [240, 312] on Sugars "number" at bounding box center [288, 305] width 165 height 17
type Sugars "0"
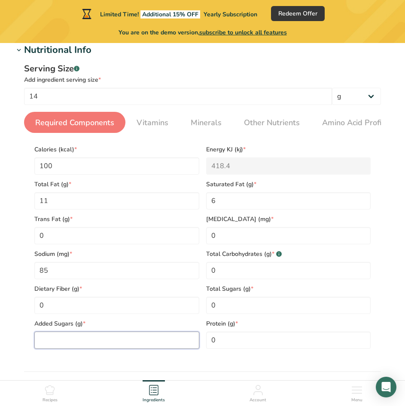
drag, startPoint x: 176, startPoint y: 338, endPoint x: 178, endPoint y: 333, distance: 5.8
click at [175, 338] on Sugars "number" at bounding box center [116, 339] width 165 height 17
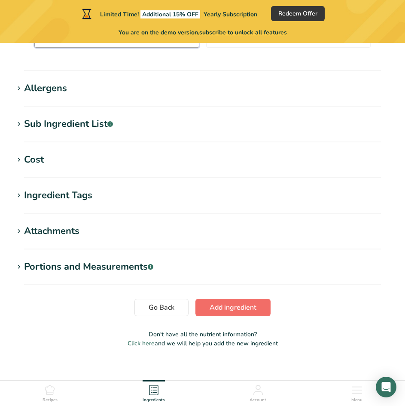
type Sugars "0"
click at [214, 315] on button "Add ingredient" at bounding box center [233, 307] width 75 height 17
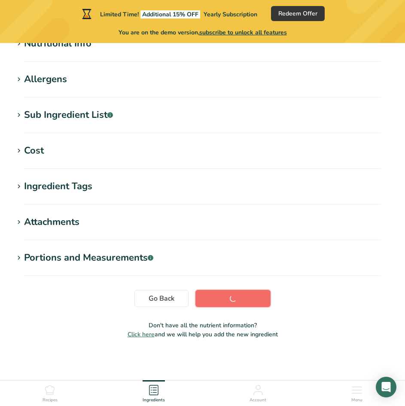
scroll to position [125, 0]
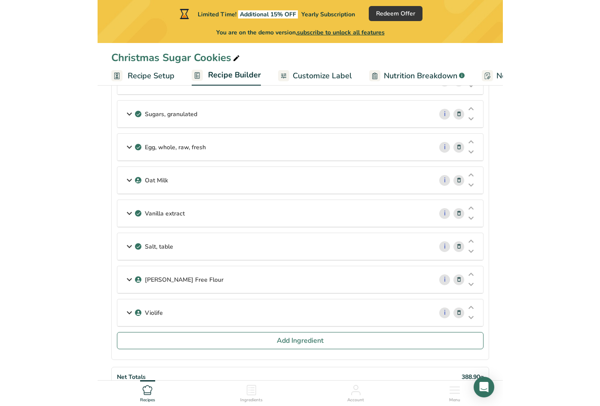
scroll to position [172, 0]
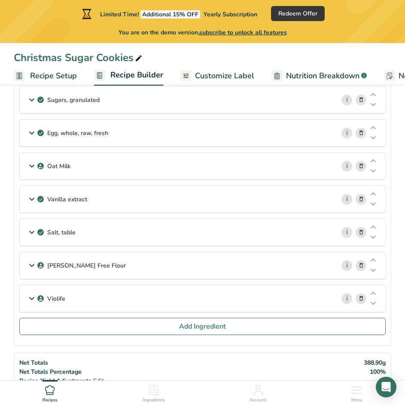
click at [227, 270] on div "[PERSON_NAME] Free Flour" at bounding box center [177, 265] width 315 height 27
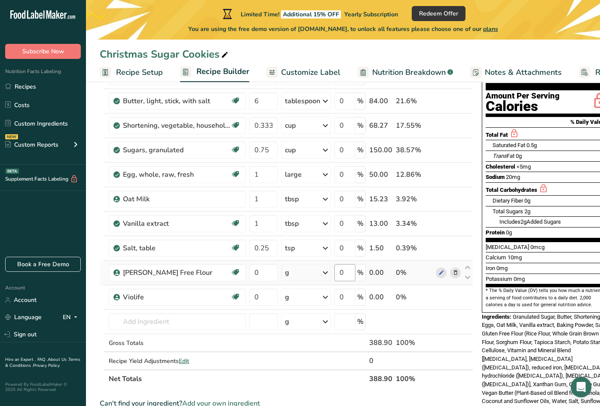
scroll to position [86, 0]
click at [251, 274] on input "0" at bounding box center [263, 272] width 28 height 17
click at [252, 274] on input "0" at bounding box center [263, 272] width 28 height 17
click at [319, 273] on div "Ingredient * Amount * Unit * Waste * .a-a{fill:#347362;}.b-a{fill:#fff;} Grams …" at bounding box center [287, 217] width 374 height 342
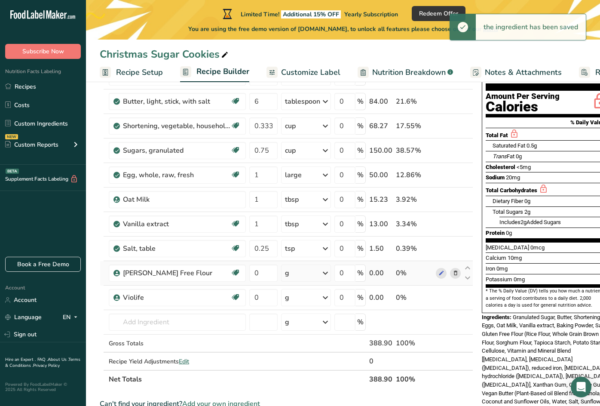
click at [316, 274] on div "g" at bounding box center [306, 272] width 50 height 17
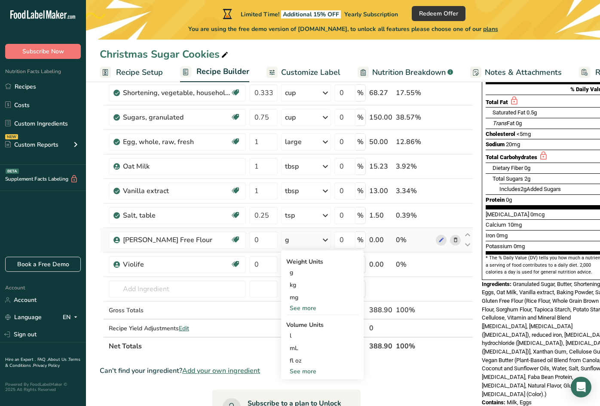
scroll to position [129, 0]
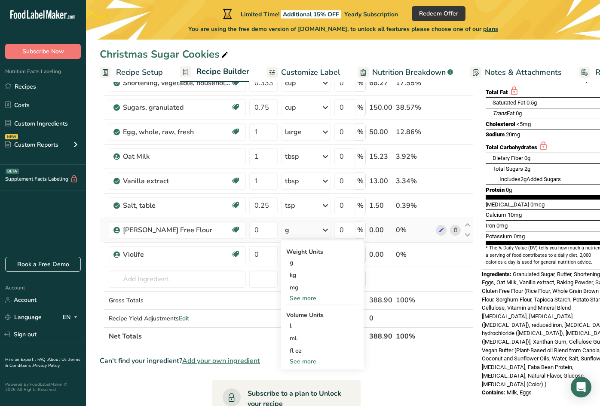
click at [307, 358] on div "See more" at bounding box center [322, 361] width 72 height 9
select select "22"
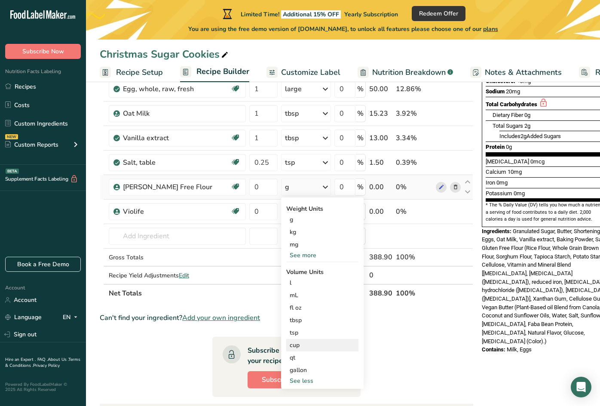
click at [298, 345] on div "cup" at bounding box center [322, 345] width 65 height 9
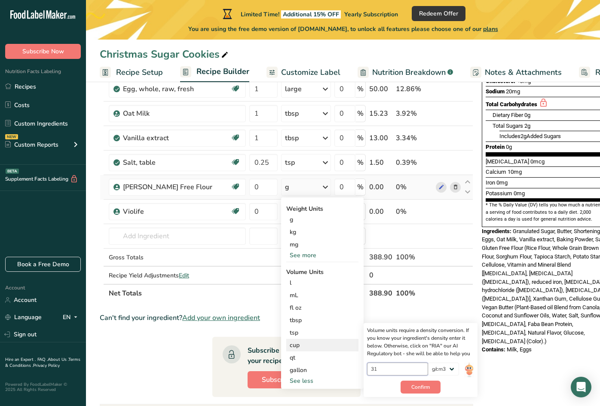
click at [384, 373] on input "31" at bounding box center [397, 368] width 61 height 13
click at [255, 181] on input "0" at bounding box center [263, 186] width 28 height 17
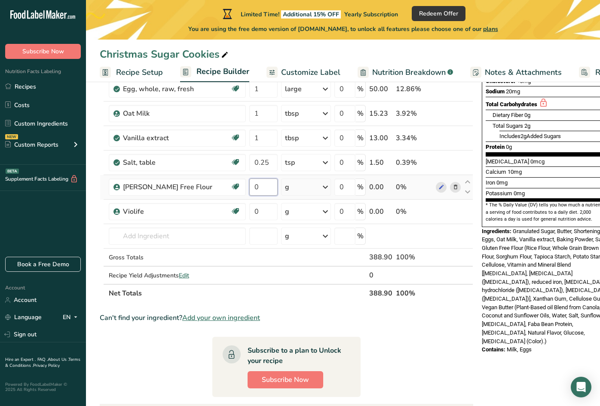
click at [258, 187] on input "0" at bounding box center [263, 186] width 28 height 17
type input "2"
click at [304, 182] on div "Ingredient * Amount * Unit * Waste * .a-a{fill:#347362;}.b-a{fill:#fff;} Grams …" at bounding box center [287, 131] width 374 height 342
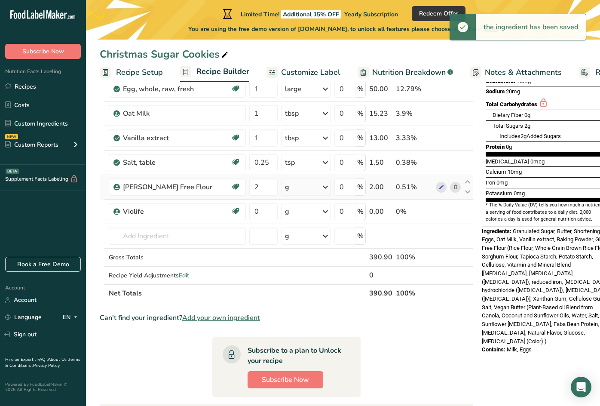
click at [309, 186] on div "g" at bounding box center [306, 186] width 50 height 17
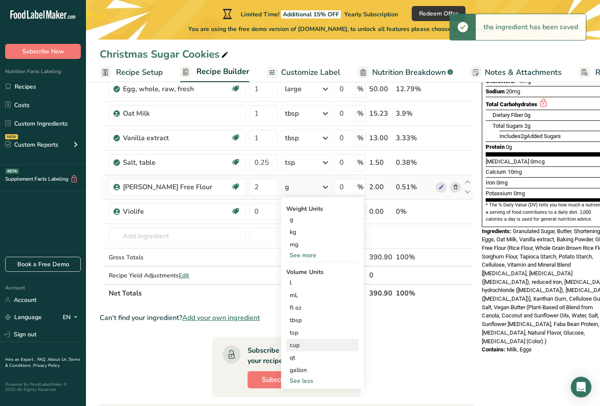
click at [302, 344] on div "cup" at bounding box center [322, 345] width 65 height 9
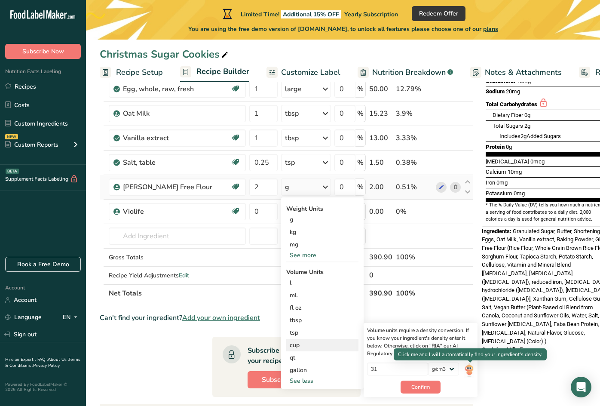
click at [472, 371] on img at bounding box center [468, 369] width 9 height 15
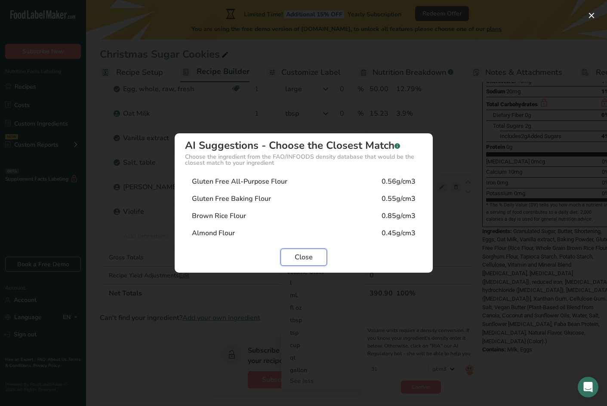
click at [308, 259] on span "Close" at bounding box center [304, 257] width 18 height 10
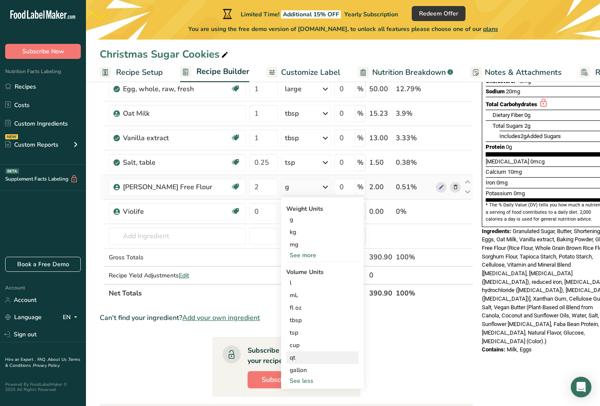
drag, startPoint x: 298, startPoint y: 343, endPoint x: 344, endPoint y: 356, distance: 48.3
click at [298, 343] on div "cup" at bounding box center [322, 345] width 65 height 9
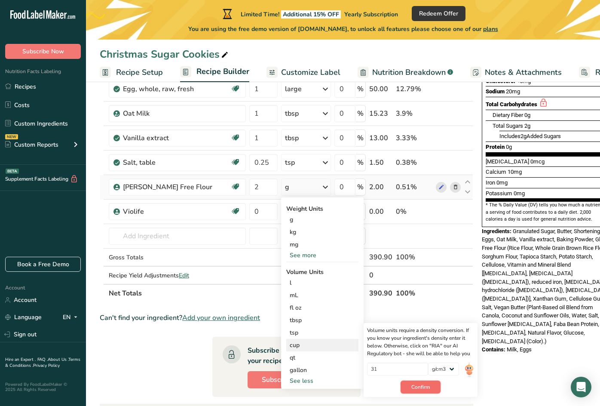
click at [430, 390] on span "Confirm" at bounding box center [420, 387] width 18 height 8
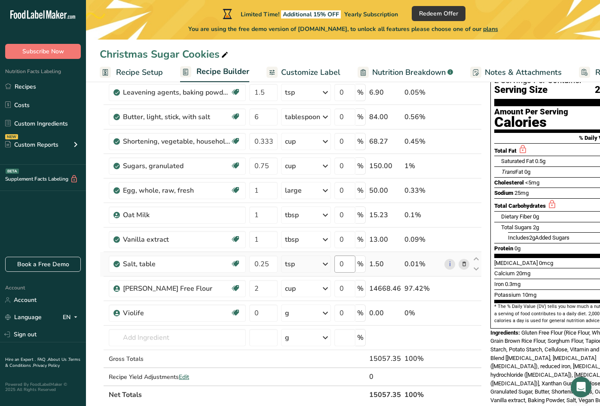
scroll to position [86, 0]
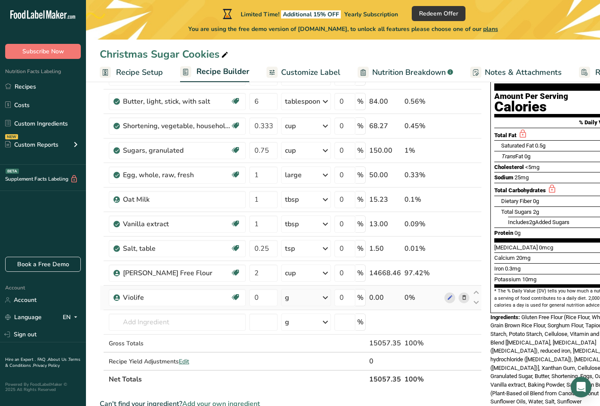
click at [294, 298] on div "g" at bounding box center [306, 297] width 50 height 17
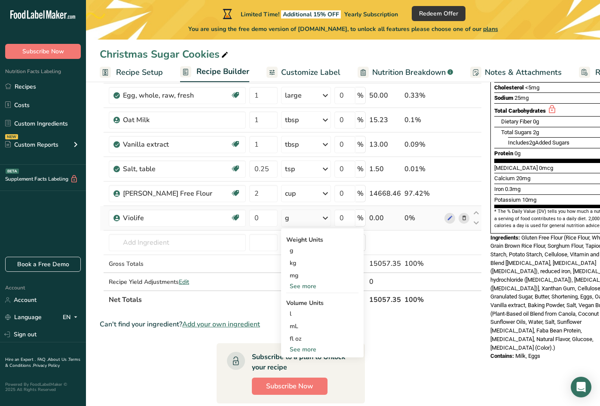
scroll to position [172, 0]
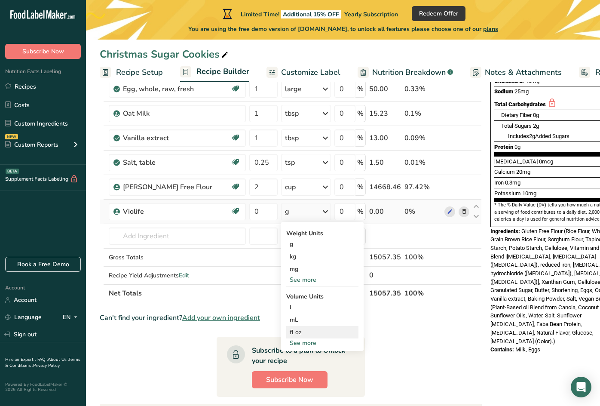
click at [313, 338] on div "fl oz Volume units require a density conversion. If you know your ingredient's …" at bounding box center [322, 332] width 72 height 12
click at [311, 343] on div "See more" at bounding box center [322, 342] width 72 height 9
select select "22"
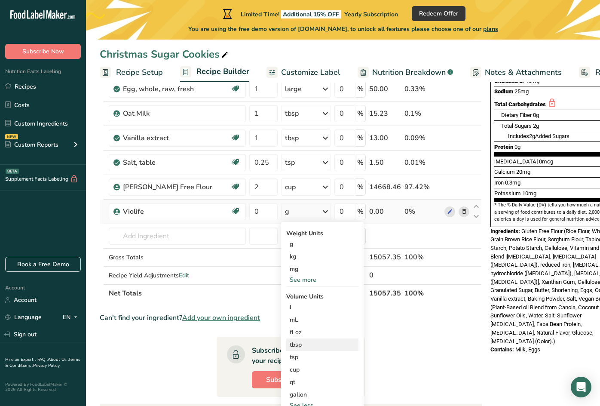
click at [310, 346] on div "tbsp" at bounding box center [322, 344] width 65 height 9
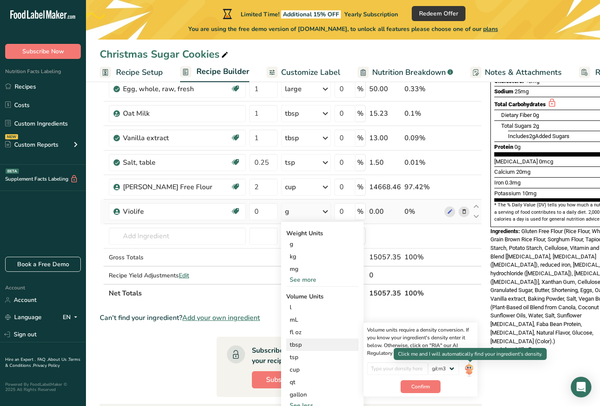
click at [471, 368] on img at bounding box center [468, 369] width 9 height 15
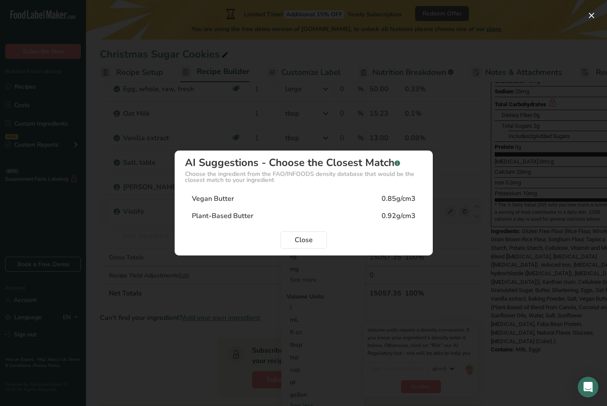
click at [223, 193] on div "Vegan Butter" at bounding box center [213, 198] width 42 height 10
type input "0.85"
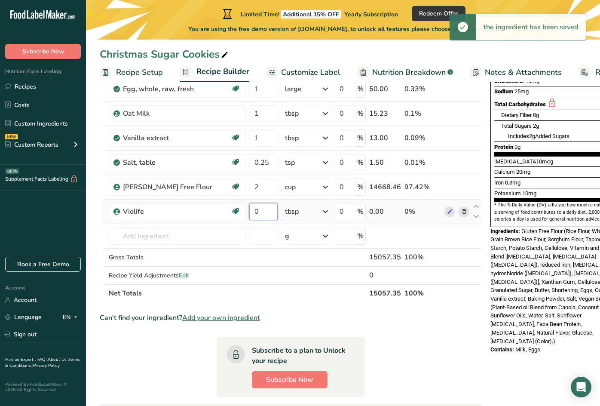
click at [265, 209] on input "0" at bounding box center [263, 211] width 28 height 17
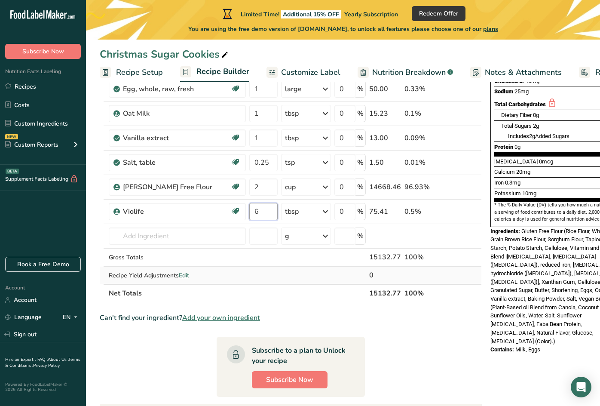
type input "6"
click at [251, 279] on div "Ingredient * Amount * Unit * Waste * .a-a{fill:#347362;}.b-a{fill:#fff;} Grams …" at bounding box center [291, 131] width 382 height 342
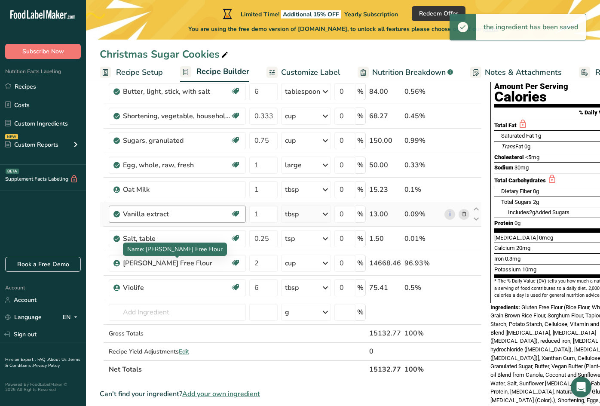
scroll to position [86, 0]
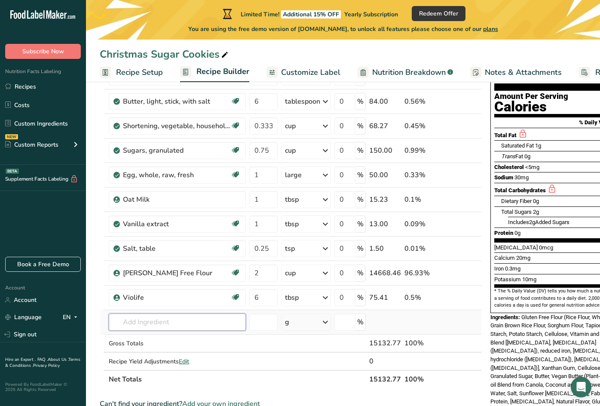
click at [201, 321] on input "text" at bounding box center [177, 321] width 137 height 17
type input "Just egg"
click at [175, 308] on div "Add your own ingredient" at bounding box center [177, 306] width 123 height 9
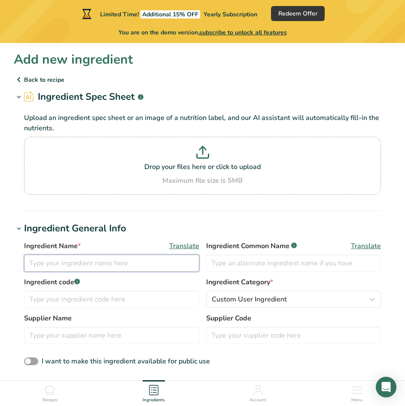
click at [148, 264] on input "text" at bounding box center [111, 263] width 175 height 17
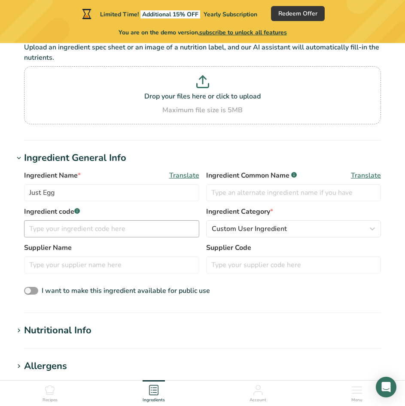
scroll to position [86, 0]
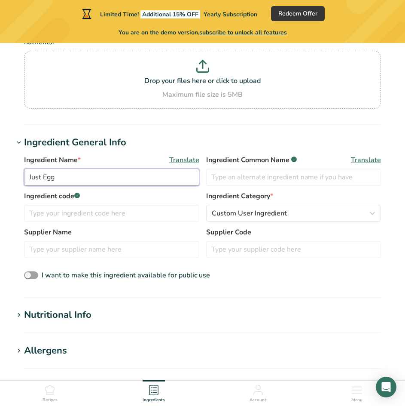
click at [151, 179] on input "Just Egg" at bounding box center [111, 177] width 175 height 17
click at [28, 177] on input "Eggs From Plants" at bounding box center [111, 177] width 175 height 17
type input "Just Eggs - Eggs From Plants"
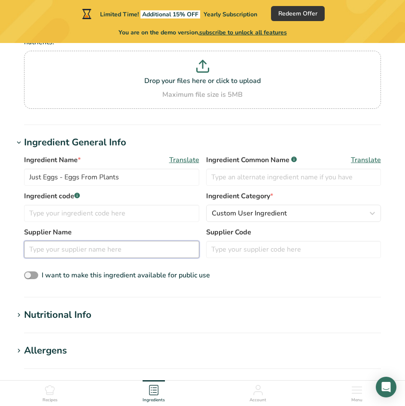
click at [128, 245] on input "text" at bounding box center [111, 249] width 175 height 17
type input "Just Egg"
click at [77, 318] on div "Nutritional Info" at bounding box center [58, 315] width 68 height 14
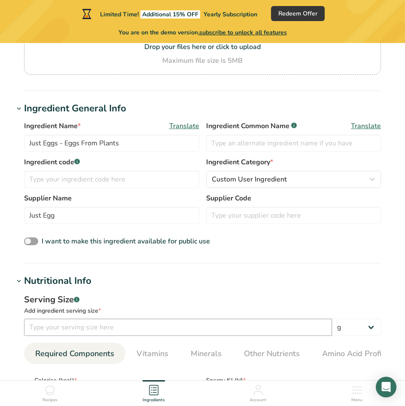
scroll to position [172, 0]
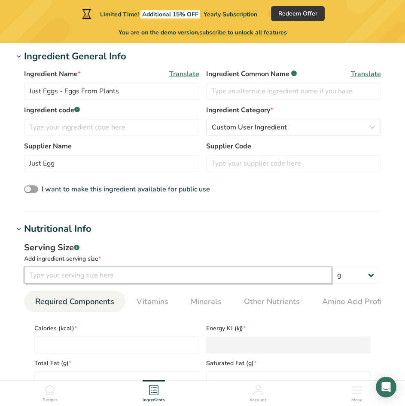
click at [109, 275] on input "number" at bounding box center [178, 275] width 308 height 17
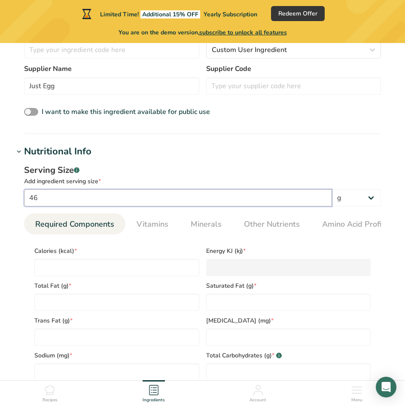
scroll to position [258, 0]
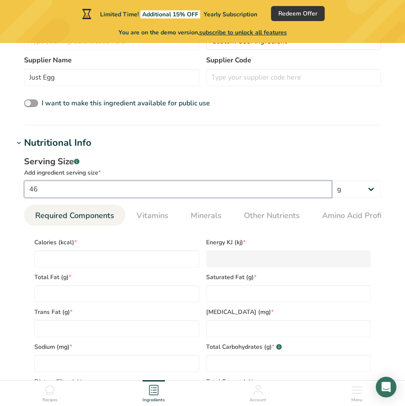
click at [307, 190] on input "46" at bounding box center [178, 189] width 308 height 17
type input "3"
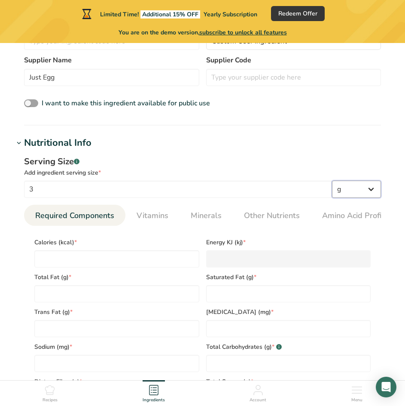
click at [349, 191] on select "g kg mg mcg lb oz l mL fl oz tbsp tsp cup qt gallon" at bounding box center [356, 189] width 49 height 17
select select "19"
click at [332, 181] on select "g kg mg mcg lb oz l mL fl oz tbsp tsp cup qt gallon" at bounding box center [356, 189] width 49 height 17
select select "22"
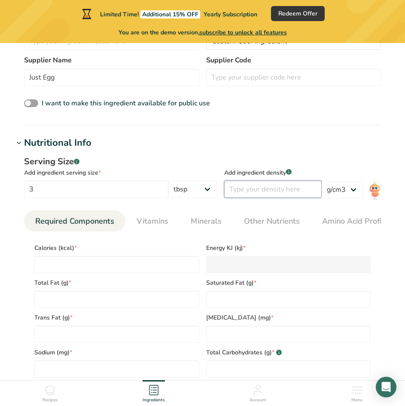
click at [255, 189] on input "number" at bounding box center [273, 189] width 98 height 17
type input "46"
click at [313, 148] on h1 "Nutritional Info" at bounding box center [203, 143] width 378 height 14
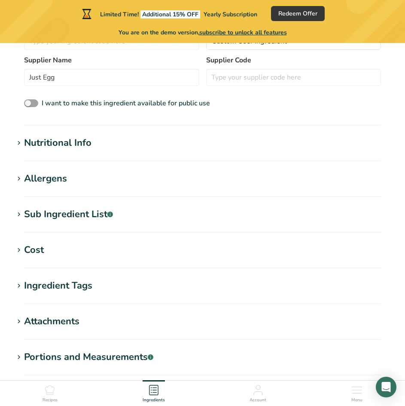
click at [54, 134] on section "Add new ingredient Back to recipe Ingredient Spec Sheet .a-a{fill:#347362;}.b-a…" at bounding box center [202, 118] width 405 height 667
click at [55, 146] on div "Nutritional Info" at bounding box center [58, 143] width 68 height 14
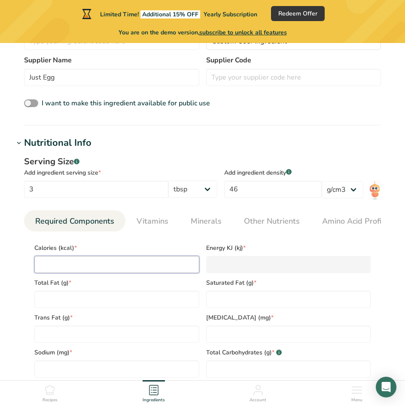
click at [105, 271] on input "number" at bounding box center [116, 264] width 165 height 17
type input "6"
type KJ "25.1"
type input "60"
type KJ "251"
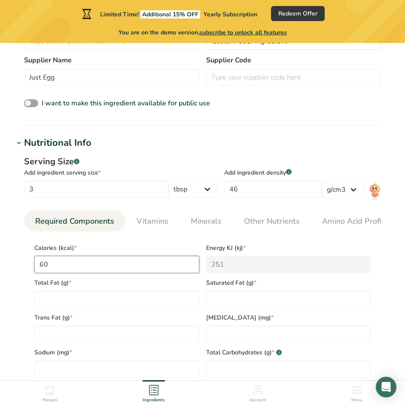
type input "60"
type Fat "4"
type Fat "0"
type input "0"
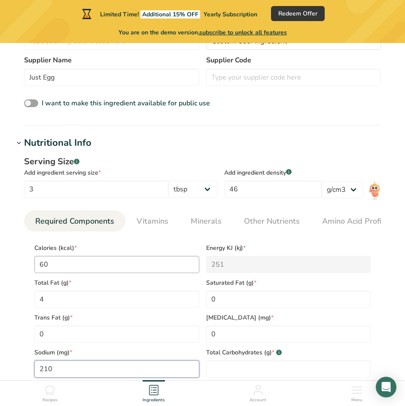
type input "210"
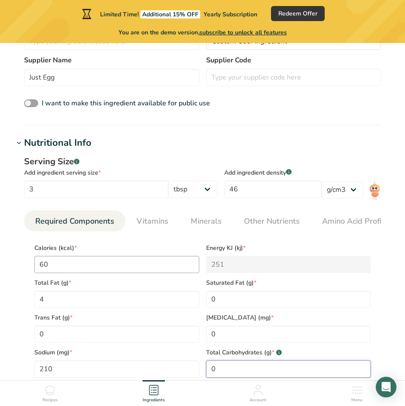
type Carbohydrates "0"
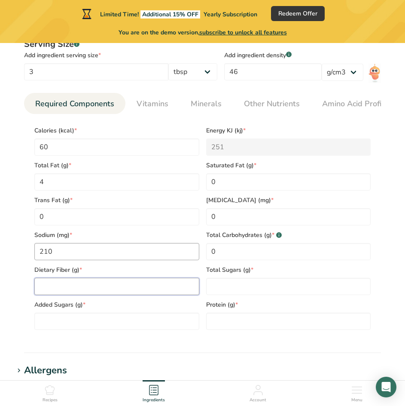
scroll to position [396, 0]
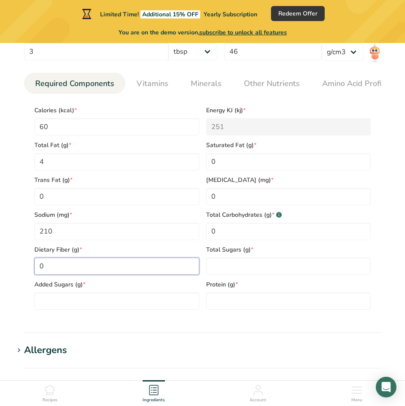
type Fiber "0"
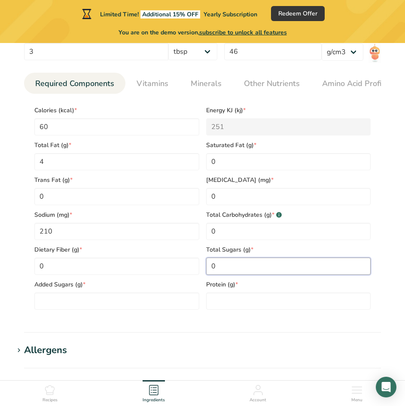
type Sugars "0"
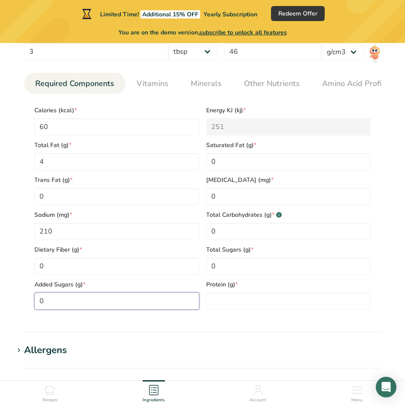
type Sugars "0"
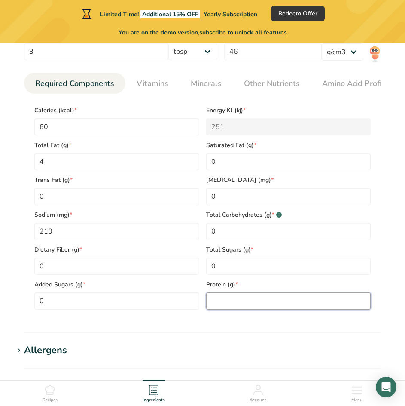
click at [274, 310] on input "number" at bounding box center [288, 300] width 165 height 17
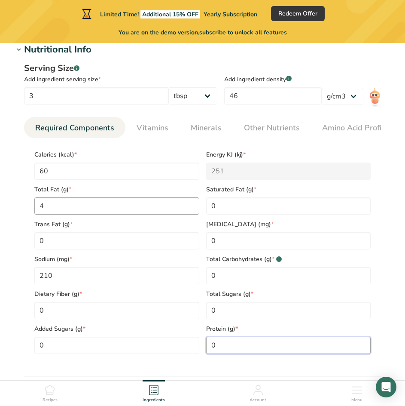
scroll to position [310, 0]
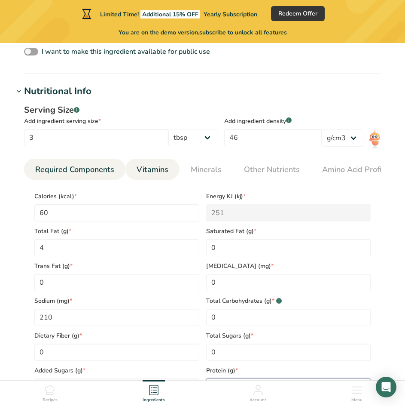
type input "0"
click at [152, 169] on span "Vitamins" at bounding box center [153, 170] width 32 height 12
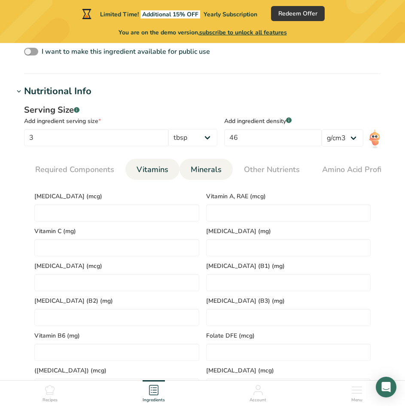
click at [205, 173] on span "Minerals" at bounding box center [206, 170] width 31 height 12
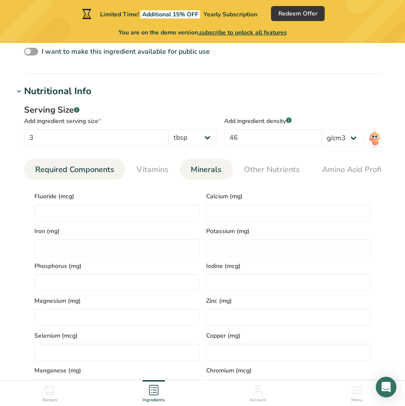
click at [84, 174] on span "Required Components" at bounding box center [74, 170] width 79 height 12
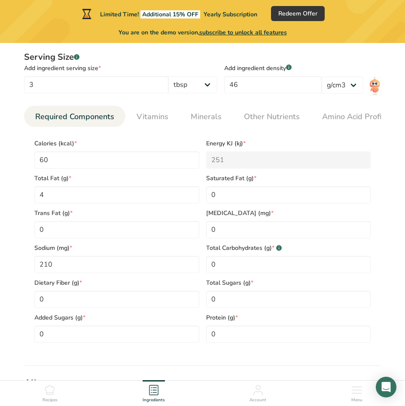
scroll to position [353, 0]
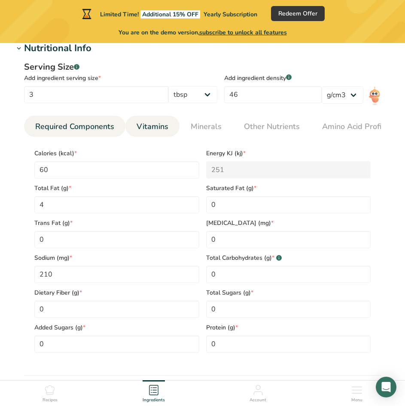
click at [152, 132] on span "Vitamins" at bounding box center [153, 127] width 32 height 12
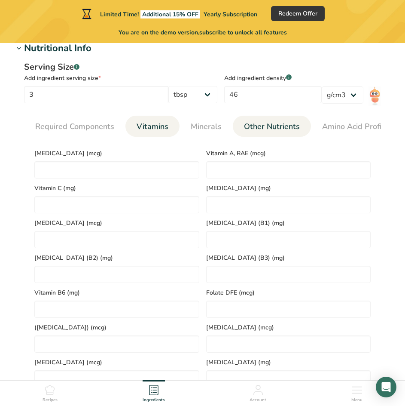
click at [258, 130] on span "Other Nutrients" at bounding box center [272, 127] width 56 height 12
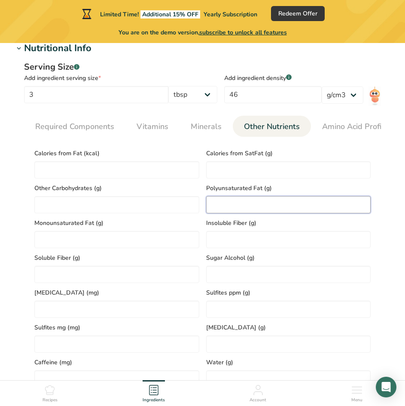
click at [249, 206] on Fat "number" at bounding box center [288, 204] width 165 height 17
type Fat "1"
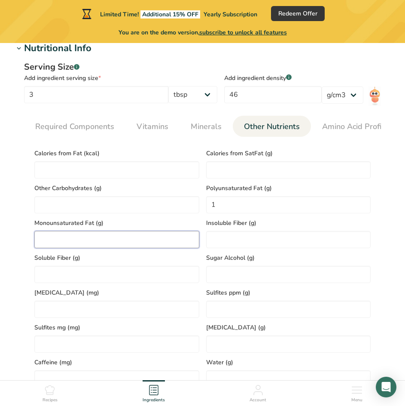
click at [170, 243] on Fat "number" at bounding box center [116, 239] width 165 height 17
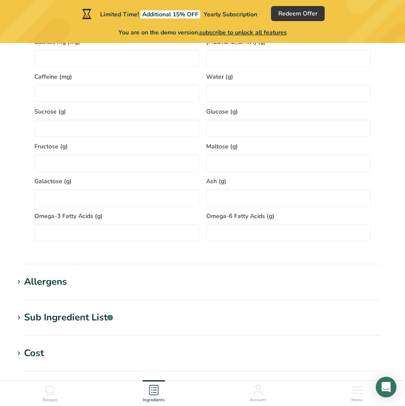
scroll to position [654, 0]
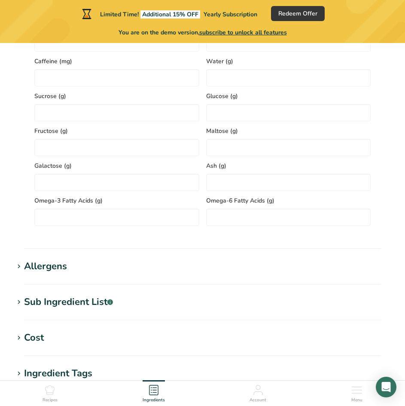
type Fat "2.5"
click at [88, 304] on div "Sub Ingredient List .a-a{fill:#347362;}.b-a{fill:#fff;}" at bounding box center [68, 302] width 89 height 14
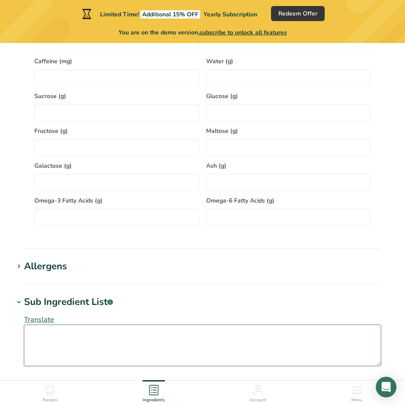
click at [285, 356] on textarea at bounding box center [202, 345] width 357 height 41
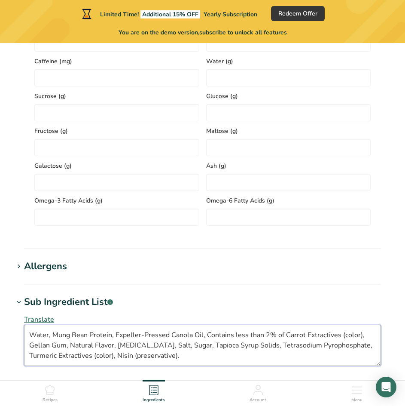
type textarea "Water, Mung Bean Protein, Expeller-Pressed Canola Oil, Contains less than 2% of…"
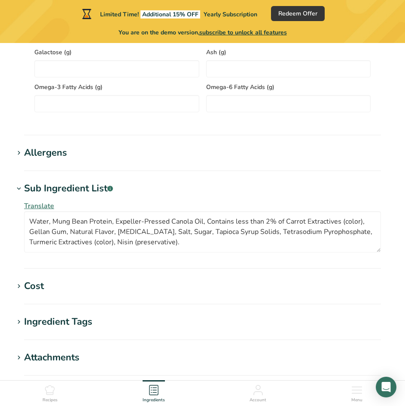
scroll to position [782, 0]
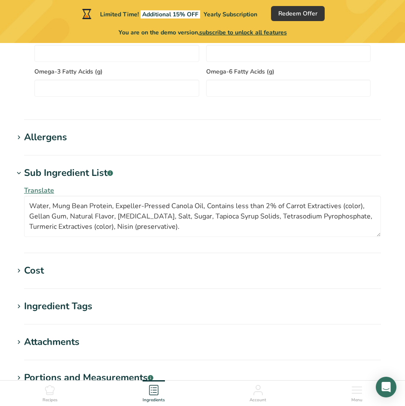
click at [71, 309] on div "Ingredient Tags" at bounding box center [58, 306] width 68 height 14
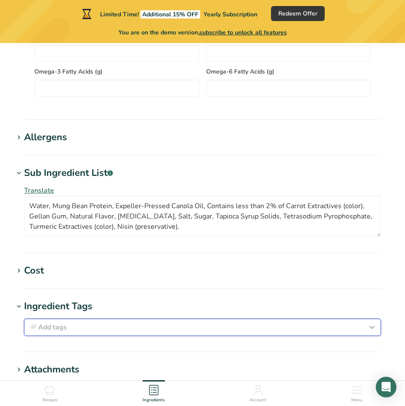
click at [92, 331] on div "Add tags" at bounding box center [203, 327] width 350 height 10
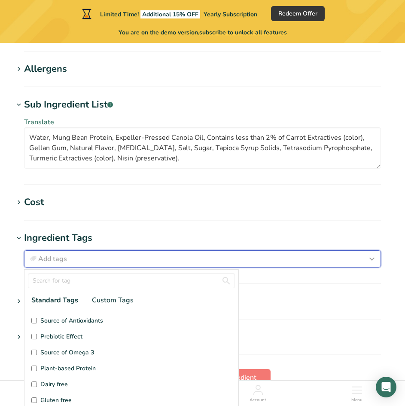
scroll to position [911, 0]
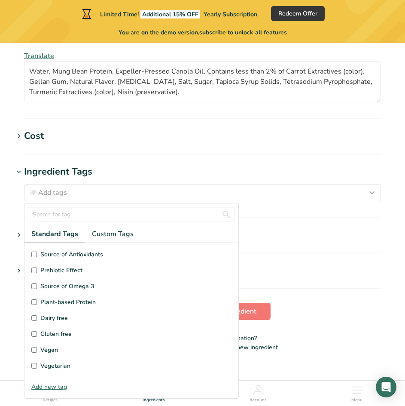
click at [32, 304] on input "Plant-based Protein" at bounding box center [34, 302] width 6 height 6
checkbox input "true"
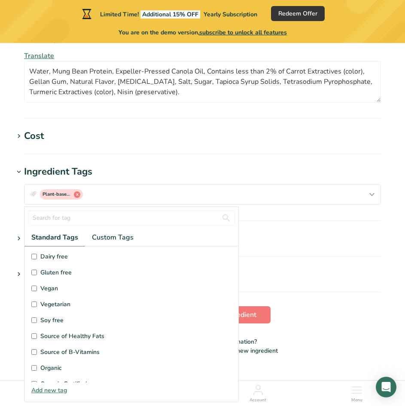
scroll to position [86, 0]
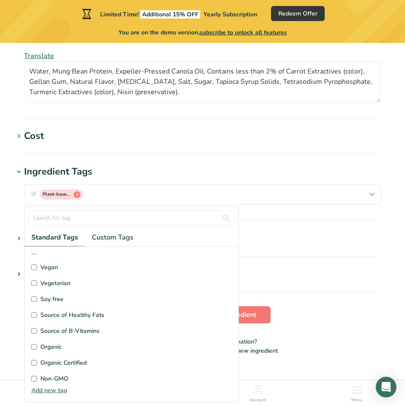
click at [33, 270] on input "Vegan" at bounding box center [34, 267] width 6 height 6
checkbox input "true"
click at [36, 380] on input "Non-GMO" at bounding box center [34, 379] width 6 height 6
checkbox input "true"
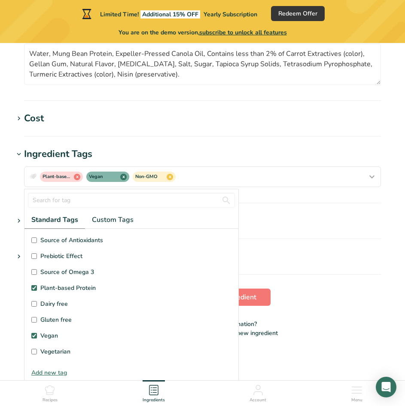
scroll to position [0, 0]
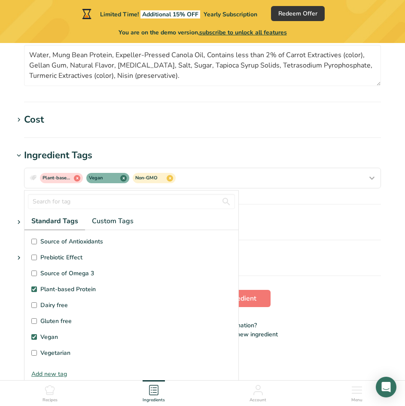
click at [377, 302] on section "Go Back Add ingredient" at bounding box center [203, 298] width 378 height 17
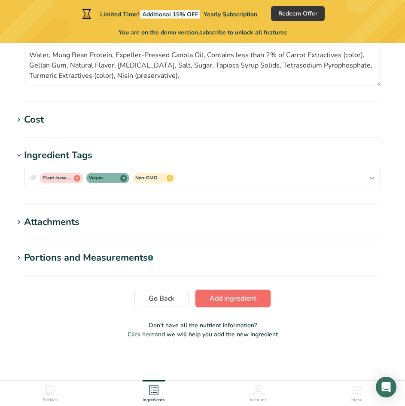
click at [252, 299] on span "Add ingredient" at bounding box center [233, 298] width 47 height 10
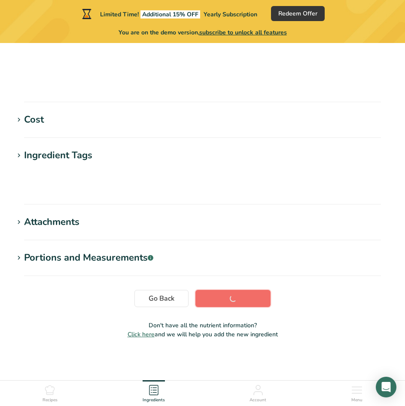
scroll to position [125, 0]
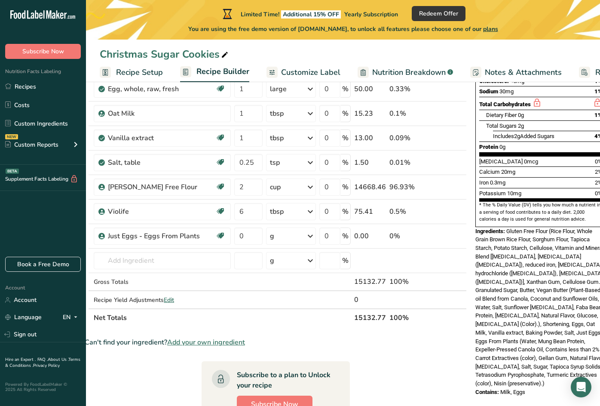
scroll to position [0, 23]
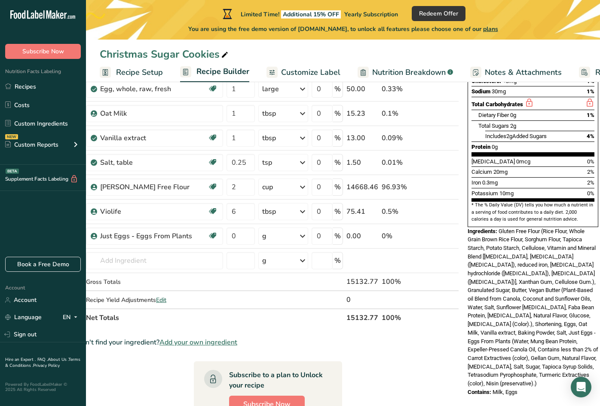
drag, startPoint x: 443, startPoint y: 341, endPoint x: 477, endPoint y: 338, distance: 34.5
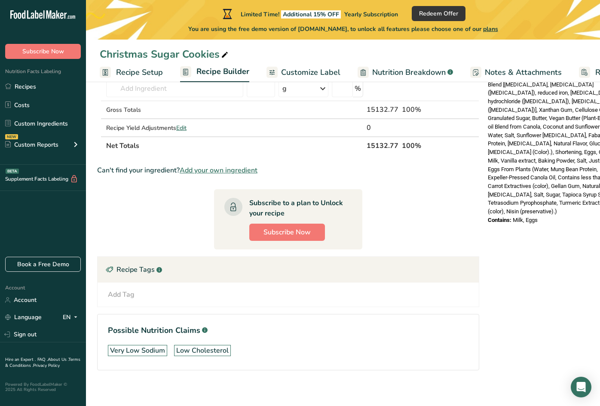
scroll to position [0, 0]
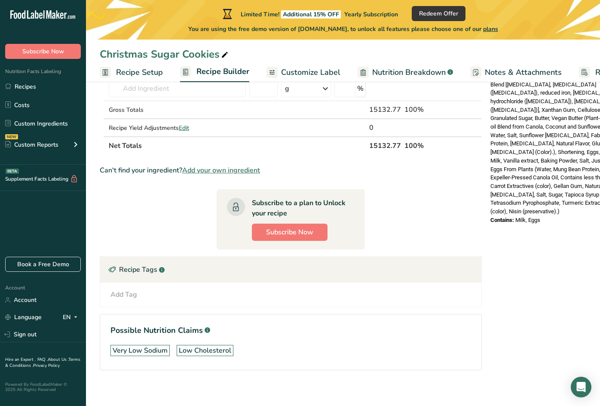
drag, startPoint x: 194, startPoint y: 301, endPoint x: 173, endPoint y: 301, distance: 20.6
click at [126, 295] on div "Add Tag" at bounding box center [123, 294] width 27 height 10
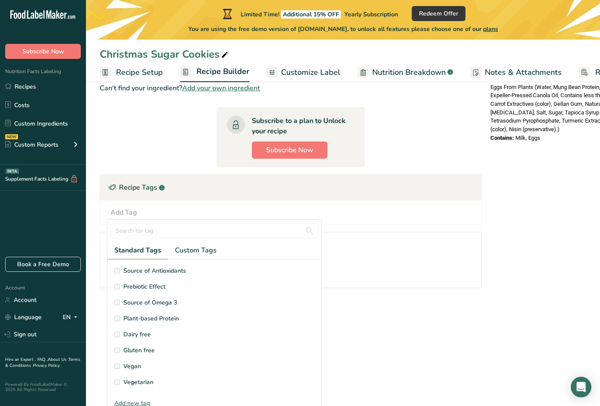
scroll to position [86, 0]
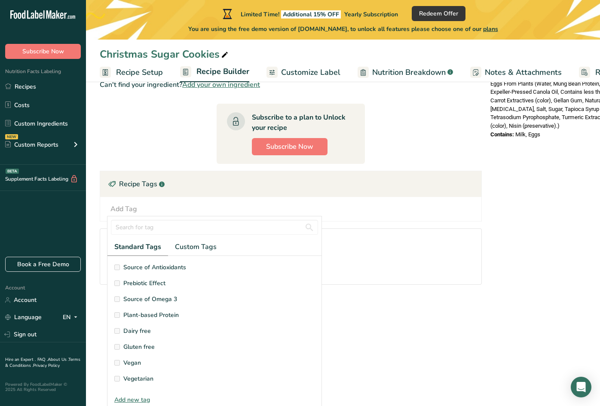
click at [124, 329] on span "Dairy free" at bounding box center [137, 330] width 28 height 9
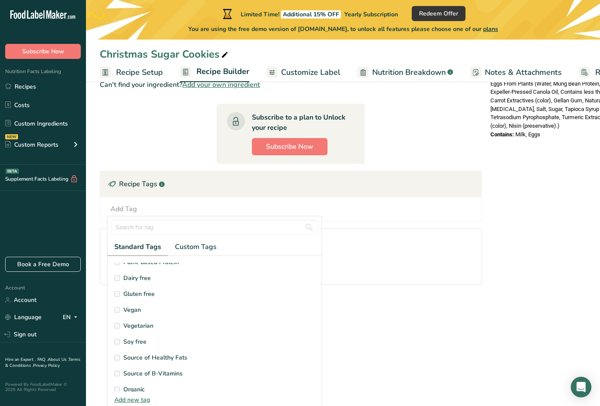
scroll to position [43, 0]
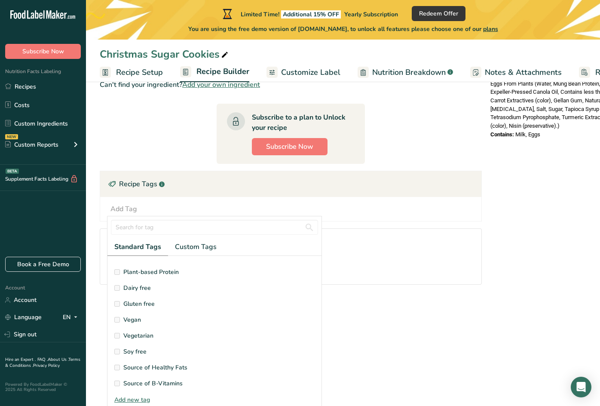
click at [136, 320] on span "Vegan" at bounding box center [132, 319] width 18 height 9
click at [448, 349] on main "Limited Time! Additional 15% OFF Yearly Subscription Redeem Offer You are using…" at bounding box center [300, 33] width 600 height 755
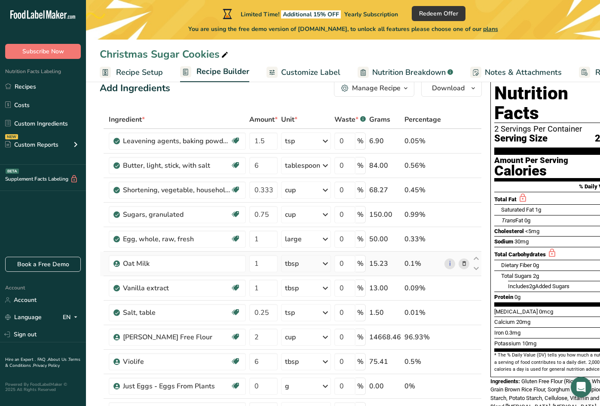
scroll to position [12, 0]
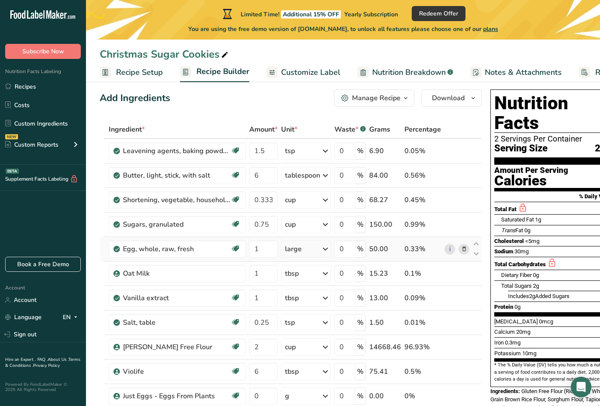
click at [462, 249] on icon at bounding box center [464, 249] width 6 height 9
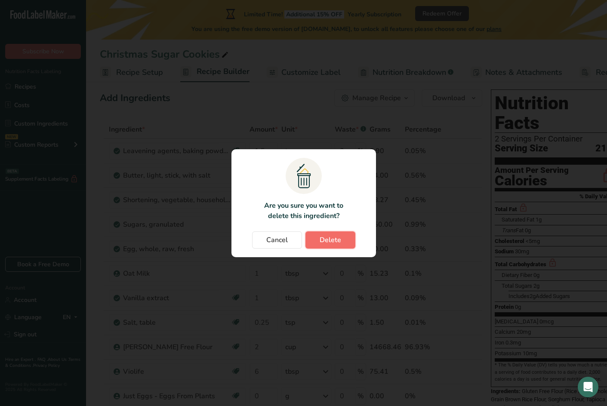
click at [332, 239] on span "Delete" at bounding box center [329, 240] width 21 height 10
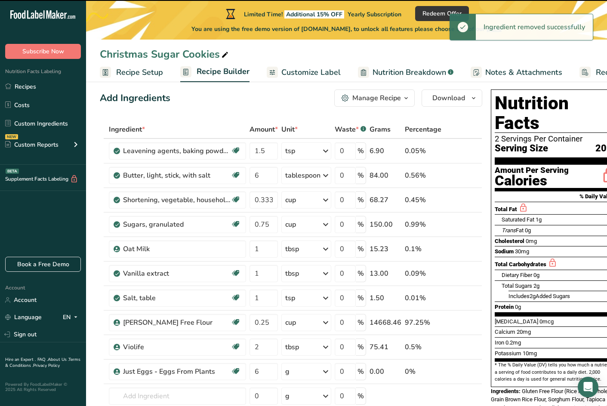
type input "0.25"
type input "2"
type input "6"
type input "0"
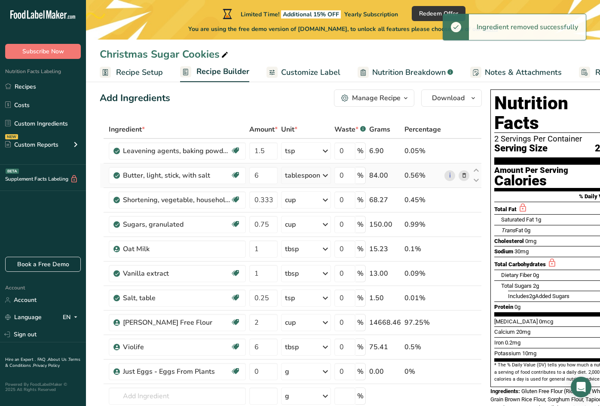
click at [462, 175] on icon at bounding box center [464, 175] width 6 height 9
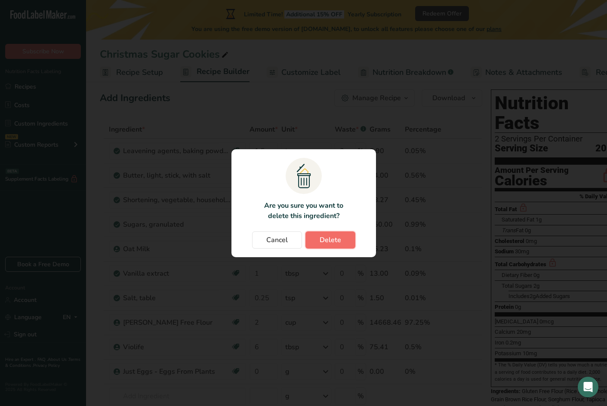
click at [331, 239] on span "Delete" at bounding box center [329, 240] width 21 height 10
type input "0.333"
type input "0.75"
type input "1"
type input "0.25"
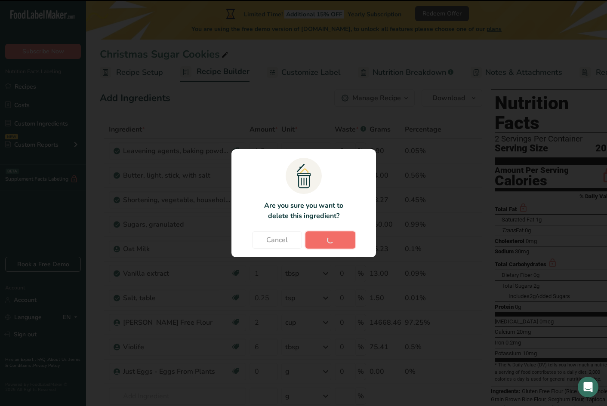
type input "2"
type input "6"
type input "0"
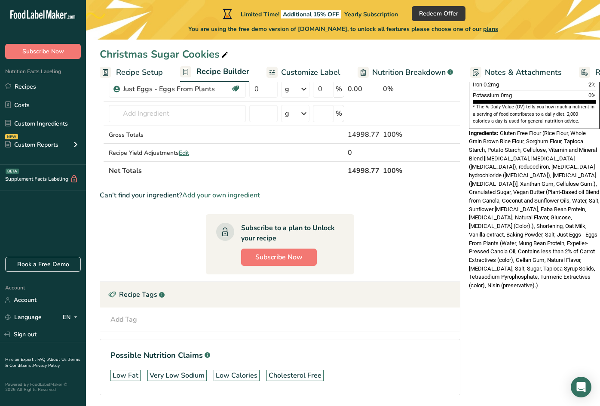
scroll to position [307, 0]
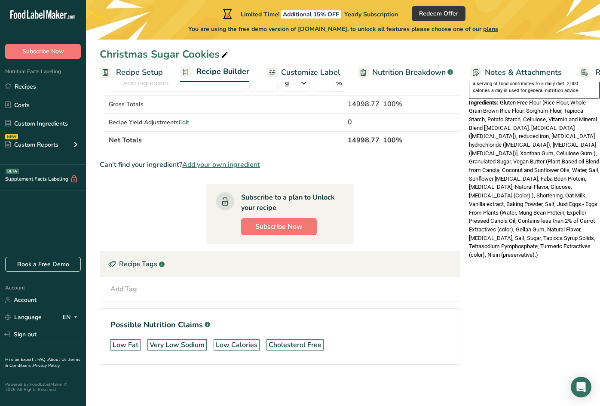
click at [129, 284] on div "Add Tag" at bounding box center [123, 289] width 27 height 10
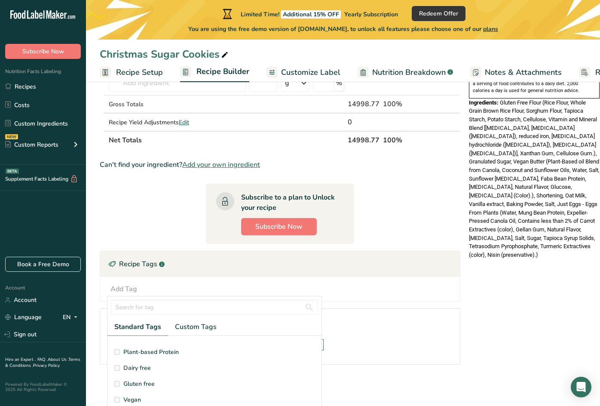
click at [401, 322] on h1 "Possible Nutrition Claims .a-a{fill:#347362;}.b-a{fill:#fff;}" at bounding box center [279, 325] width 339 height 12
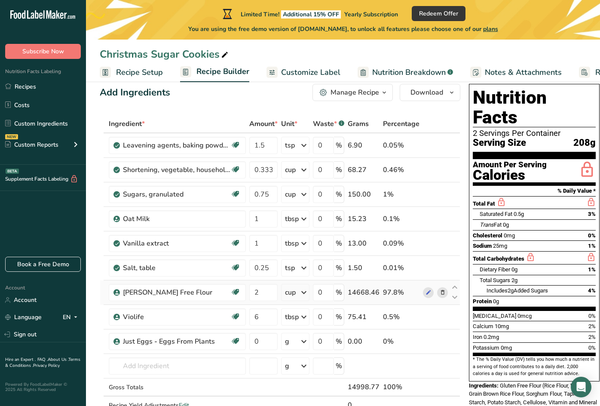
scroll to position [0, 0]
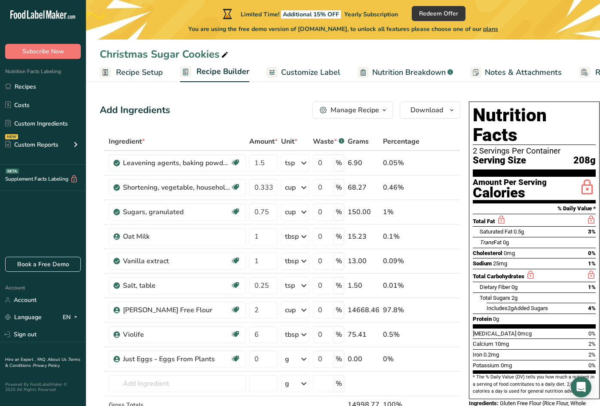
click at [331, 73] on span "Customize Label" at bounding box center [310, 73] width 59 height 12
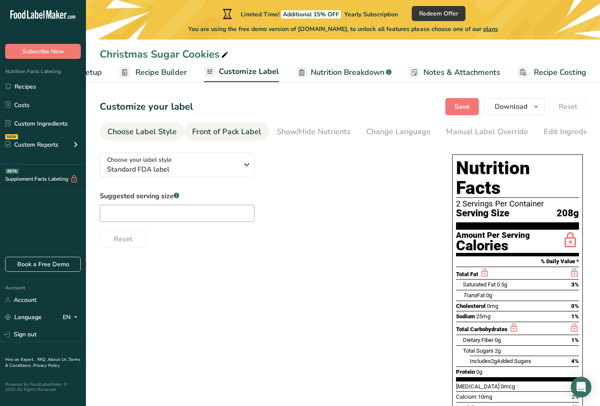
click at [259, 130] on li "Front of Pack Label" at bounding box center [226, 131] width 85 height 18
click at [155, 133] on div "Front of Pack Label" at bounding box center [143, 132] width 69 height 12
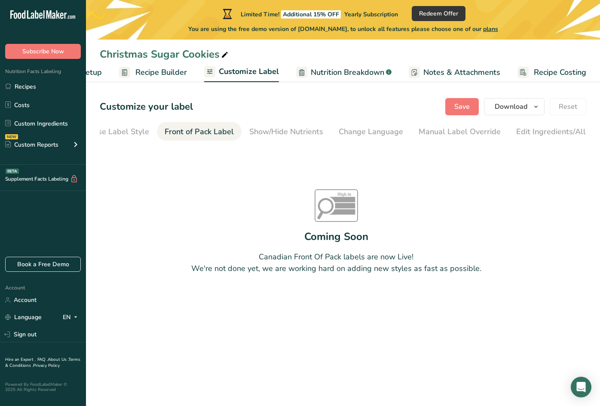
scroll to position [0, 0]
click at [113, 129] on div "Choose Label Style" at bounding box center [141, 132] width 69 height 12
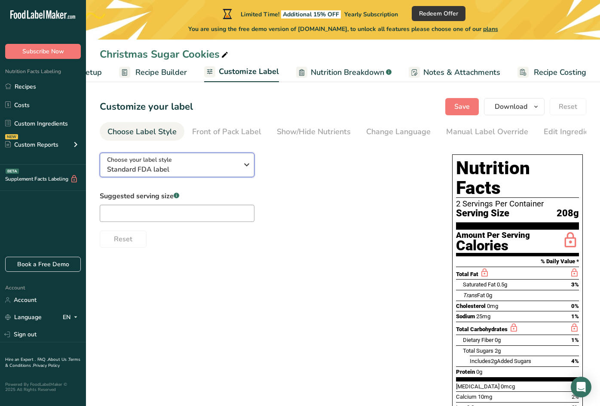
click at [165, 167] on span "Standard FDA label" at bounding box center [172, 169] width 131 height 10
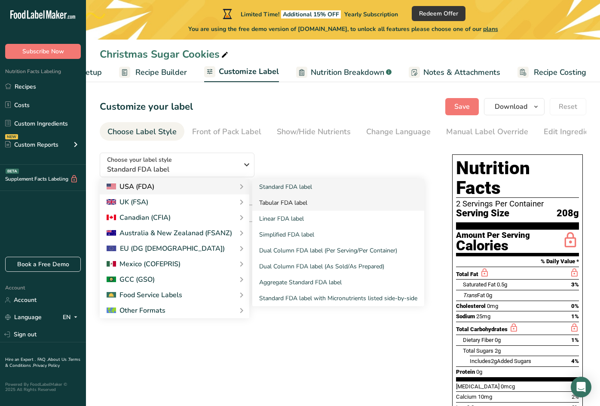
click at [291, 204] on link "Tabular FDA label" at bounding box center [338, 203] width 172 height 16
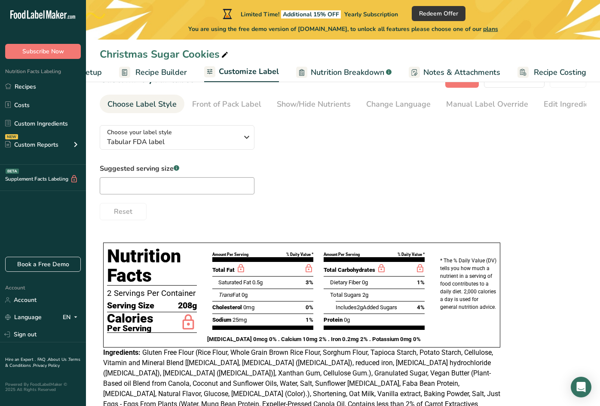
scroll to position [66, 0]
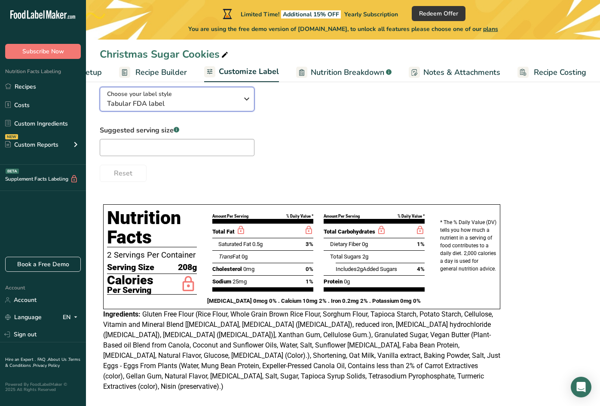
click at [182, 101] on span "Tabular FDA label" at bounding box center [172, 103] width 131 height 10
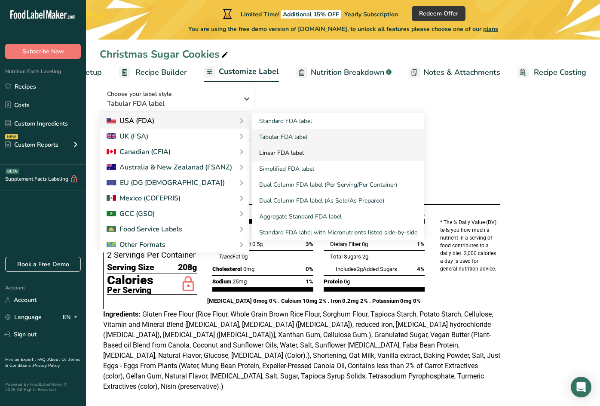
click at [309, 157] on link "Linear FDA label" at bounding box center [338, 153] width 172 height 16
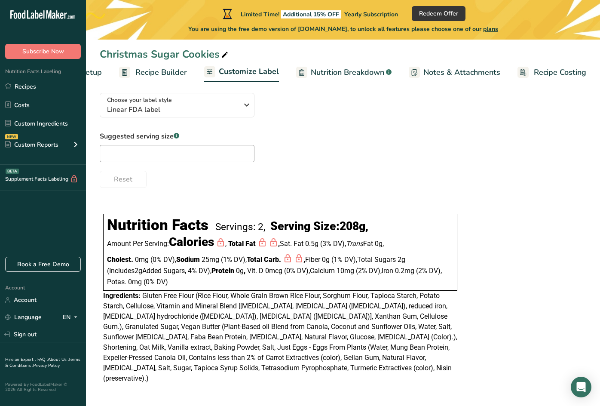
scroll to position [52, 0]
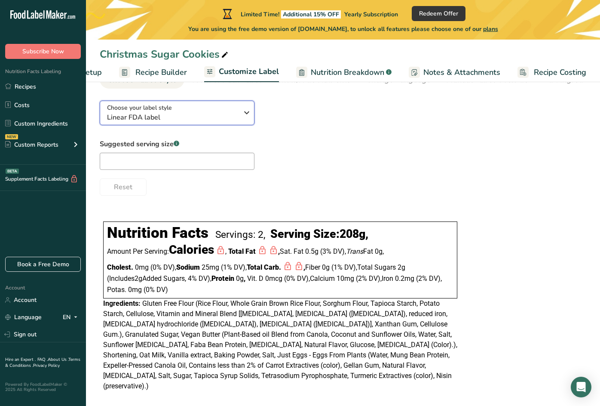
click at [188, 123] on span "Linear FDA label" at bounding box center [172, 117] width 131 height 10
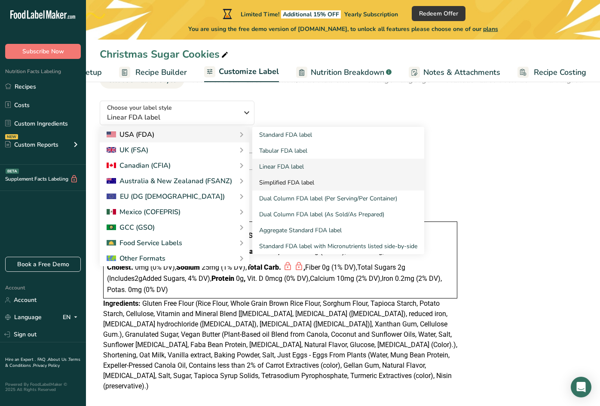
click at [289, 187] on link "Simplified FDA label" at bounding box center [338, 183] width 172 height 16
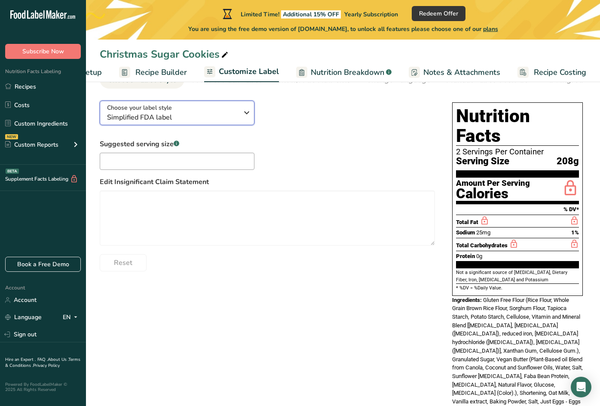
click at [206, 119] on span "Simplified FDA label" at bounding box center [172, 117] width 131 height 10
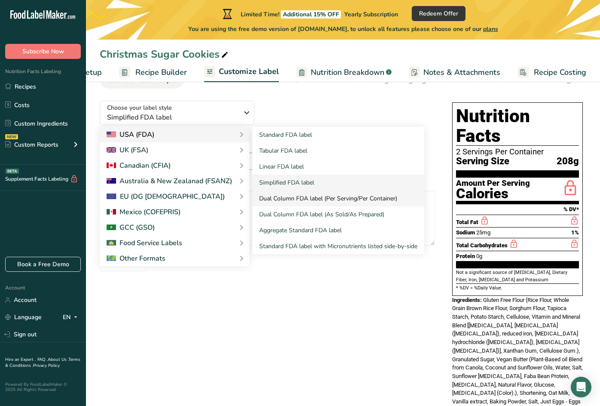
click at [320, 199] on link "Dual Column FDA label (Per Serving/Per Container)" at bounding box center [338, 198] width 172 height 16
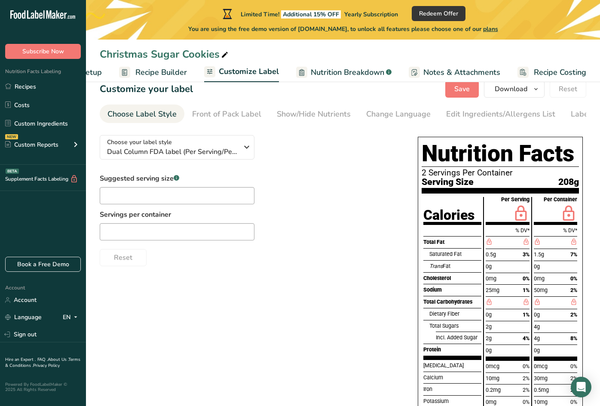
scroll to position [17, 0]
click at [179, 150] on span "Dual Column FDA label (Per Serving/Per Container)" at bounding box center [172, 152] width 131 height 10
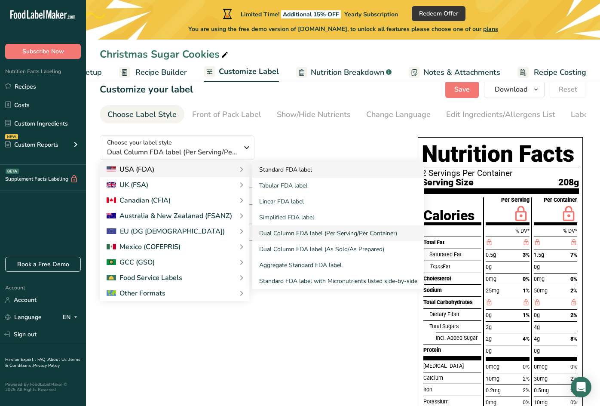
click at [287, 173] on link "Standard FDA label" at bounding box center [338, 170] width 172 height 16
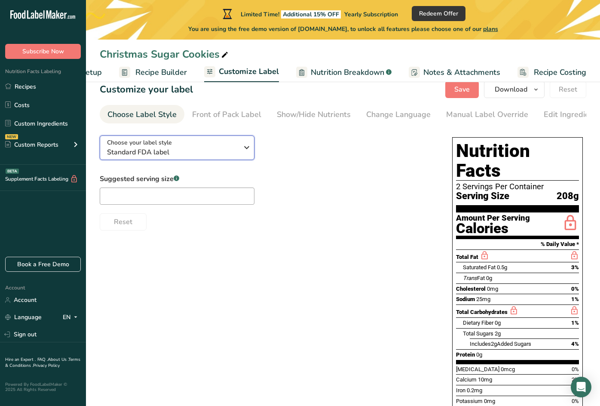
click at [194, 147] on div "Choose your label style Standard FDA label" at bounding box center [172, 147] width 131 height 19
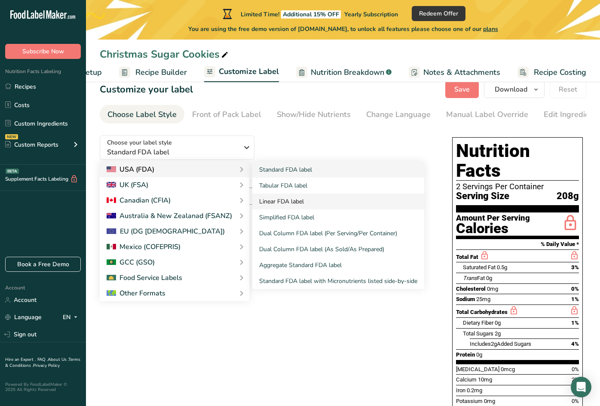
click at [270, 203] on link "Linear FDA label" at bounding box center [338, 201] width 172 height 16
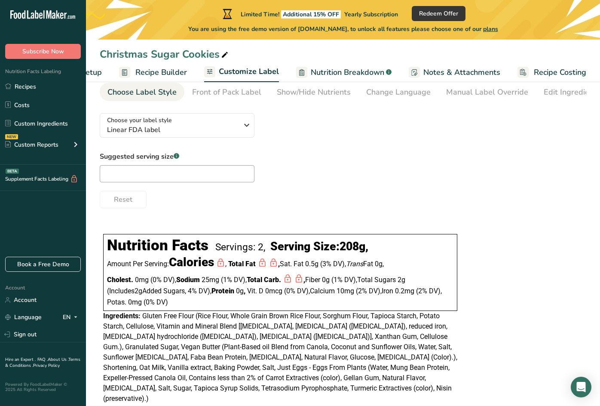
scroll to position [52, 0]
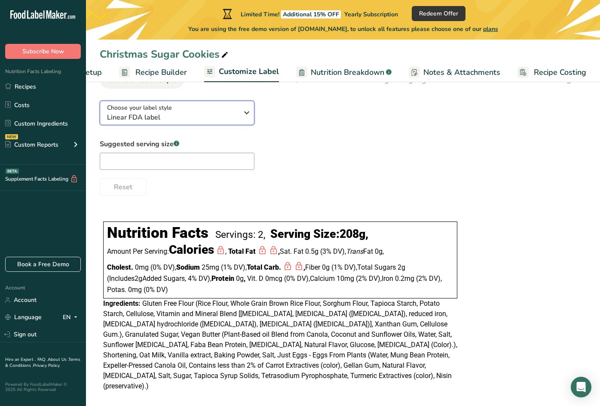
click at [200, 119] on span "Linear FDA label" at bounding box center [172, 117] width 131 height 10
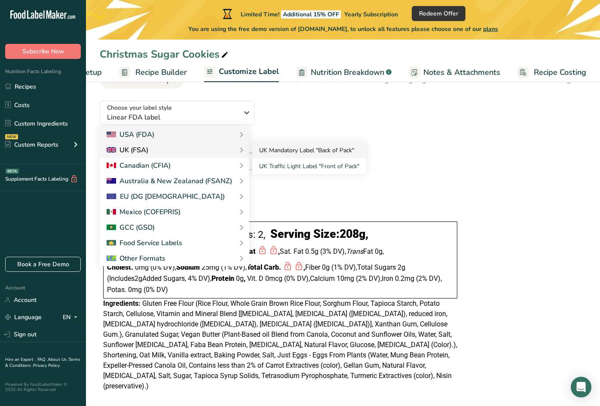
click at [271, 155] on link "UK Mandatory Label "Back of Pack"" at bounding box center [309, 150] width 114 height 16
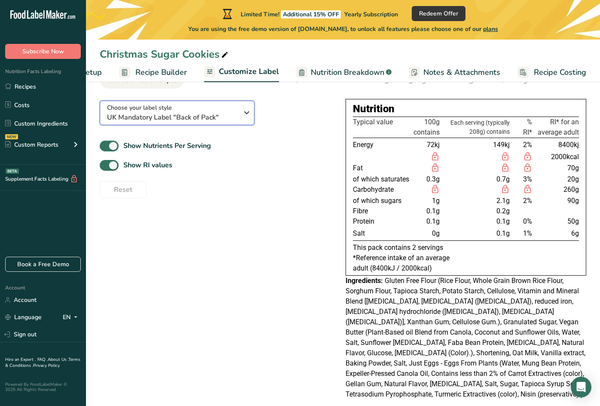
click at [210, 114] on span "UK Mandatory Label "Back of Pack"" at bounding box center [172, 117] width 131 height 10
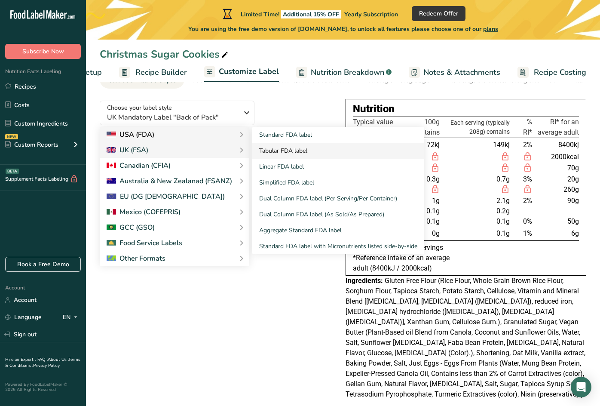
click at [288, 153] on link "Tabular FDA label" at bounding box center [338, 151] width 172 height 16
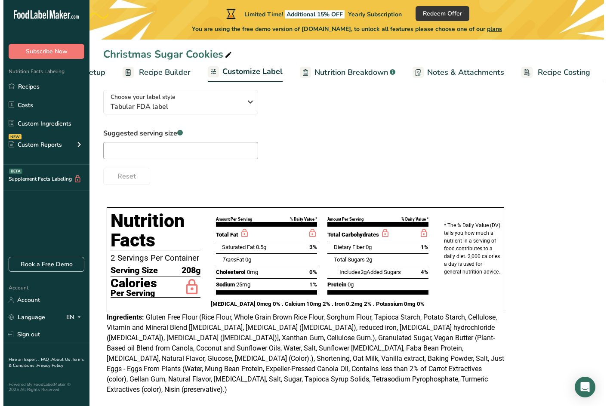
scroll to position [66, 0]
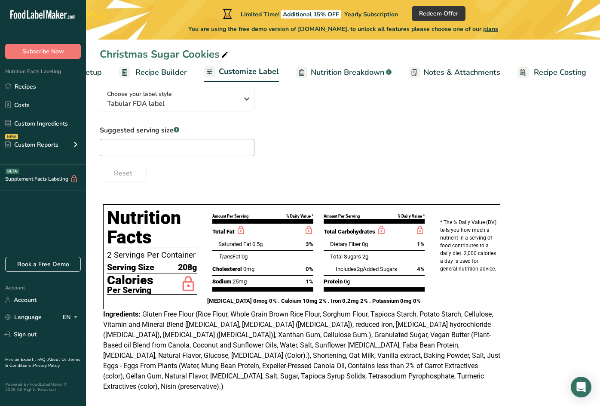
click at [175, 72] on span "Recipe Builder" at bounding box center [161, 73] width 52 height 12
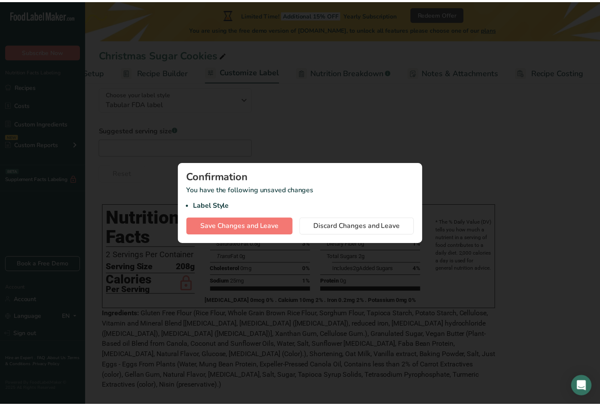
scroll to position [0, 55]
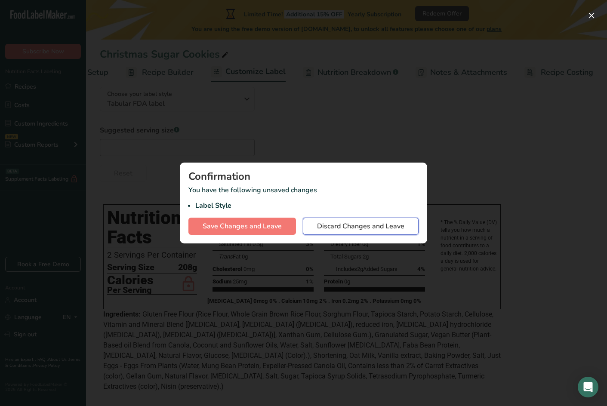
click at [328, 225] on span "Discard Changes and Leave" at bounding box center [360, 226] width 87 height 10
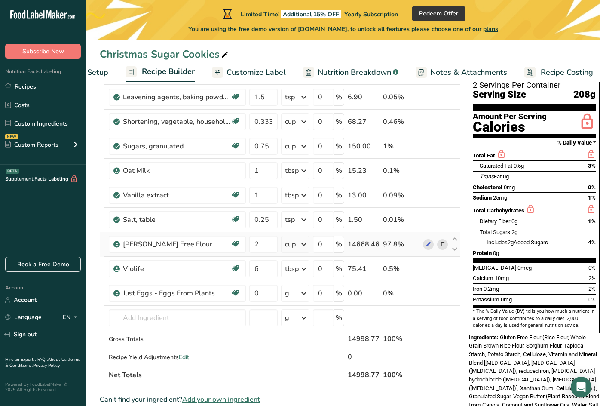
drag, startPoint x: 454, startPoint y: 288, endPoint x: 448, endPoint y: 247, distance: 42.3
click at [448, 248] on tbody "Leavening agents, baking powder, double-acting, straight phosphate Dairy free G…" at bounding box center [280, 225] width 360 height 280
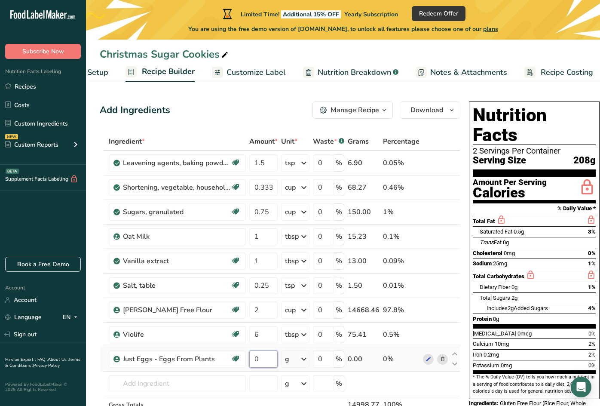
click at [262, 360] on input "0" at bounding box center [263, 358] width 28 height 17
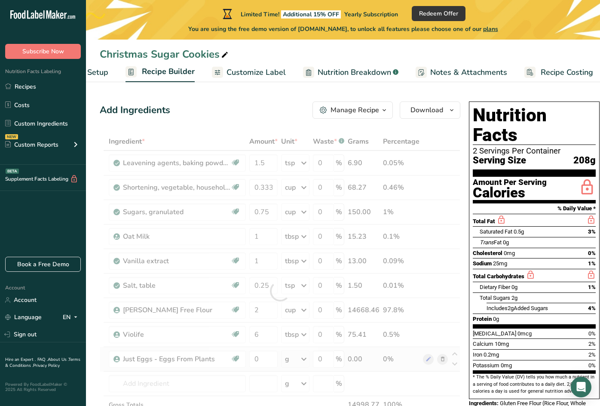
click at [291, 361] on div "Ingredient * Amount * Unit * Waste * .a-a{fill:#347362;}.b-a{fill:#fff;} Grams …" at bounding box center [280, 290] width 361 height 317
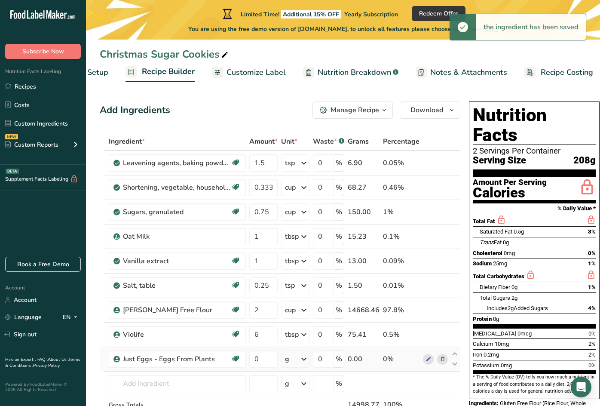
click at [291, 362] on div "g" at bounding box center [295, 358] width 28 height 17
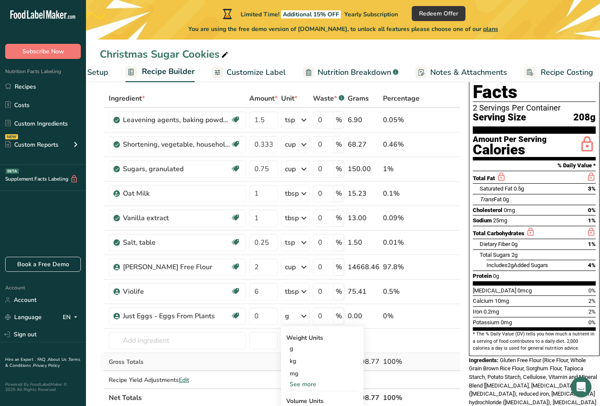
click at [220, 358] on div "Gross Totals" at bounding box center [177, 361] width 137 height 9
click at [292, 315] on div "g" at bounding box center [295, 315] width 28 height 17
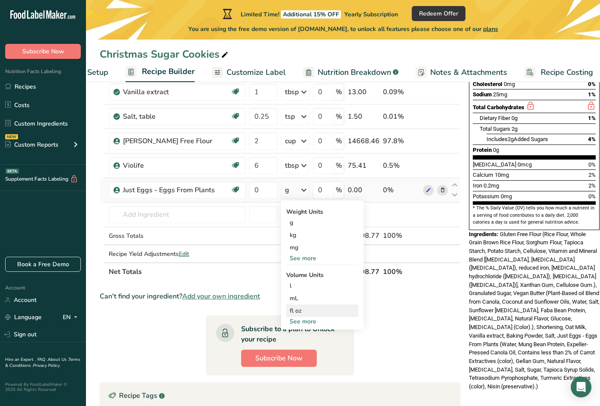
scroll to position [172, 0]
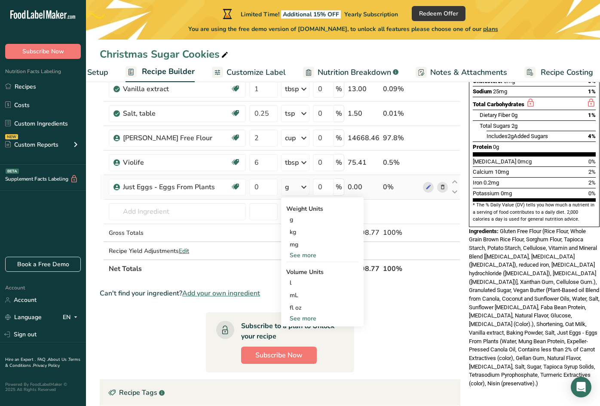
click at [308, 317] on div "See more" at bounding box center [322, 318] width 72 height 9
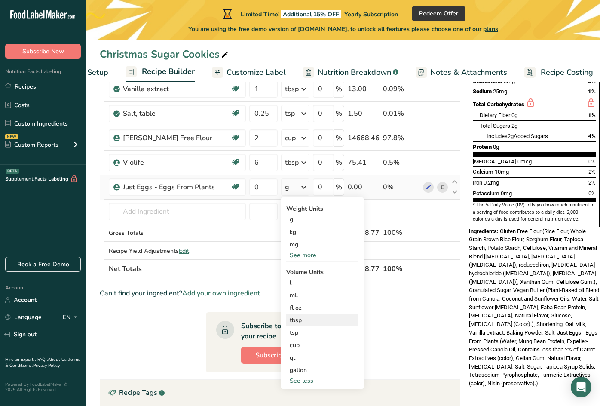
click at [306, 322] on div "tbsp" at bounding box center [322, 320] width 65 height 9
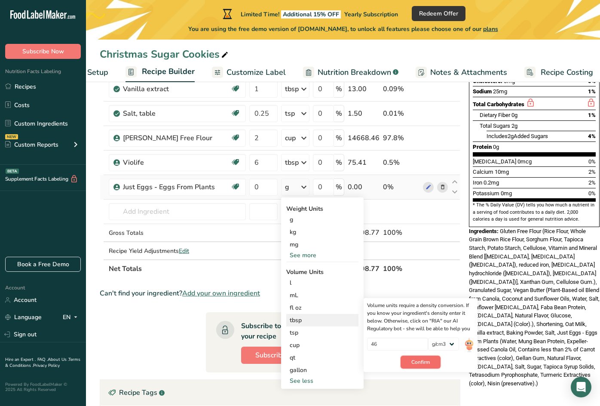
click at [422, 363] on span "Confirm" at bounding box center [420, 362] width 18 height 8
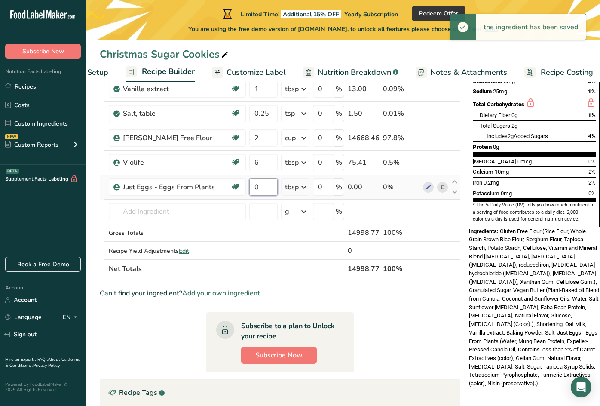
click at [263, 187] on input "0" at bounding box center [263, 186] width 28 height 17
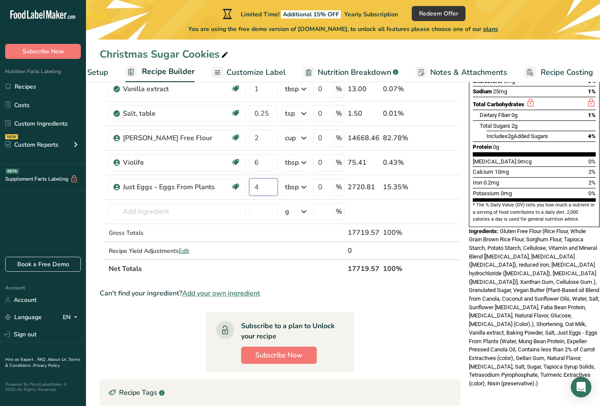
type input "4"
click at [417, 304] on section "Ingredient * Amount * Unit * Waste * .a-a{fill:#347362;}.b-a{fill:#fff;} Grams …" at bounding box center [280, 233] width 361 height 546
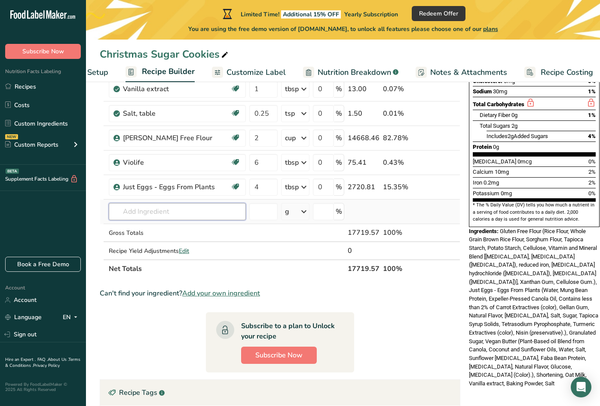
click at [175, 214] on input "text" at bounding box center [177, 211] width 137 height 17
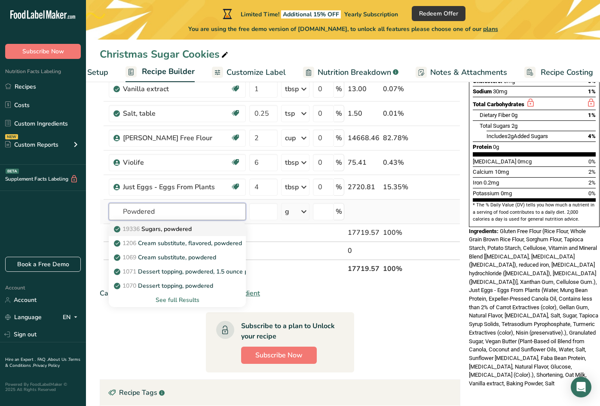
type input "Powdered"
click at [187, 228] on p "19336 Sugars, powdered" at bounding box center [154, 228] width 76 height 9
type input "Sugars, powdered"
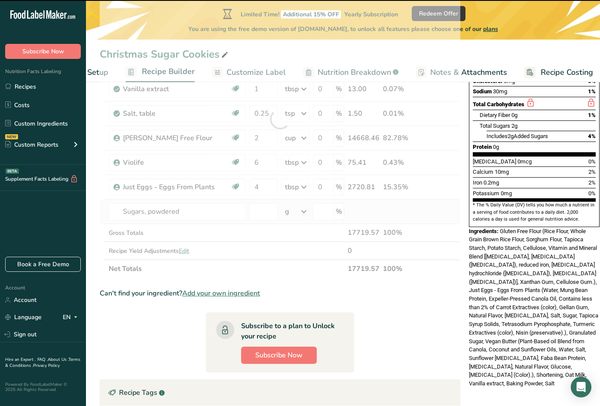
type input "0"
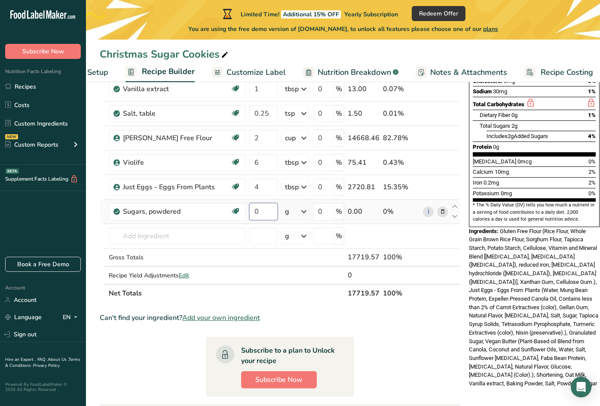
click at [270, 209] on input "0" at bounding box center [263, 211] width 28 height 17
click at [284, 212] on div "Ingredient * Amount * Unit * Waste * .a-a{fill:#347362;}.b-a{fill:#fff;} Grams …" at bounding box center [280, 131] width 361 height 342
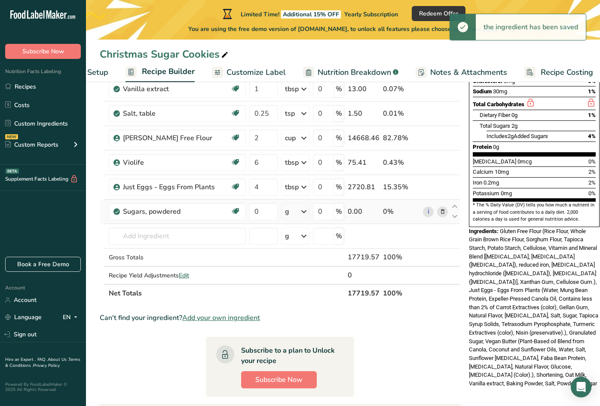
click at [444, 211] on icon at bounding box center [443, 211] width 6 height 9
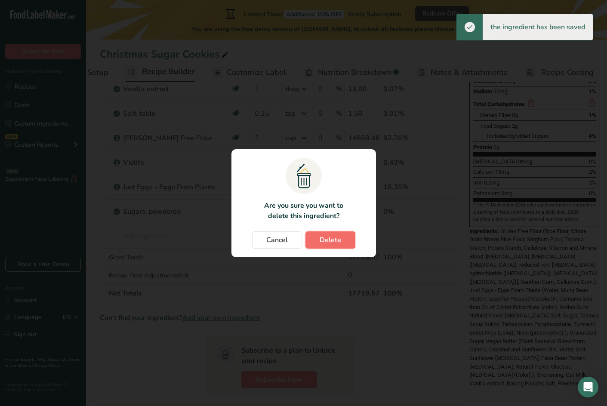
click at [324, 239] on span "Delete" at bounding box center [329, 240] width 21 height 10
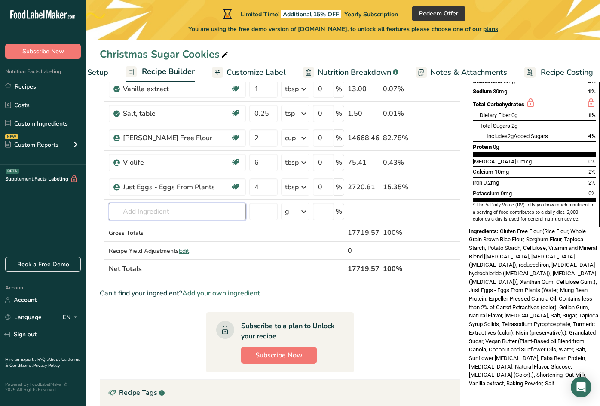
click at [212, 206] on input "text" at bounding box center [177, 211] width 137 height 17
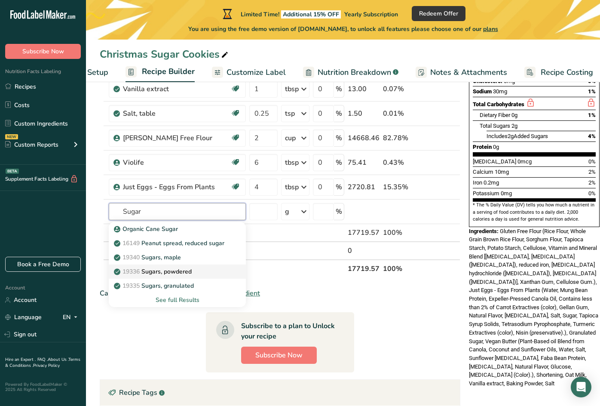
type input "Sugar"
click at [189, 271] on p "19336 Sugars, powdered" at bounding box center [154, 271] width 76 height 9
type input "Sugars, powdered"
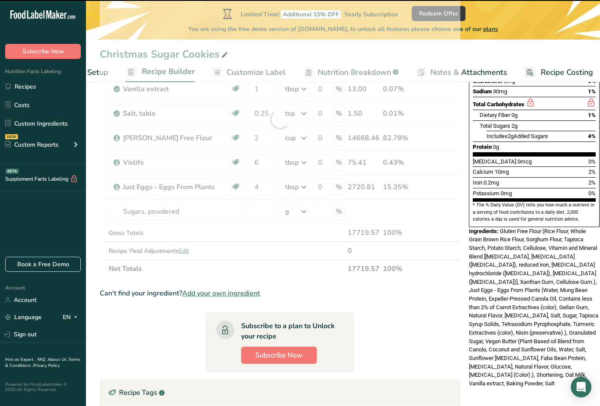
type input "0"
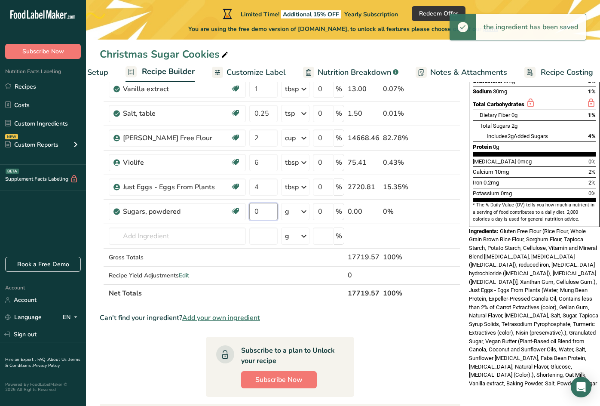
click at [261, 212] on input "0" at bounding box center [263, 211] width 28 height 17
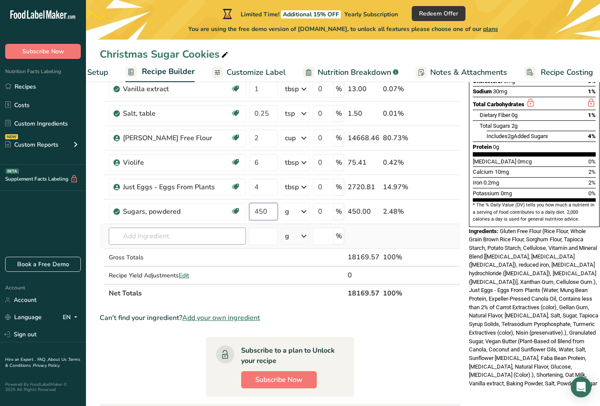
type input "450"
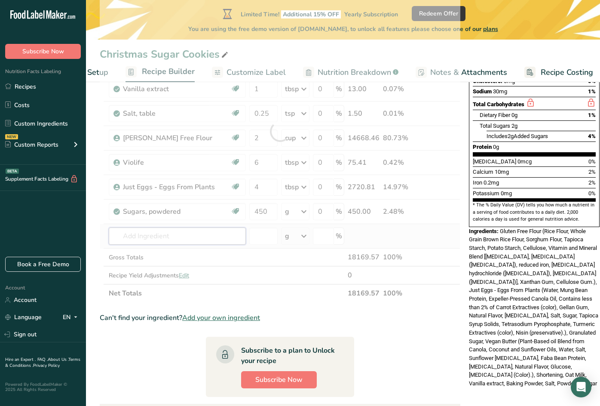
click at [211, 238] on div "Ingredient * Amount * Unit * Waste * .a-a{fill:#347362;}.b-a{fill:#fff;} Grams …" at bounding box center [280, 131] width 361 height 342
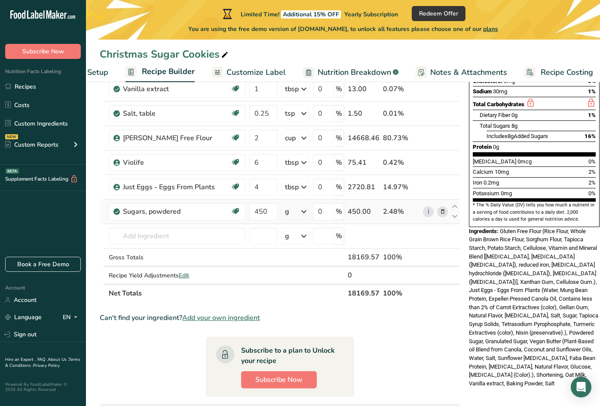
click at [441, 214] on icon at bounding box center [443, 211] width 6 height 9
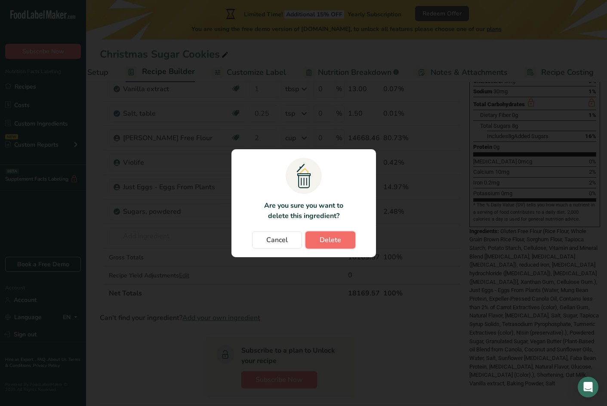
click at [327, 236] on span "Delete" at bounding box center [329, 240] width 21 height 10
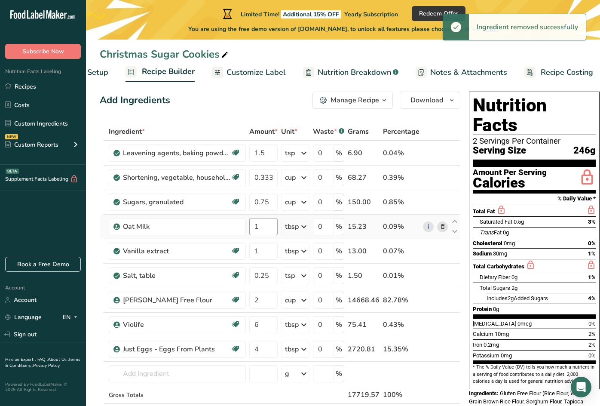
scroll to position [0, 0]
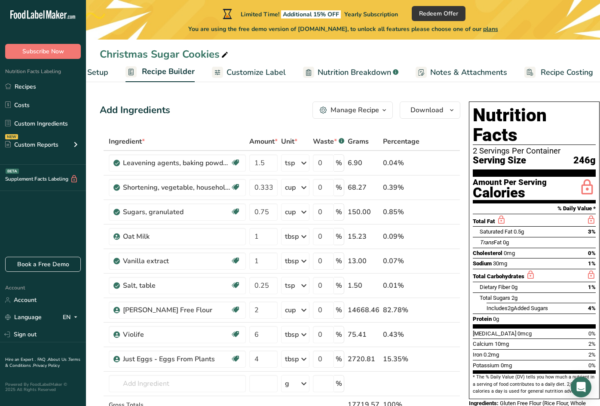
click at [371, 111] on div "Manage Recipe" at bounding box center [355, 110] width 49 height 10
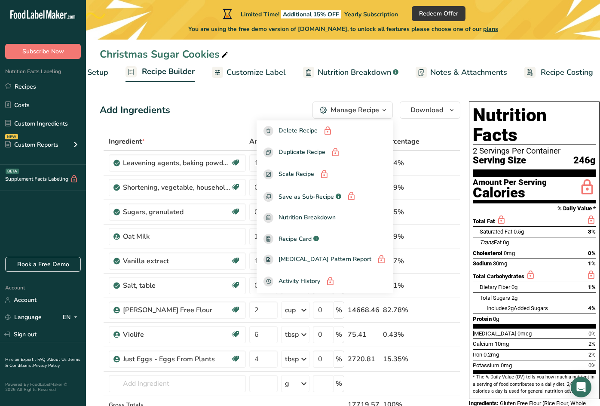
click at [371, 111] on div "Manage Recipe" at bounding box center [355, 110] width 49 height 10
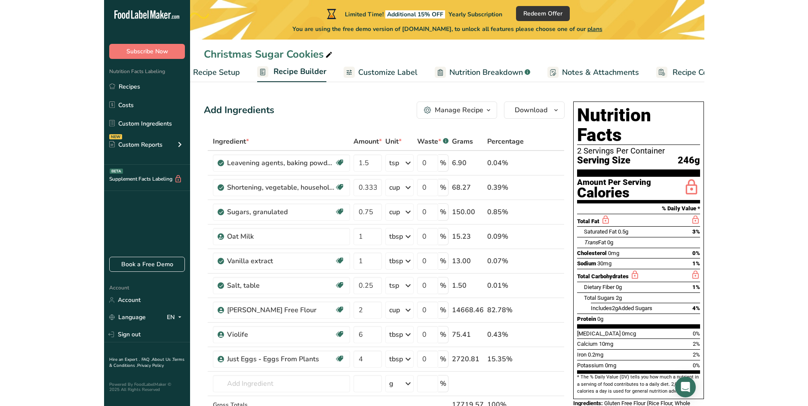
scroll to position [0, 61]
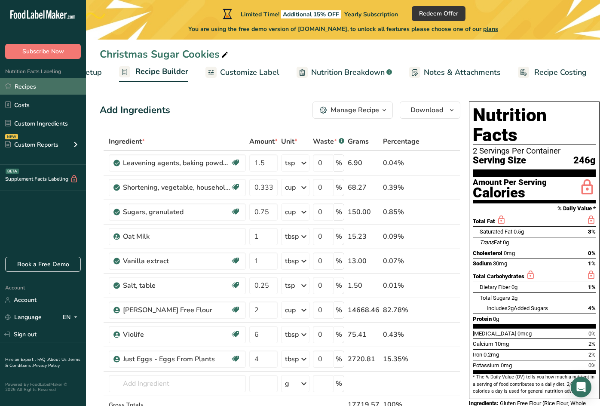
click at [28, 84] on link "Recipes" at bounding box center [43, 86] width 86 height 16
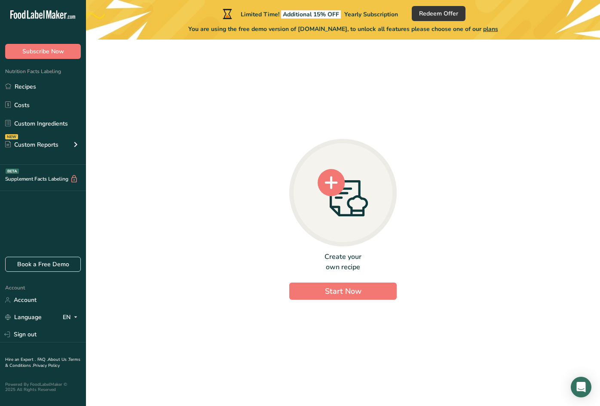
click at [333, 187] on circle at bounding box center [332, 183] width 28 height 28
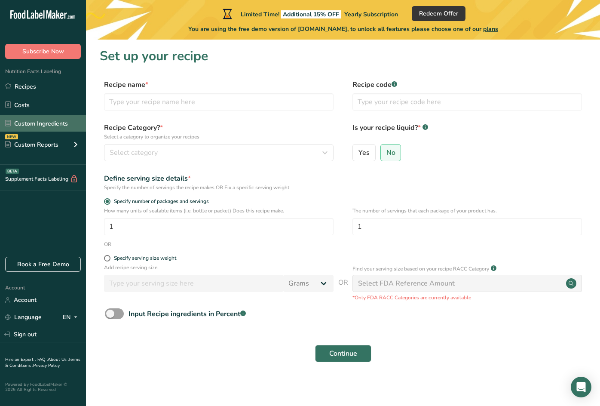
click at [40, 119] on link "Custom Ingredients" at bounding box center [43, 123] width 86 height 16
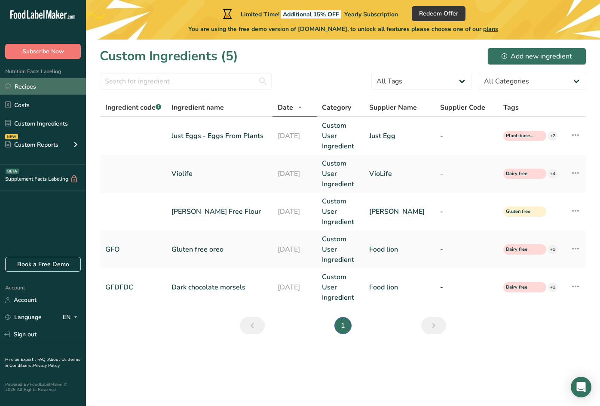
click at [40, 91] on link "Recipes" at bounding box center [43, 86] width 86 height 16
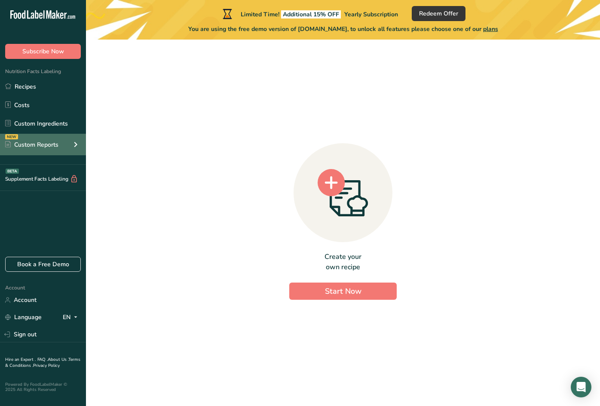
click at [45, 148] on div "Custom Reports" at bounding box center [31, 144] width 53 height 9
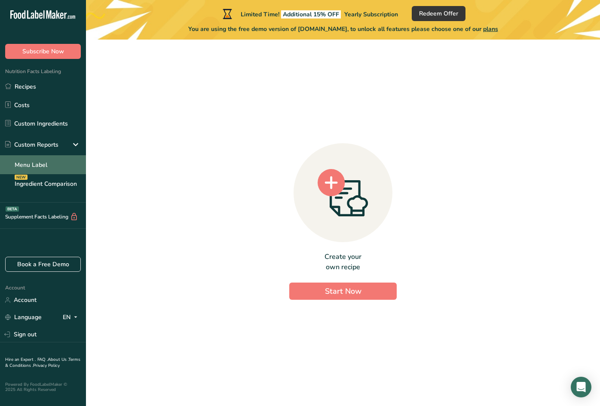
click at [37, 158] on link "Menu Label" at bounding box center [43, 164] width 86 height 19
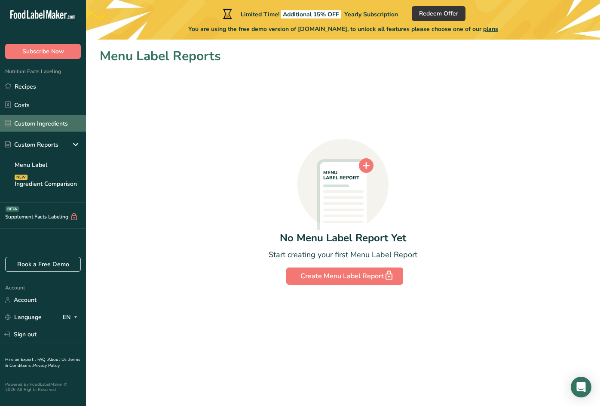
click at [37, 126] on link "Custom Ingredients" at bounding box center [43, 123] width 86 height 16
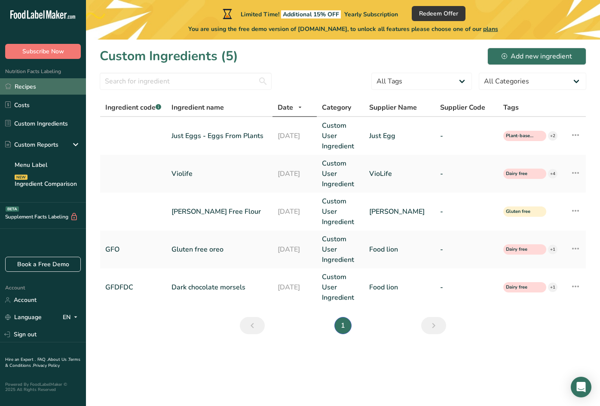
click at [34, 83] on link "Recipes" at bounding box center [43, 86] width 86 height 16
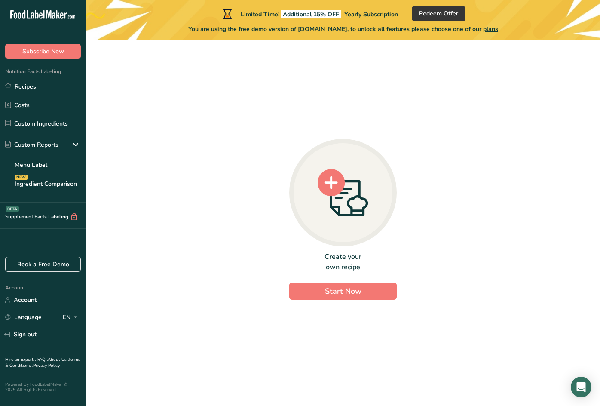
click at [336, 213] on icon at bounding box center [343, 193] width 51 height 48
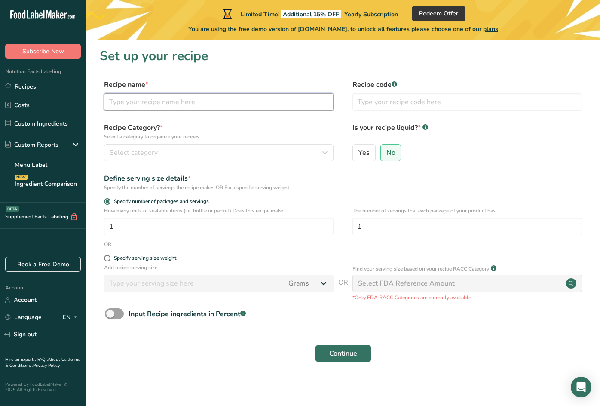
click at [137, 96] on input "text" at bounding box center [219, 101] width 230 height 17
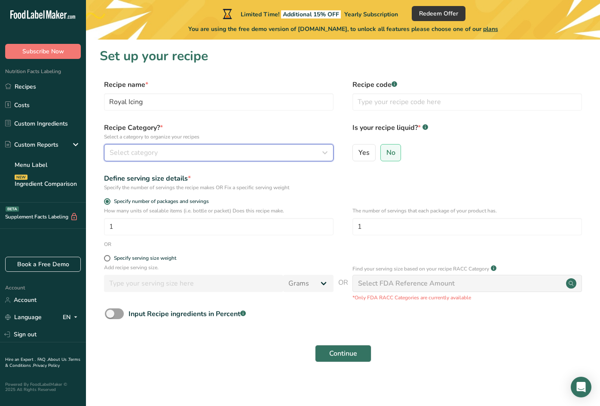
click at [160, 149] on div "Select category" at bounding box center [216, 152] width 213 height 10
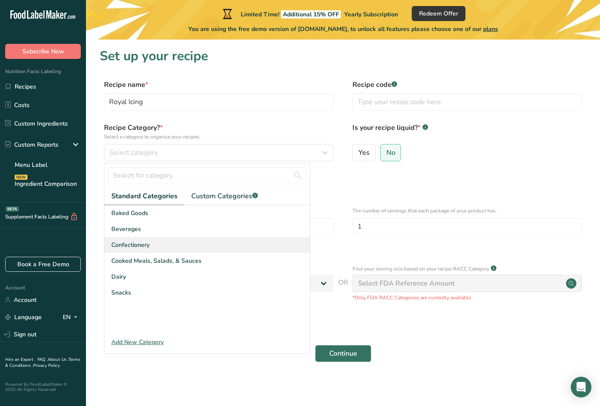
click at [138, 243] on span "Confectionery" at bounding box center [130, 244] width 38 height 9
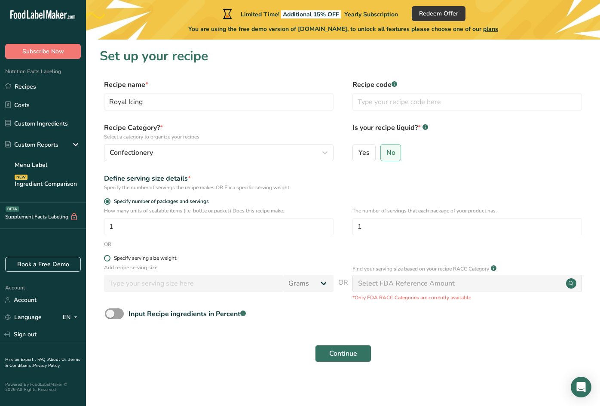
click at [108, 259] on span at bounding box center [107, 258] width 6 height 6
click at [108, 259] on input "Specify serving size weight" at bounding box center [107, 258] width 6 height 6
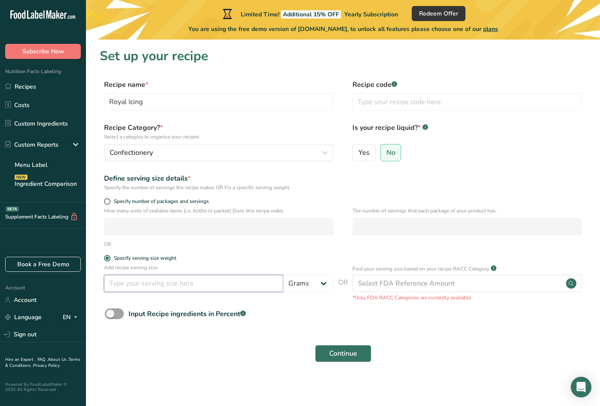
click at [196, 283] on input "number" at bounding box center [193, 283] width 179 height 17
click at [240, 284] on input "number" at bounding box center [193, 283] width 179 height 17
click at [298, 329] on form "Recipe name * Royal Icing Recipe code .a-a{fill:#347362;}.b-a{fill:#fff;} Recip…" at bounding box center [343, 224] width 487 height 288
click at [355, 354] on span "Continue" at bounding box center [343, 353] width 28 height 10
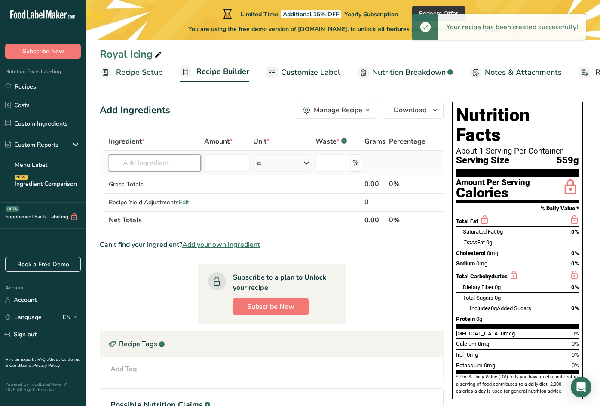
click at [171, 165] on input "text" at bounding box center [155, 162] width 92 height 17
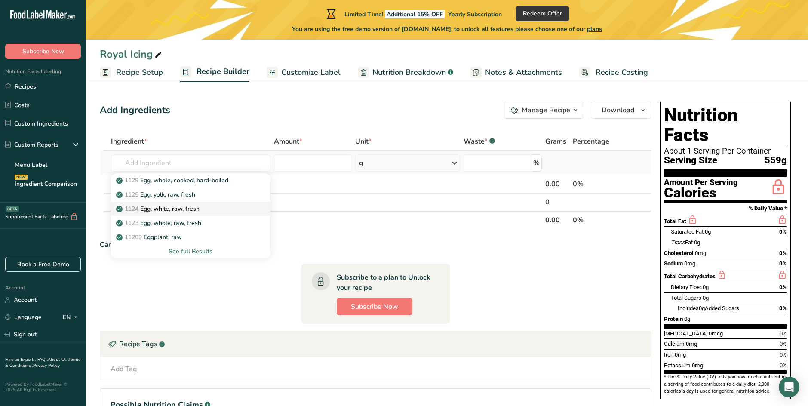
click at [208, 206] on div "1124 Egg, white, raw, fresh" at bounding box center [184, 208] width 132 height 9
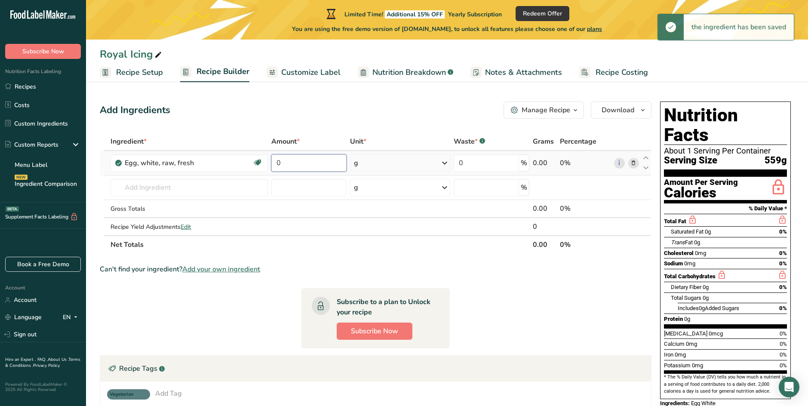
click at [322, 164] on input "0" at bounding box center [308, 162] width 75 height 17
click at [321, 165] on input "0" at bounding box center [308, 162] width 75 height 17
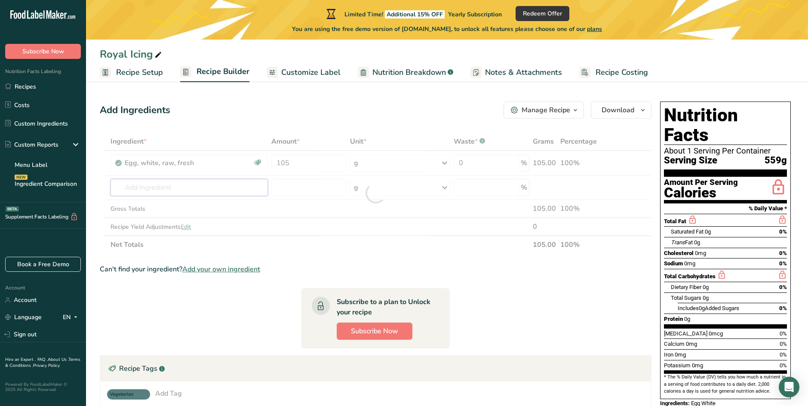
click at [199, 190] on div "Ingredient * Amount * Unit * Waste * .a-a{fill:#347362;}.b-a{fill:#fff;} Grams …" at bounding box center [376, 192] width 552 height 121
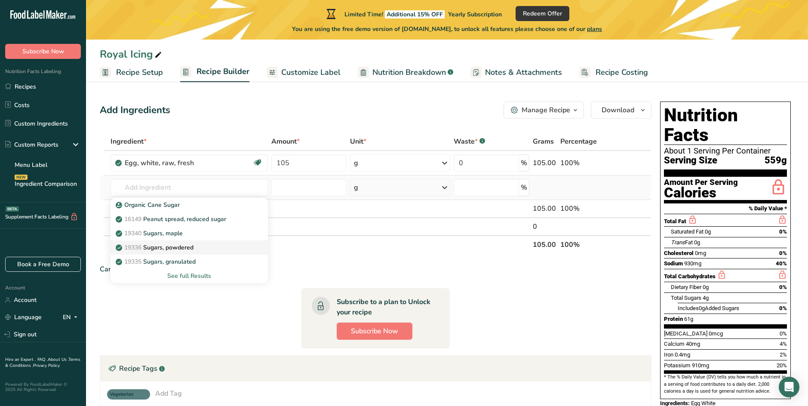
click at [190, 245] on p "19336 Sugars, powdered" at bounding box center [155, 247] width 76 height 9
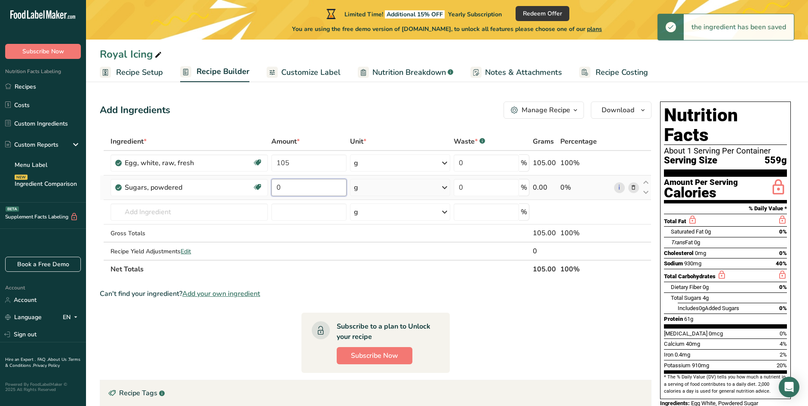
click at [294, 187] on input "0" at bounding box center [308, 187] width 75 height 17
click at [294, 188] on input "0" at bounding box center [308, 187] width 75 height 17
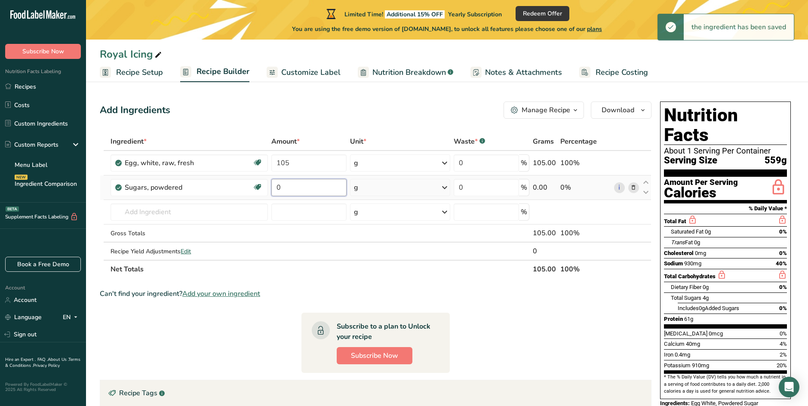
click at [294, 188] on input "0" at bounding box center [308, 187] width 75 height 17
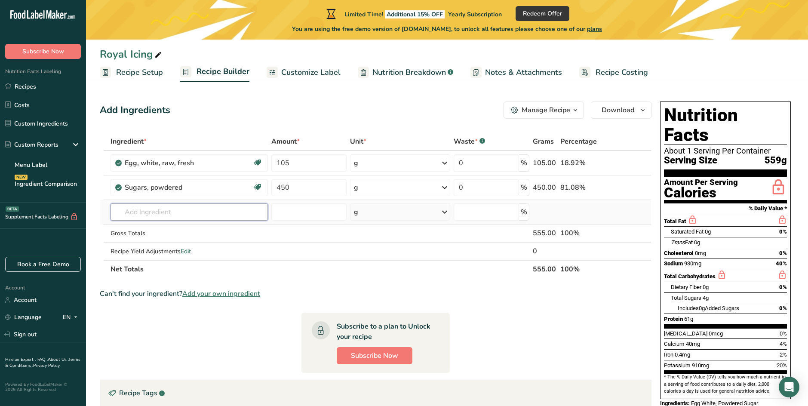
click at [228, 217] on div "Ingredient * Amount * Unit * Waste * .a-a{fill:#347362;}.b-a{fill:#fff;} Grams …" at bounding box center [376, 205] width 552 height 146
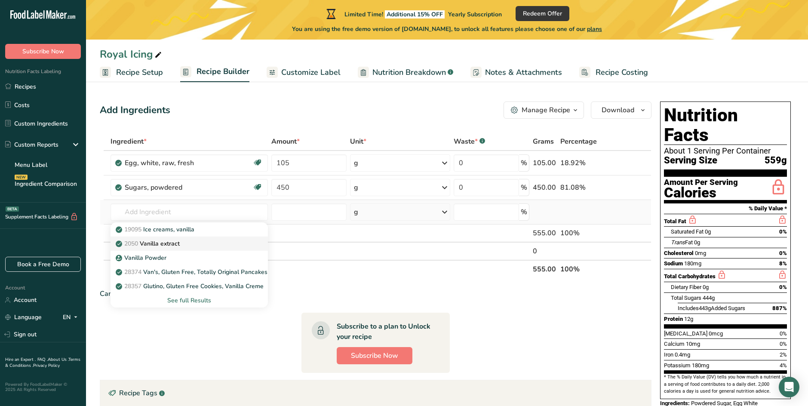
click at [187, 239] on link "2050 Vanilla extract" at bounding box center [188, 243] width 157 height 14
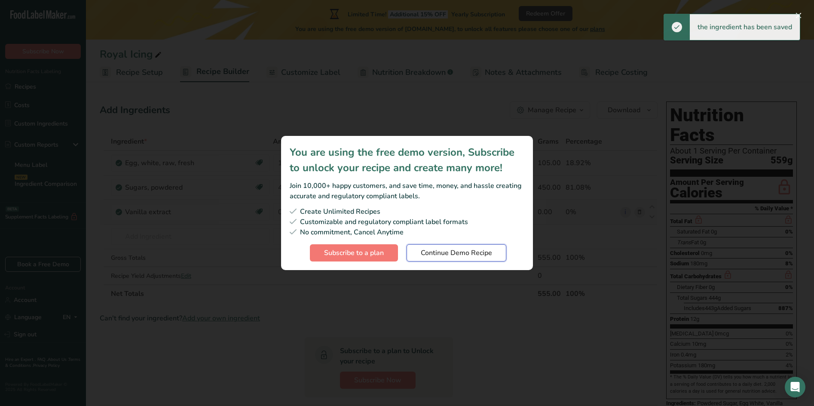
click at [450, 255] on span "Continue Demo Recipe" at bounding box center [456, 253] width 71 height 10
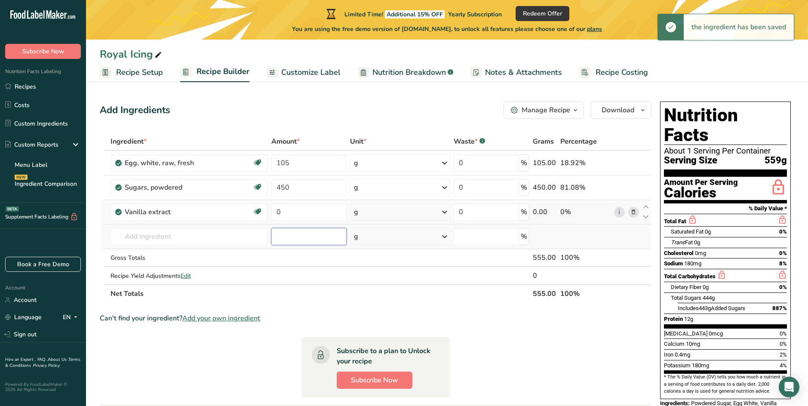
click at [312, 239] on input "number" at bounding box center [308, 236] width 75 height 17
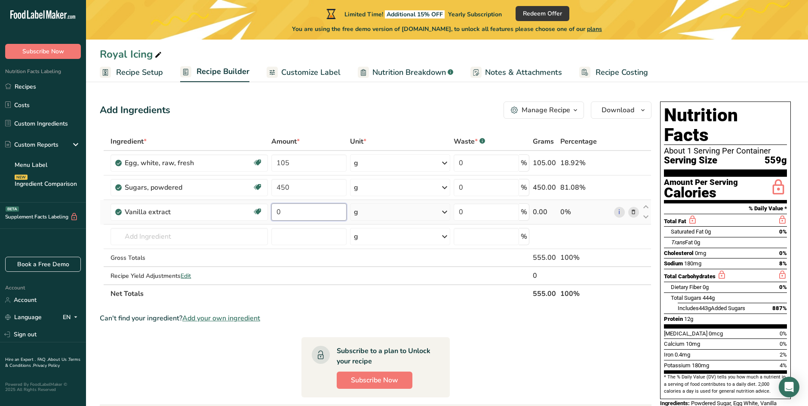
click at [313, 209] on input "0" at bounding box center [308, 211] width 75 height 17
click at [284, 160] on div "Ingredient * Amount * Unit * Waste * .a-a{fill:#347362;}.b-a{fill:#fff;} Grams …" at bounding box center [376, 217] width 552 height 170
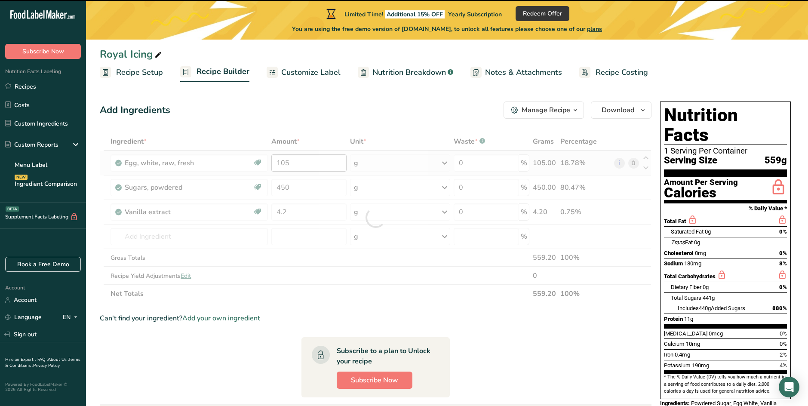
click at [284, 159] on div at bounding box center [376, 217] width 552 height 170
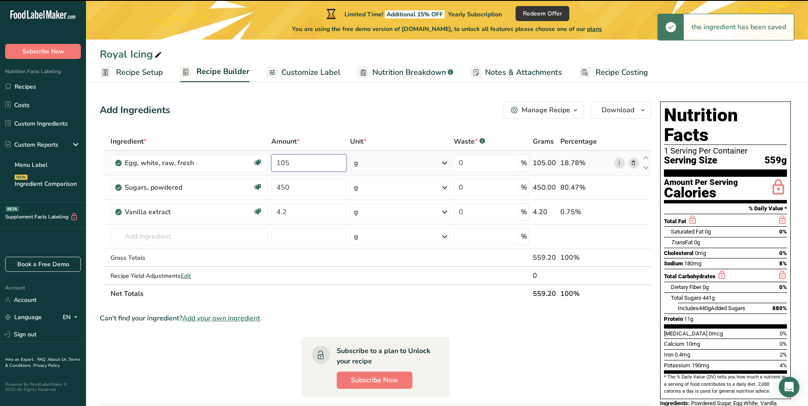
click at [285, 162] on input "105" at bounding box center [308, 162] width 75 height 17
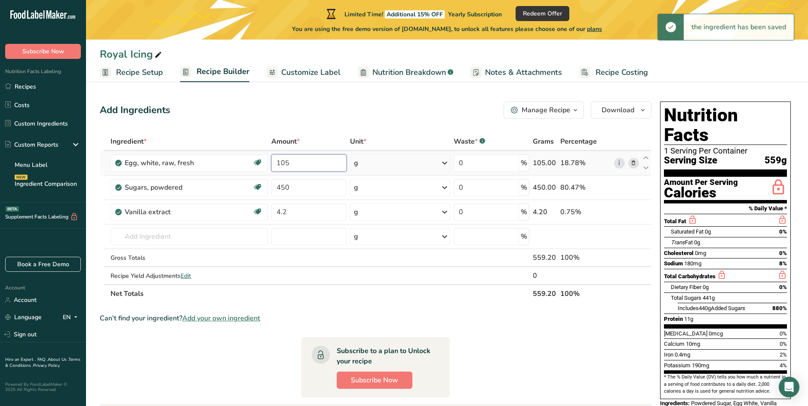
click at [285, 162] on input "105" at bounding box center [308, 162] width 75 height 17
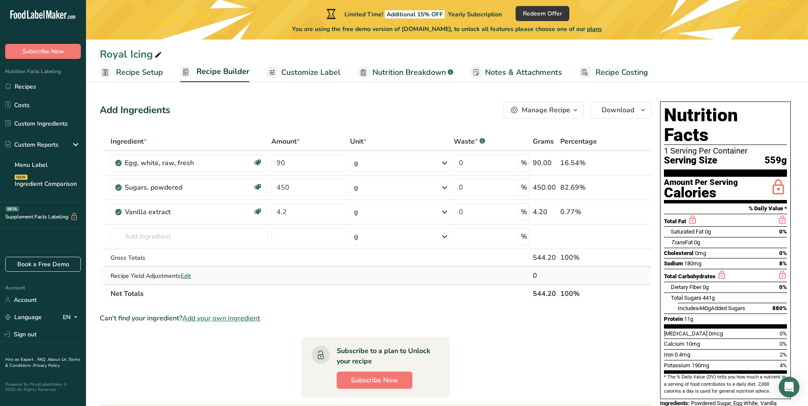
click at [371, 272] on div "Ingredient * Amount * Unit * Waste * .a-a{fill:#347362;}.b-a{fill:#fff;} Grams …" at bounding box center [376, 217] width 552 height 170
click at [304, 69] on span "Customize Label" at bounding box center [310, 73] width 59 height 12
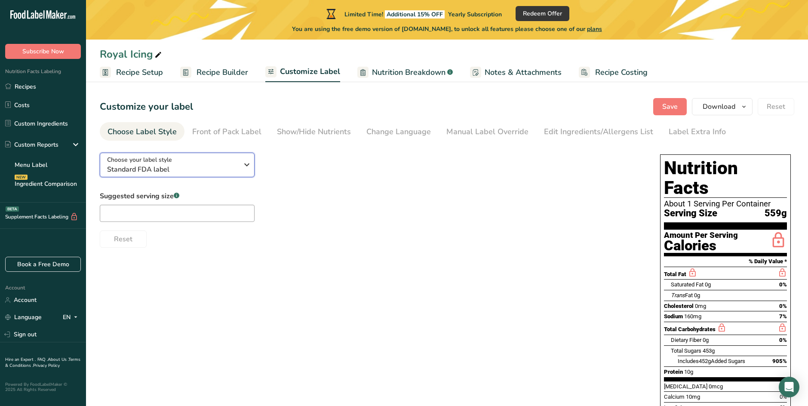
click at [158, 168] on span "Standard FDA label" at bounding box center [172, 169] width 131 height 10
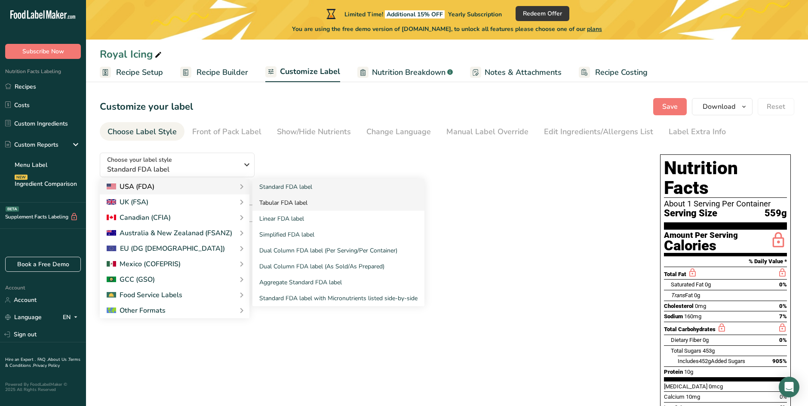
click at [290, 206] on link "Tabular FDA label" at bounding box center [338, 203] width 172 height 16
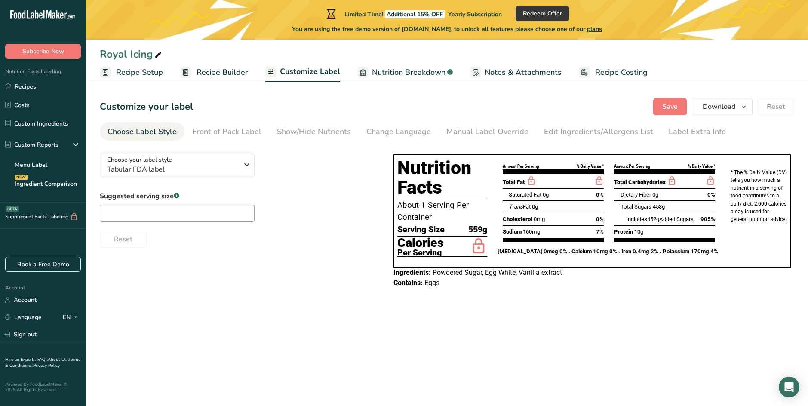
click at [154, 71] on span "Recipe Setup" at bounding box center [139, 73] width 47 height 12
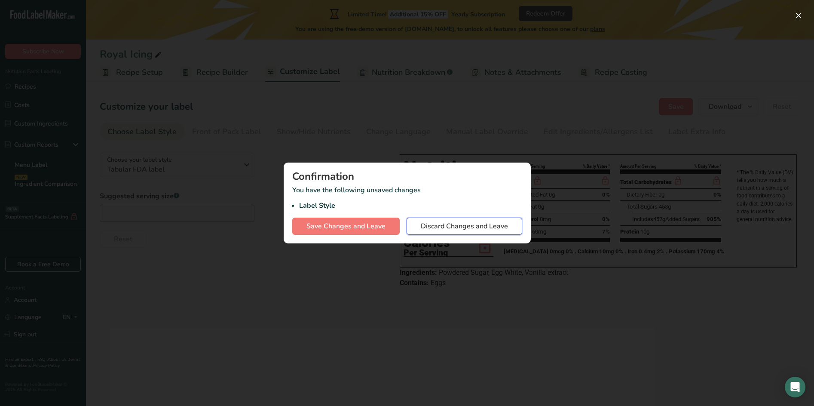
click at [434, 224] on span "Discard Changes and Leave" at bounding box center [464, 226] width 87 height 10
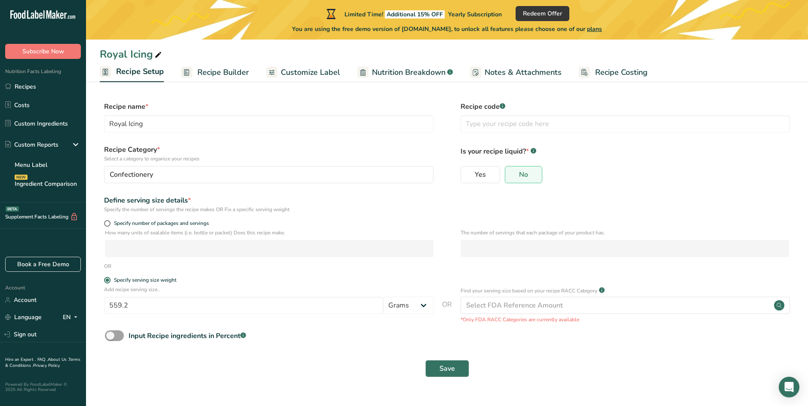
click at [218, 71] on span "Recipe Builder" at bounding box center [223, 73] width 52 height 12
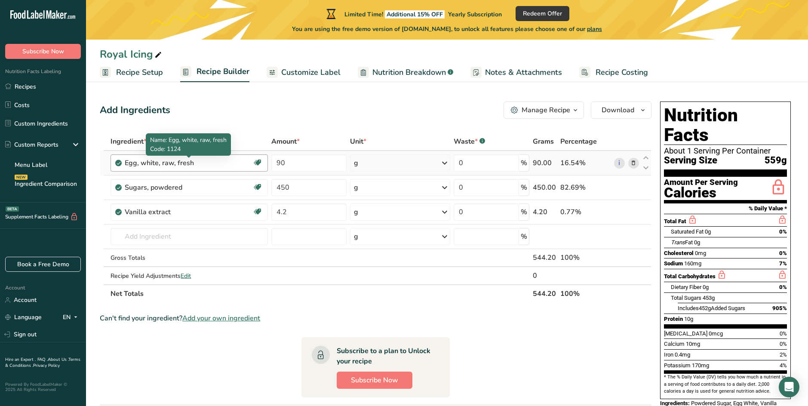
click at [212, 160] on div "Egg, white, raw, fresh" at bounding box center [178, 163] width 107 height 10
click at [621, 163] on icon at bounding box center [633, 163] width 6 height 9
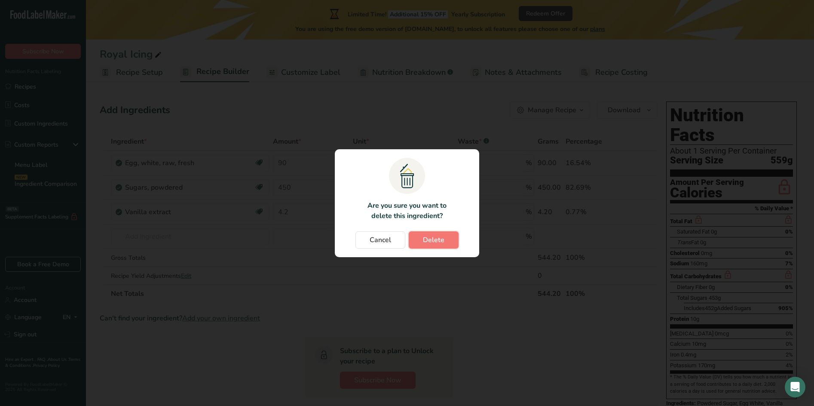
click at [425, 241] on span "Delete" at bounding box center [433, 240] width 21 height 10
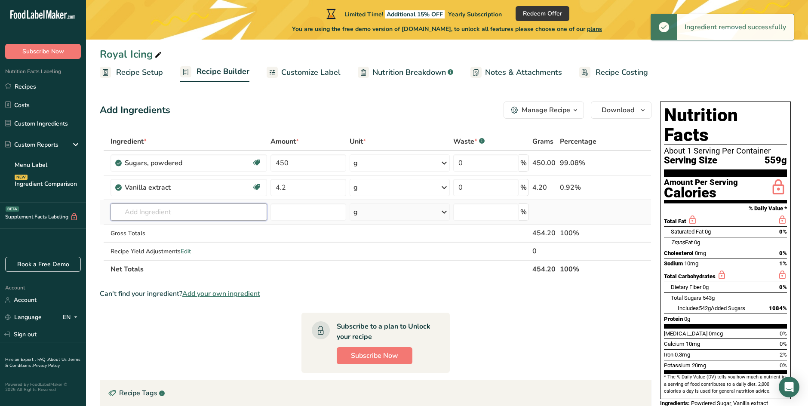
click at [183, 215] on input "text" at bounding box center [188, 211] width 156 height 17
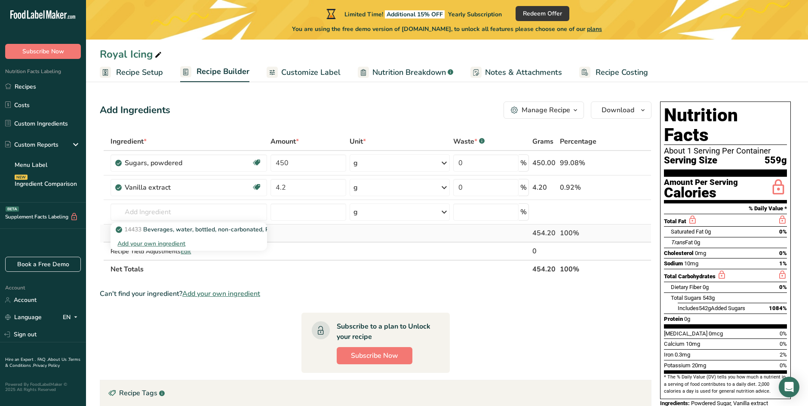
click at [306, 233] on td at bounding box center [308, 233] width 79 height 18
click at [215, 218] on input "text" at bounding box center [188, 211] width 156 height 17
click at [222, 296] on span "Add your own ingredient" at bounding box center [221, 293] width 78 height 10
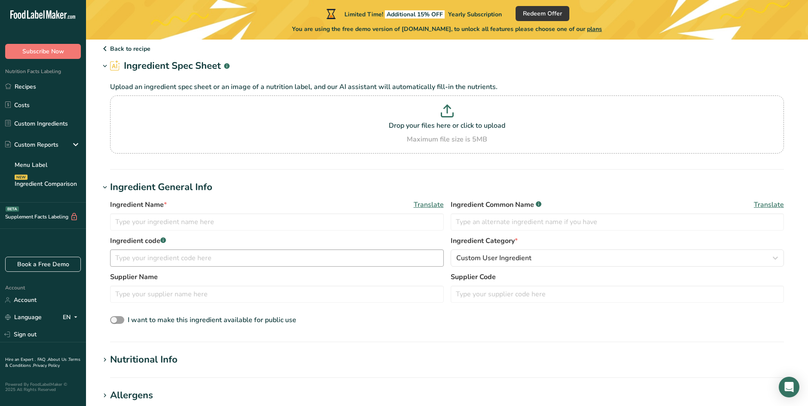
scroll to position [43, 0]
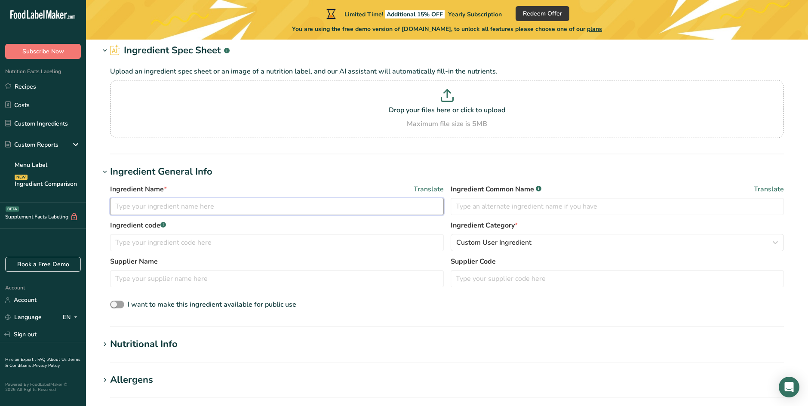
click at [202, 200] on input "text" at bounding box center [277, 206] width 334 height 17
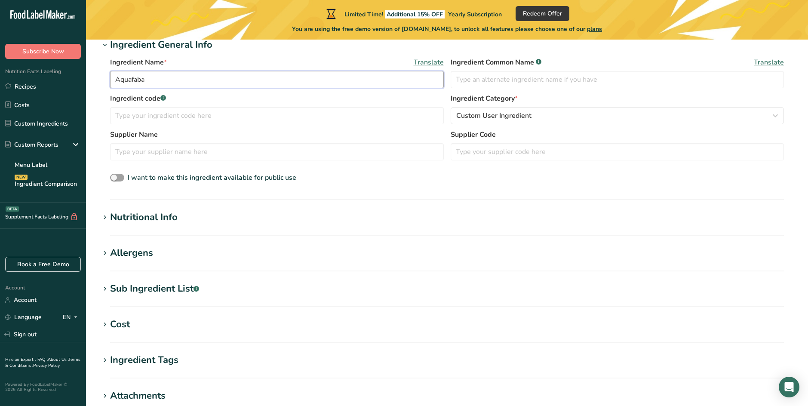
scroll to position [172, 0]
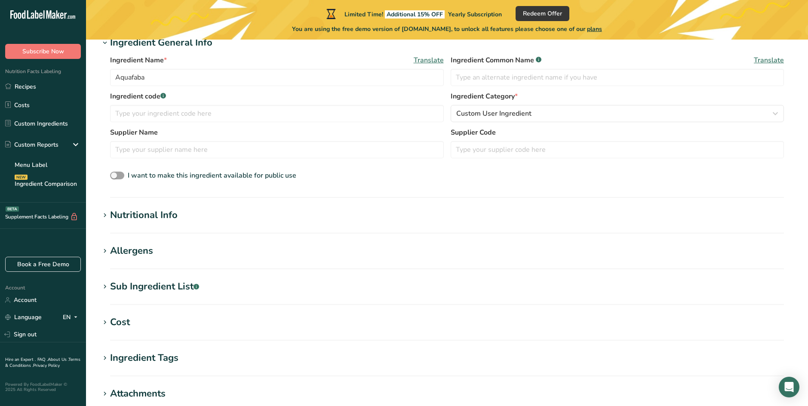
click at [169, 215] on div "Nutritional Info" at bounding box center [144, 215] width 68 height 14
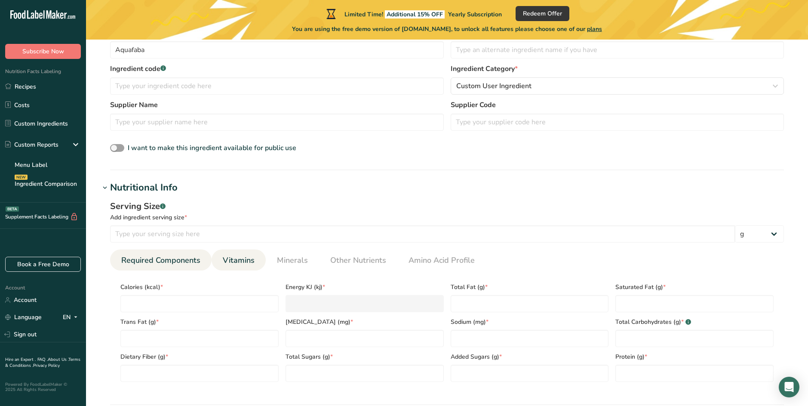
scroll to position [215, 0]
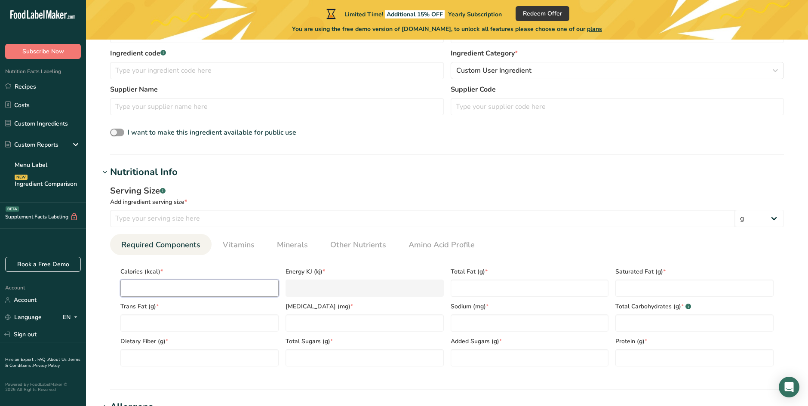
click at [226, 279] on input "number" at bounding box center [199, 287] width 158 height 17
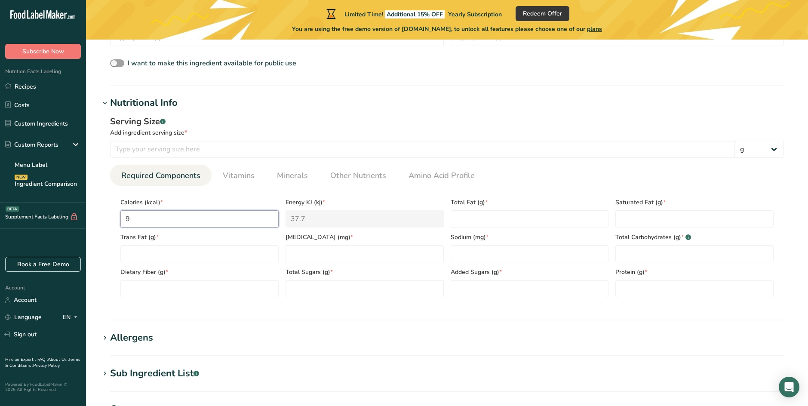
scroll to position [301, 0]
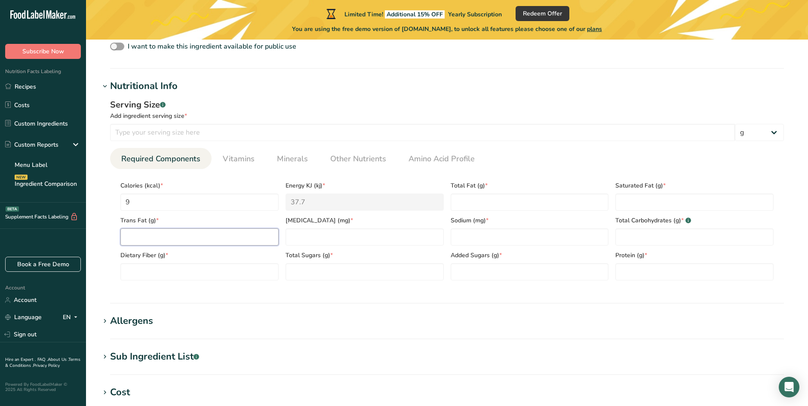
click at [244, 236] on Fat "number" at bounding box center [199, 236] width 158 height 17
click at [536, 197] on Fat "number" at bounding box center [530, 201] width 158 height 17
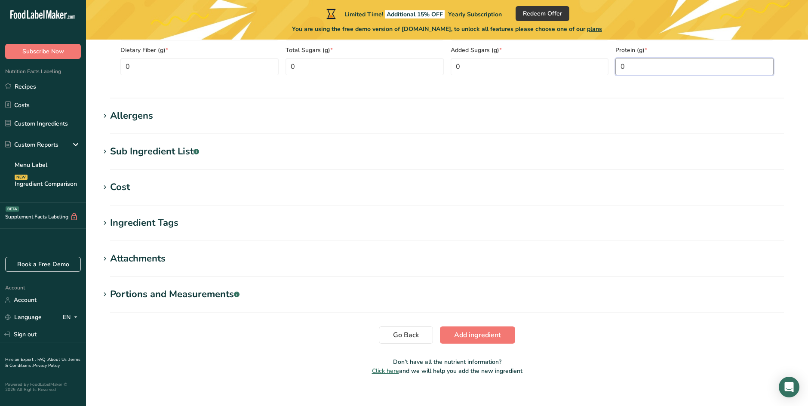
scroll to position [517, 0]
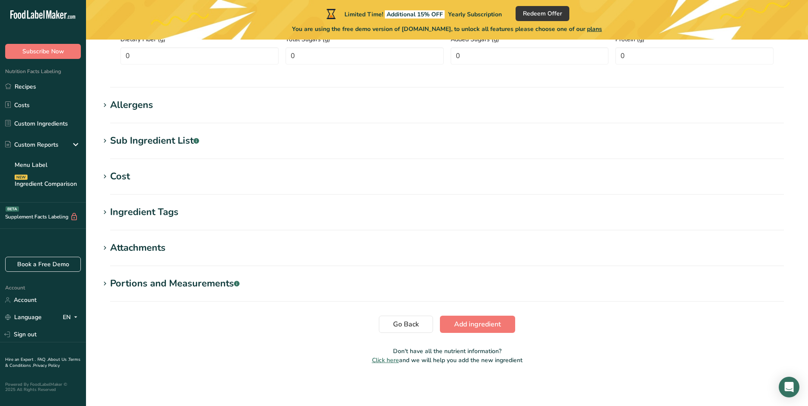
click at [160, 138] on div "Sub Ingredient List .a-a{fill:#347362;}.b-a{fill:#fff;}" at bounding box center [154, 141] width 89 height 14
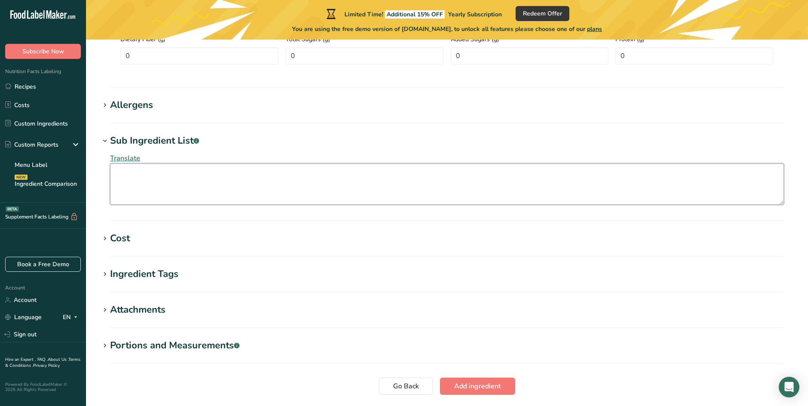
click at [224, 193] on textarea at bounding box center [447, 183] width 674 height 41
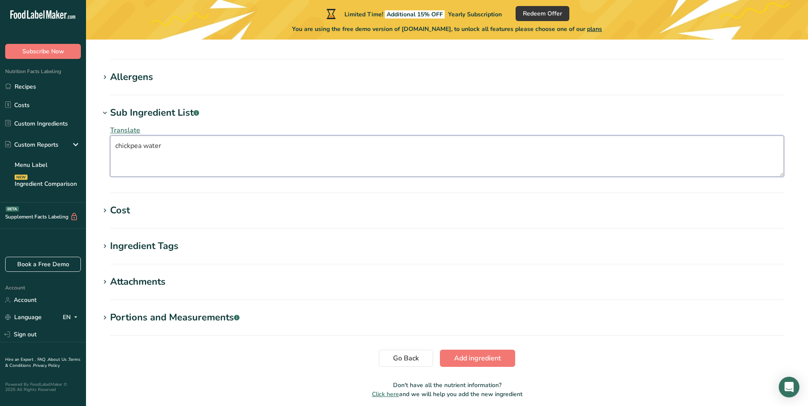
scroll to position [579, 0]
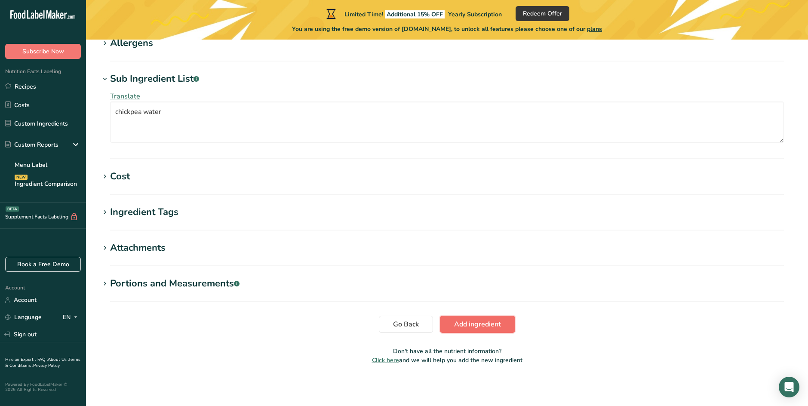
click at [492, 322] on span "Add ingredient" at bounding box center [477, 324] width 47 height 10
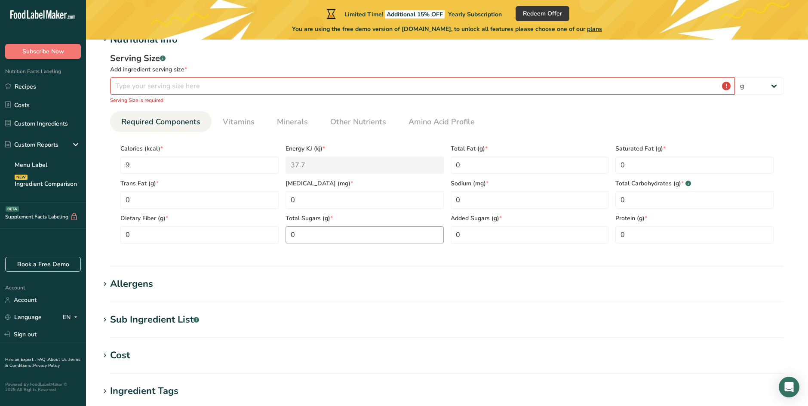
scroll to position [46, 0]
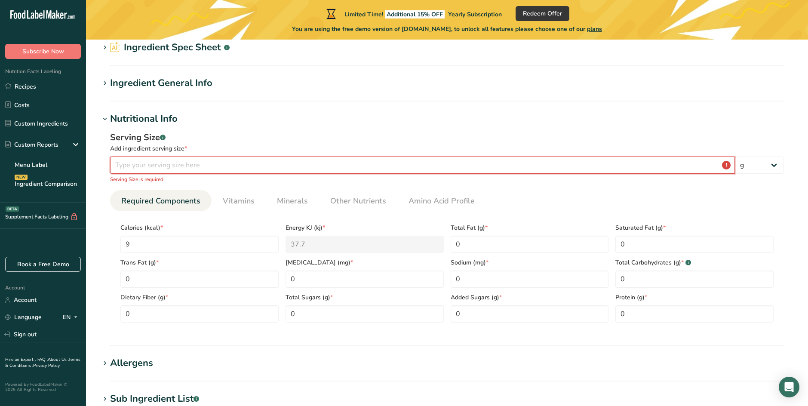
click at [236, 164] on input "number" at bounding box center [422, 164] width 625 height 17
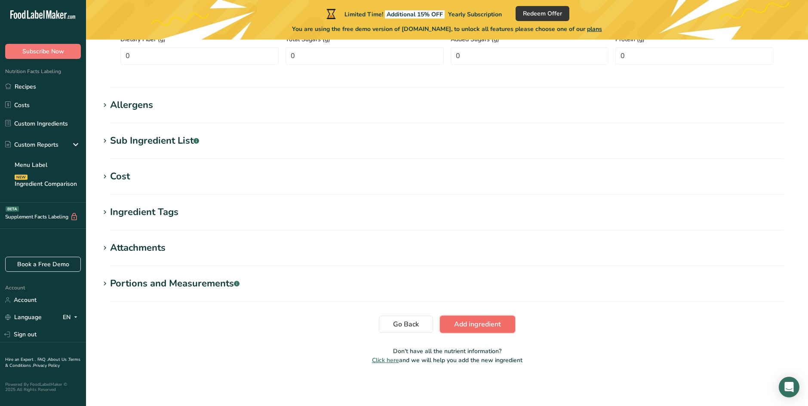
click at [486, 325] on span "Add ingredient" at bounding box center [477, 324] width 47 height 10
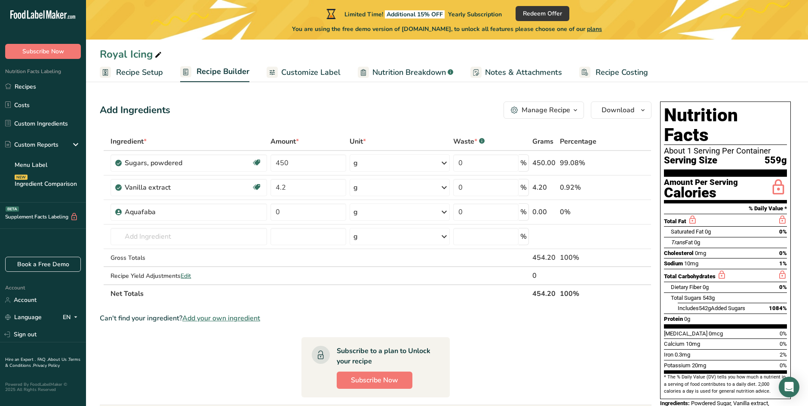
click at [285, 74] on span "Customize Label" at bounding box center [310, 73] width 59 height 12
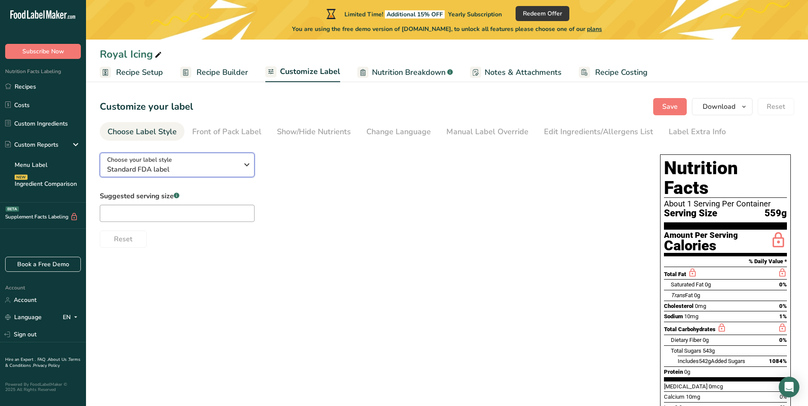
click at [221, 166] on span "Standard FDA label" at bounding box center [172, 169] width 131 height 10
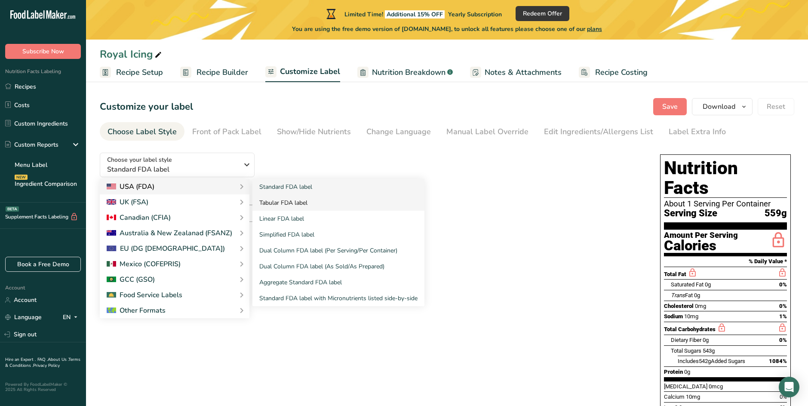
click at [286, 199] on link "Tabular FDA label" at bounding box center [338, 203] width 172 height 16
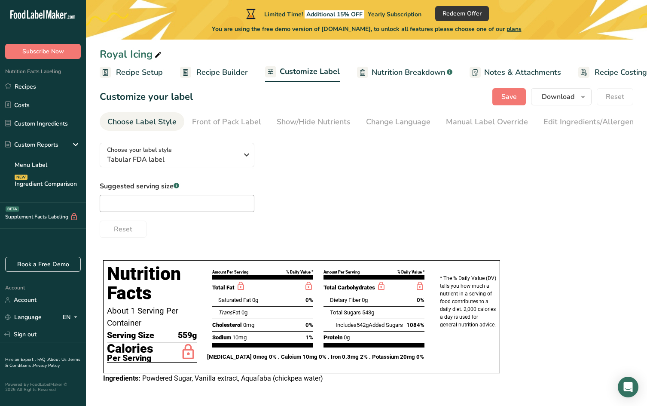
scroll to position [12, 0]
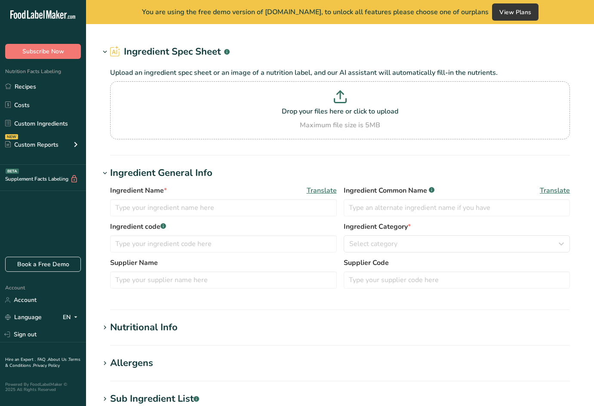
type input "Leavening agents, baking powder, low-sodium"
type input "Baking Powder"
